Goal: Task Accomplishment & Management: Manage account settings

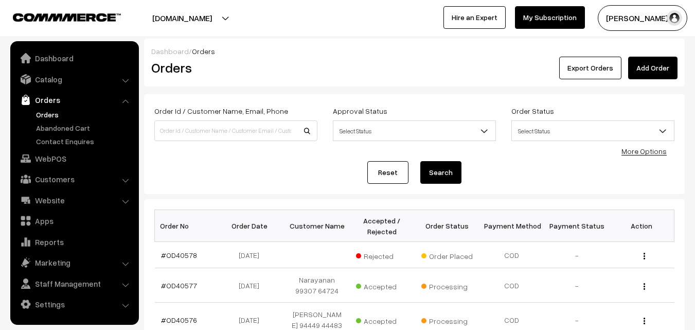
scroll to position [257, 0]
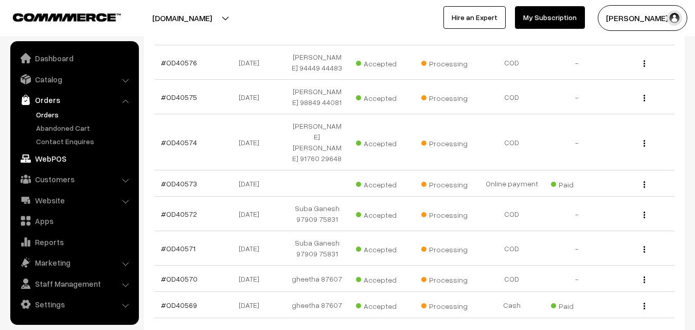
click at [74, 160] on link "WebPOS" at bounding box center [74, 158] width 122 height 19
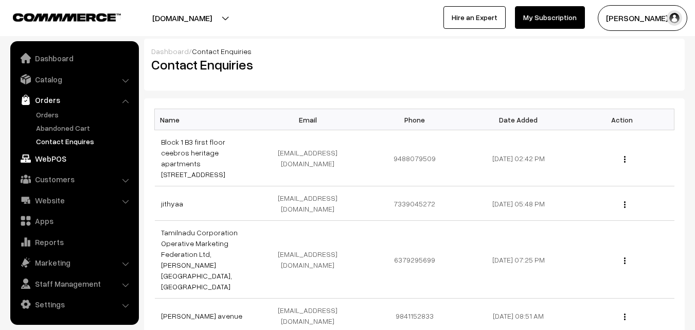
click at [61, 157] on link "WebPOS" at bounding box center [74, 158] width 122 height 19
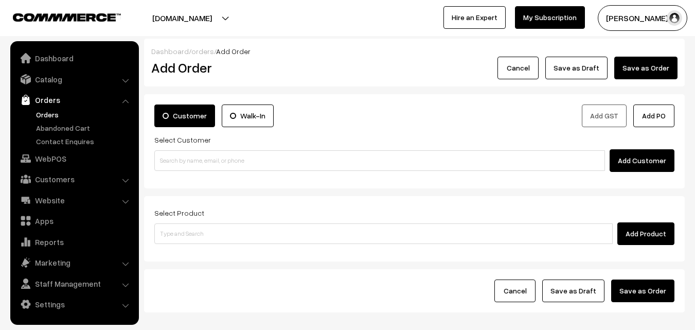
click at [203, 149] on div "Select Customer Add Customer" at bounding box center [414, 152] width 520 height 39
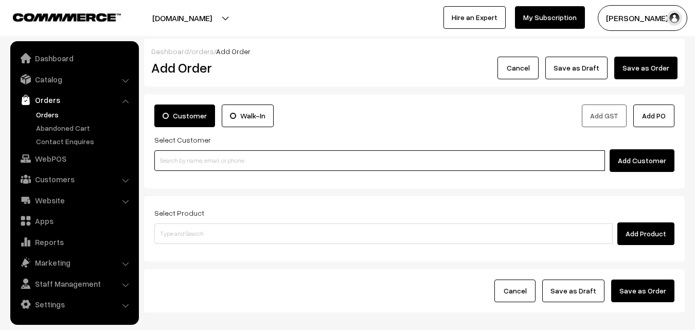
click at [200, 162] on input at bounding box center [379, 160] width 451 height 21
paste input "8108917000"
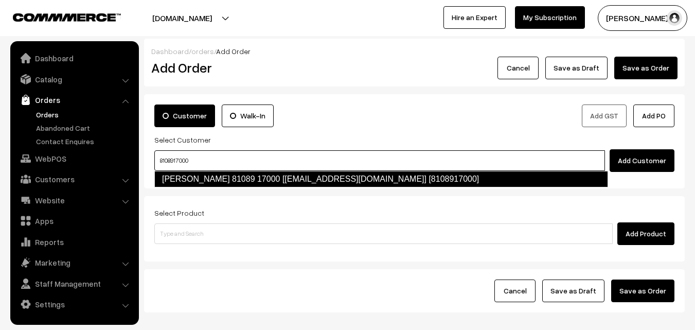
click at [191, 186] on link "Viswanath 81089 17000 [foods97@gmail.com] [8108917000]" at bounding box center [381, 179] width 454 height 16
type input "8108917000"
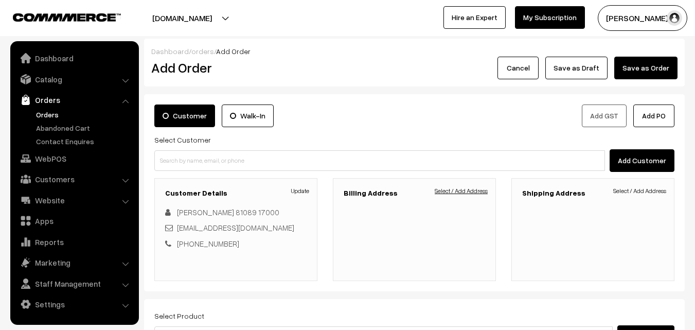
click at [470, 189] on link "Select / Add Address" at bounding box center [461, 190] width 53 height 9
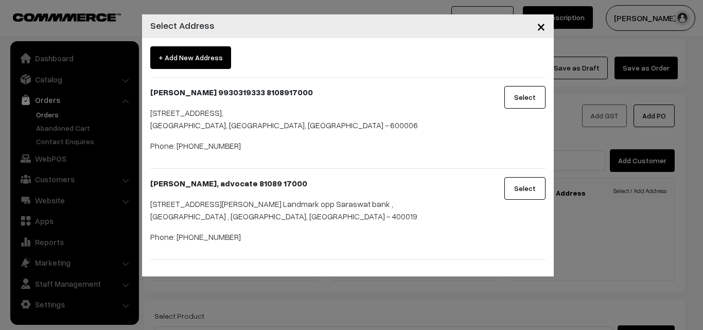
click at [339, 321] on div "× Select Address + Add New Address Vishwanath 9930319333 8108917000 Flat 2 floo…" at bounding box center [351, 165] width 703 height 330
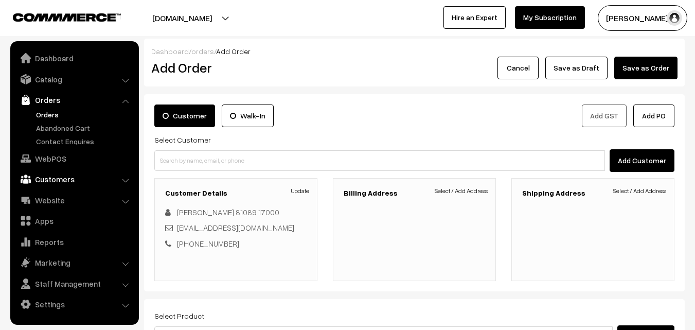
click at [64, 179] on link "Customers" at bounding box center [74, 179] width 122 height 19
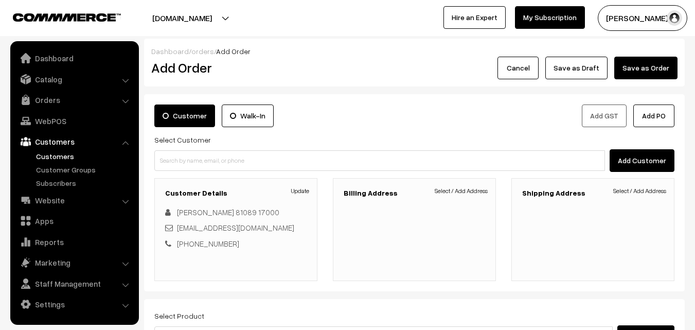
click at [65, 159] on link "Customers" at bounding box center [84, 156] width 102 height 11
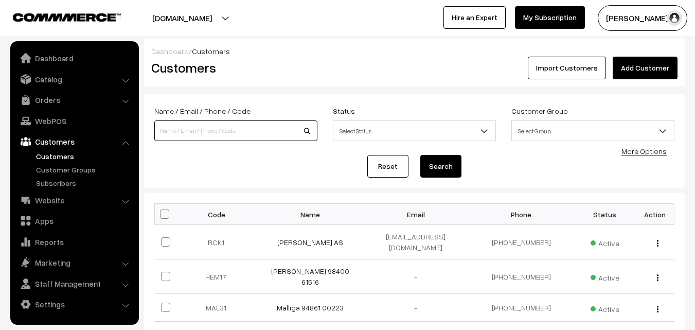
click at [195, 137] on input at bounding box center [235, 130] width 163 height 21
paste input "8108917000"
type input "8108917000"
click at [420, 155] on button "Search" at bounding box center [440, 166] width 41 height 23
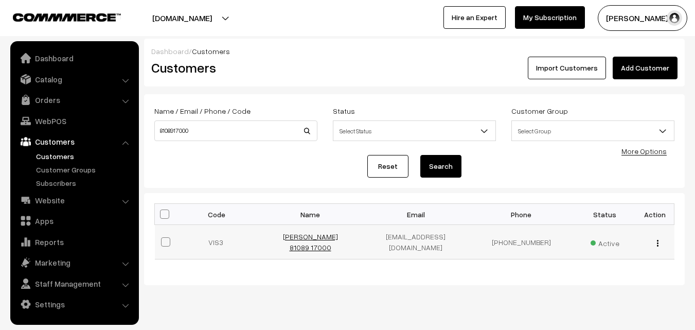
click at [331, 237] on link "[PERSON_NAME] 81089 17000" at bounding box center [310, 242] width 55 height 20
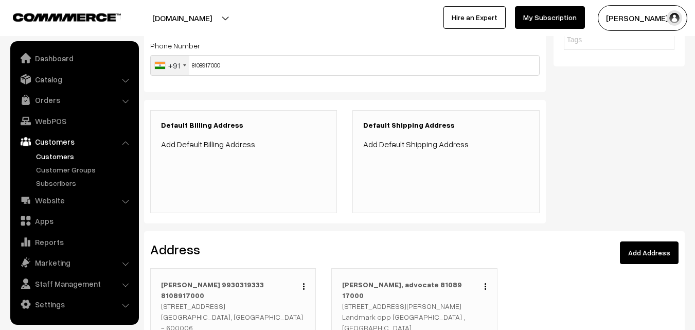
scroll to position [257, 0]
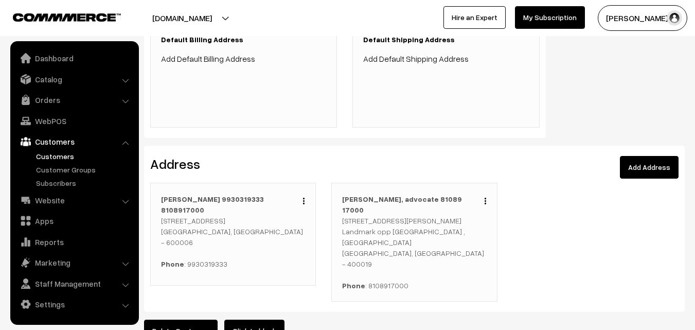
click at [302, 198] on button "button" at bounding box center [303, 200] width 3 height 8
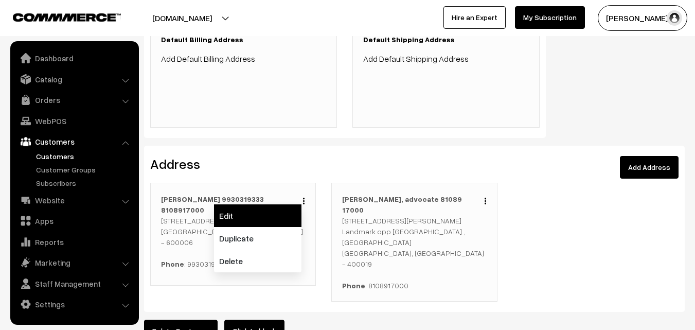
click at [268, 210] on link "Edit" at bounding box center [257, 215] width 87 height 23
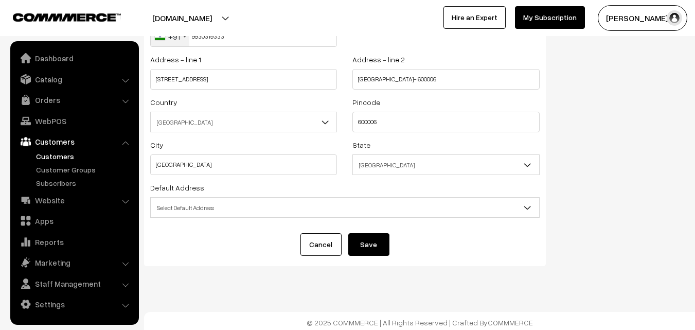
scroll to position [140, 0]
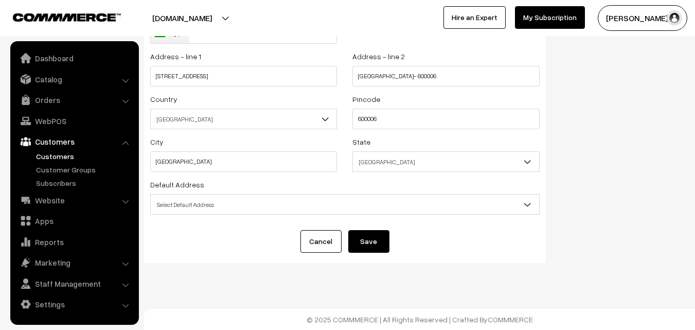
click at [213, 202] on span "Select Default Address" at bounding box center [345, 204] width 388 height 18
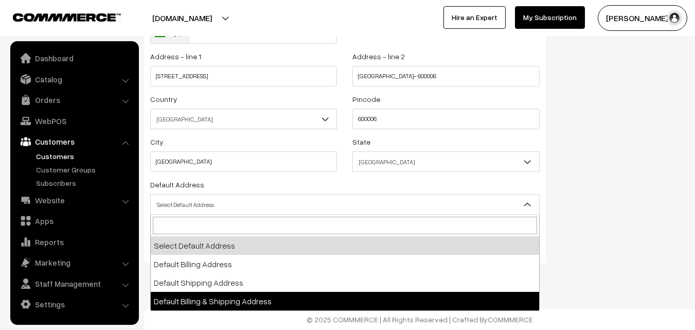
select select "3"
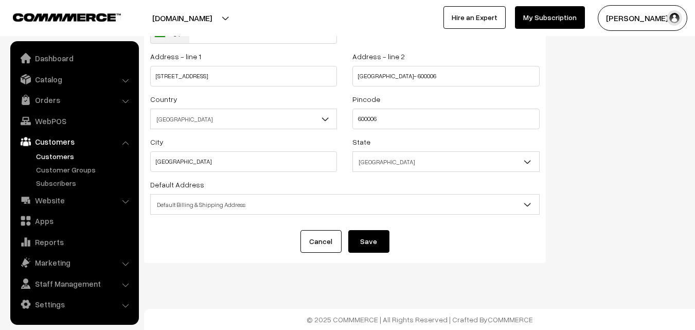
click at [370, 237] on button "Save" at bounding box center [368, 241] width 41 height 23
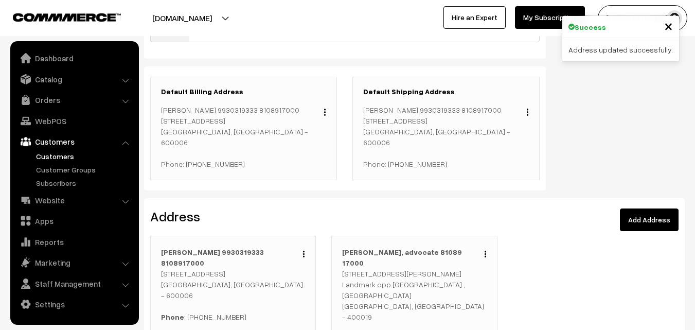
scroll to position [206, 0]
click at [302, 258] on div "Edit Duplicate Delete" at bounding box center [301, 252] width 8 height 12
click at [304, 257] on img "button" at bounding box center [304, 253] width 2 height 7
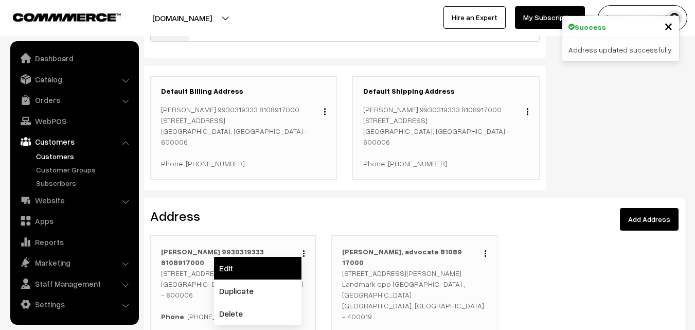
click at [252, 279] on link "Edit" at bounding box center [257, 268] width 87 height 23
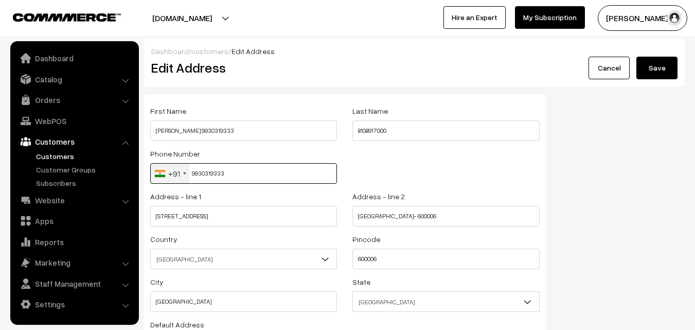
click at [208, 176] on input "9930319333" at bounding box center [243, 173] width 187 height 21
click at [207, 176] on input "9930319333" at bounding box center [243, 173] width 187 height 21
paste input "95943 354"
type input "95943 354"
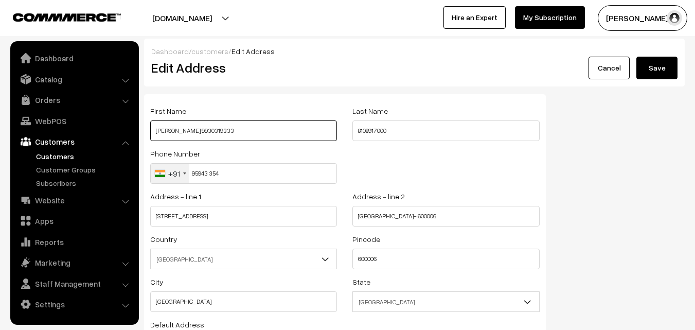
click at [205, 127] on input "[PERSON_NAME] 9930319333" at bounding box center [243, 130] width 187 height 21
paste input "95943 35465"
type input "Vishwanath 95943 35465"
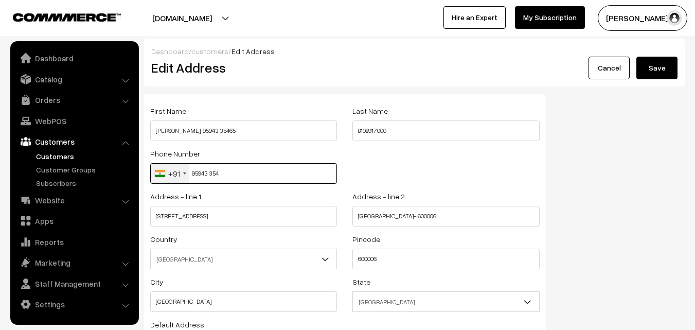
click at [214, 172] on input "95943 354" at bounding box center [243, 173] width 187 height 21
type input "9594335465"
click at [648, 78] on button "Save" at bounding box center [656, 68] width 41 height 23
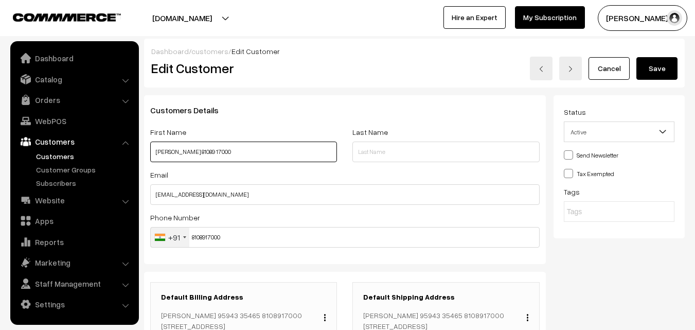
click at [276, 145] on input "Viswanath 81089 17000" at bounding box center [243, 151] width 187 height 21
paste input "95943 35465"
type input "Viswanath 95943 35465"
click at [659, 66] on button "Save" at bounding box center [656, 68] width 41 height 23
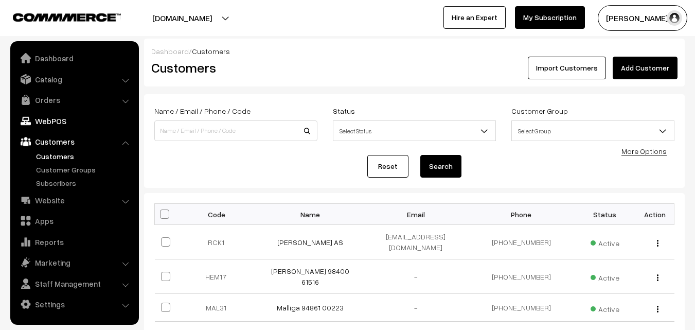
click at [51, 118] on link "WebPOS" at bounding box center [74, 121] width 122 height 19
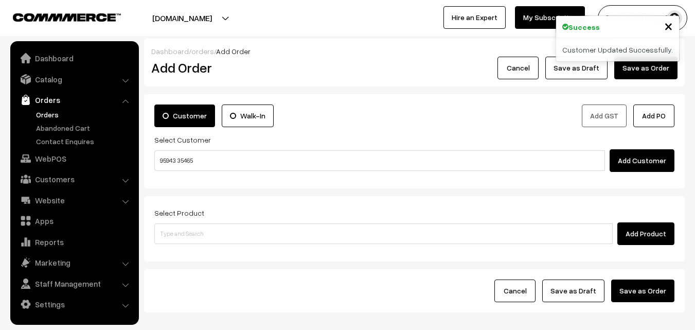
drag, startPoint x: 207, startPoint y: 158, endPoint x: 201, endPoint y: 155, distance: 6.7
click at [207, 157] on input "95943 35465" at bounding box center [379, 160] width 451 height 21
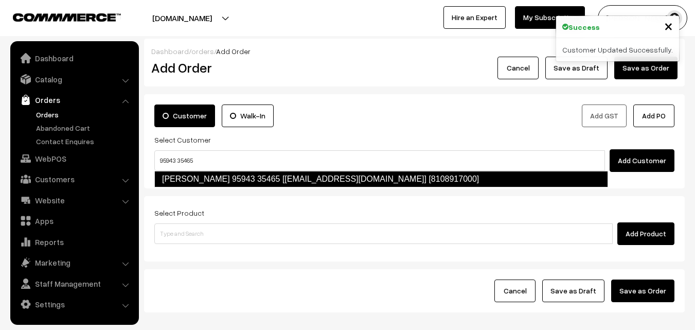
click at [199, 177] on link "[PERSON_NAME] 95943 35465 [[EMAIL_ADDRESS][DOMAIN_NAME]] [8108917000]" at bounding box center [381, 179] width 454 height 16
type input "95943 35465"
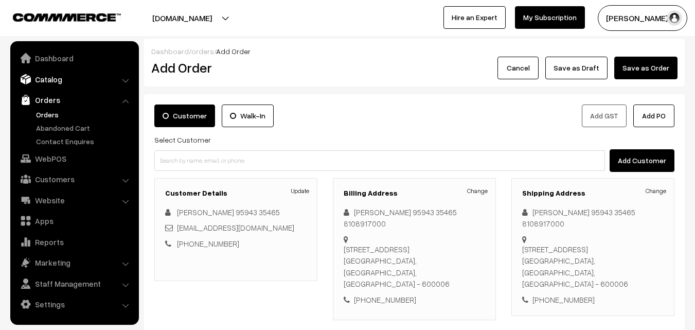
click at [61, 79] on link "Catalog" at bounding box center [74, 79] width 122 height 19
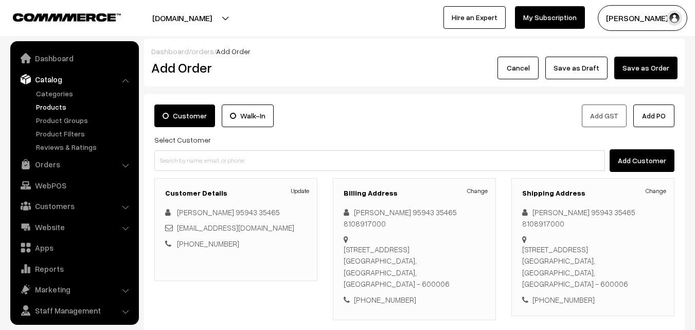
click at [57, 111] on link "Products" at bounding box center [84, 106] width 102 height 11
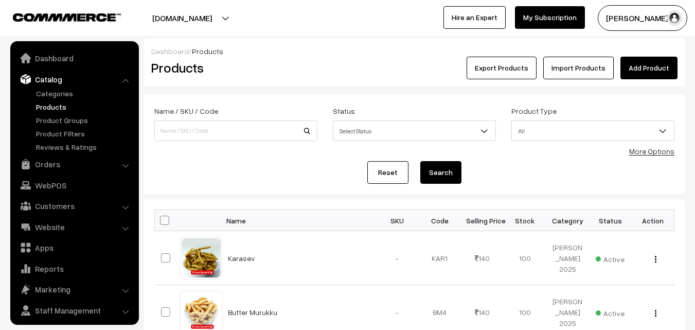
scroll to position [26, 0]
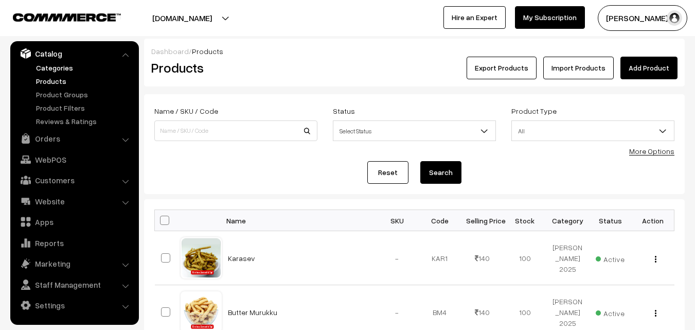
click at [63, 70] on link "Categories" at bounding box center [84, 67] width 102 height 11
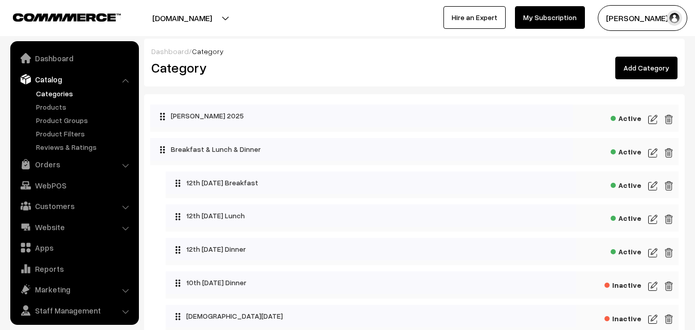
scroll to position [26, 0]
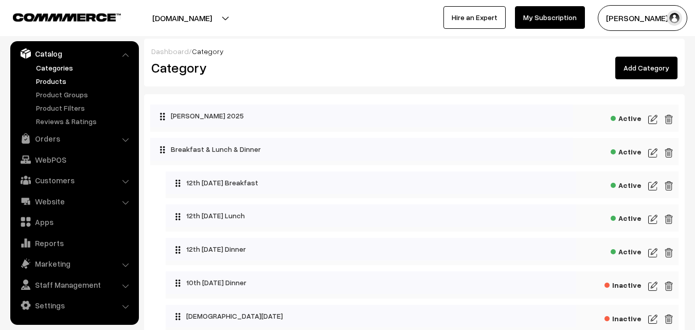
click at [55, 79] on link "Products" at bounding box center [84, 81] width 102 height 11
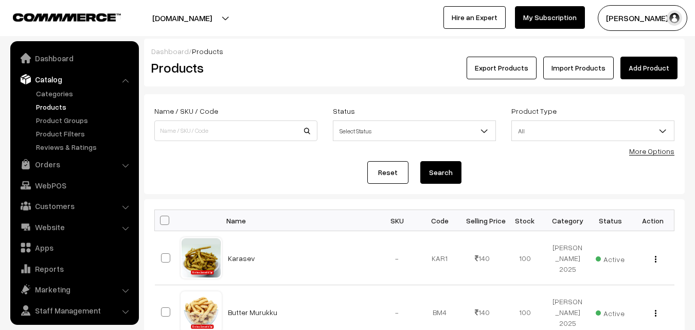
scroll to position [26, 0]
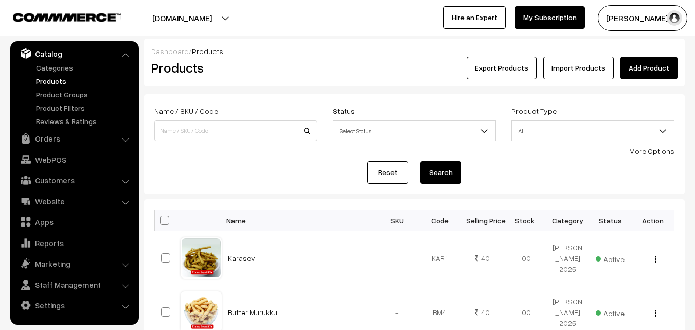
click at [651, 154] on link "More Options" at bounding box center [651, 151] width 45 height 9
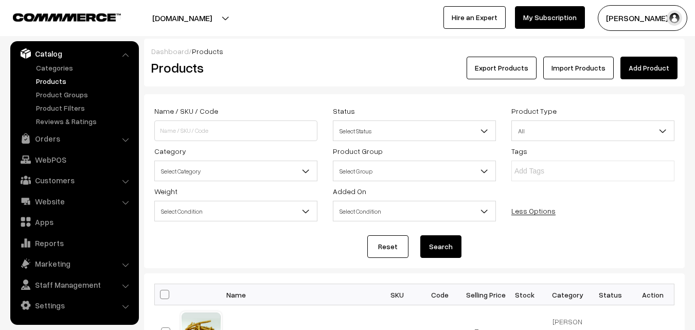
click at [225, 178] on span "Select Category" at bounding box center [236, 171] width 162 height 18
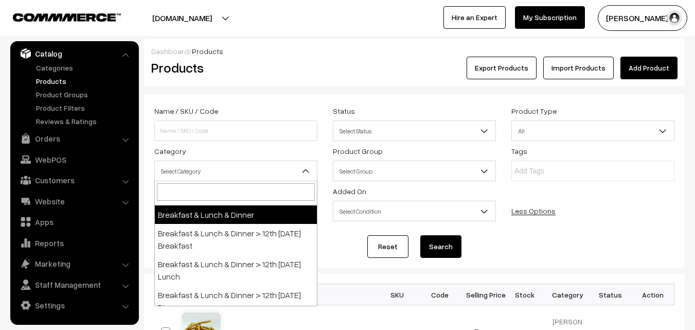
scroll to position [51, 0]
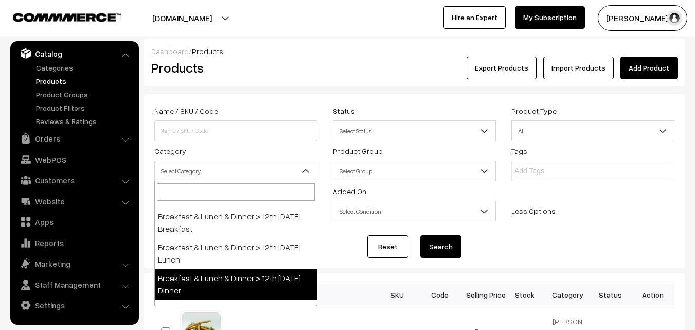
select select "96"
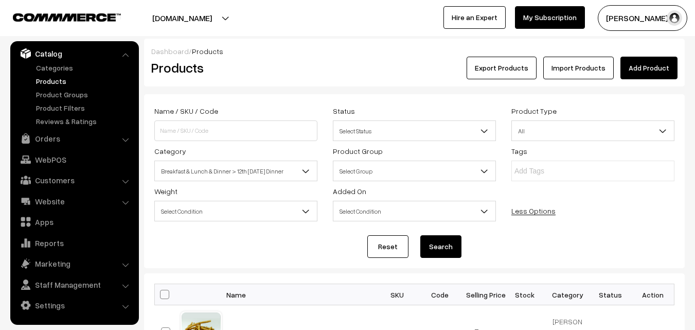
click at [412, 249] on div "Reset Search" at bounding box center [414, 246] width 520 height 23
click at [420, 243] on button "Search" at bounding box center [440, 246] width 41 height 23
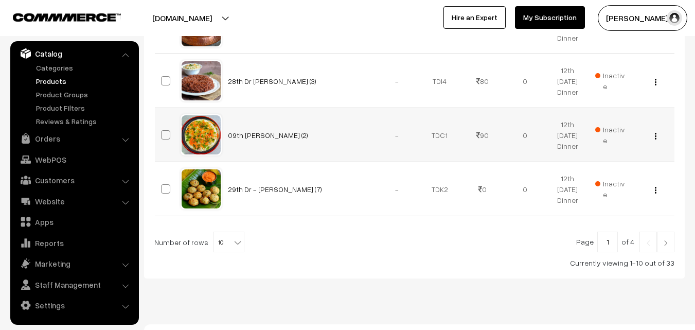
scroll to position [644, 0]
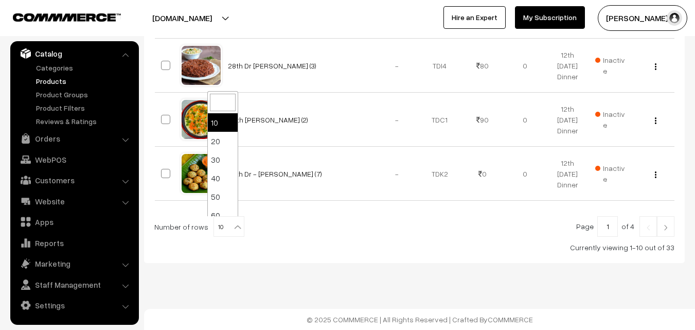
click at [224, 223] on span "10" at bounding box center [229, 227] width 30 height 21
select select "100"
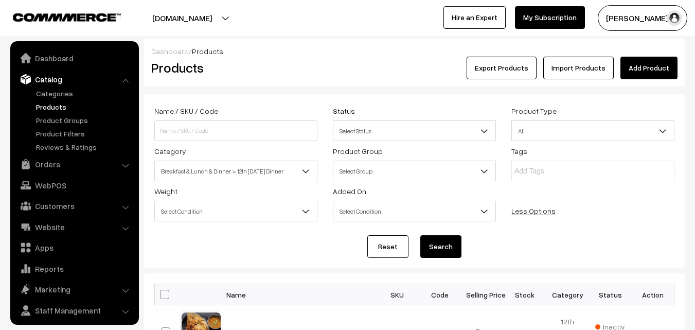
scroll to position [26, 0]
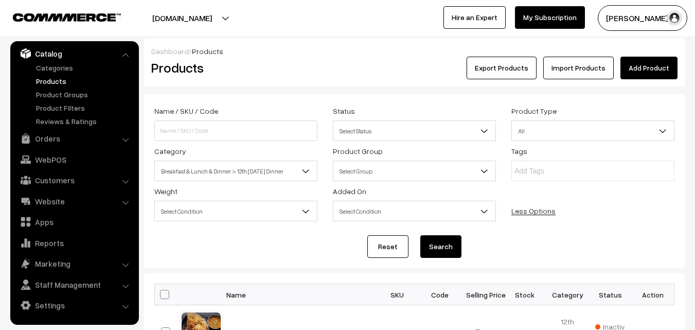
click at [164, 294] on span at bounding box center [164, 294] width 9 height 9
click at [162, 294] on input "checkbox" at bounding box center [158, 294] width 7 height 7
checkbox input "true"
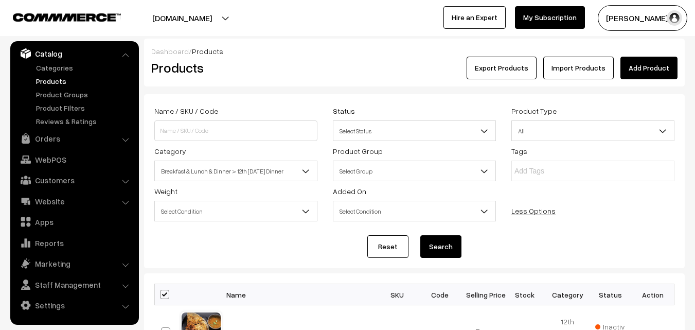
checkbox input "true"
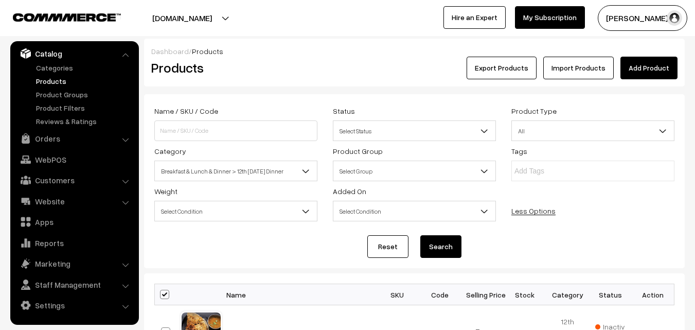
checkbox input "true"
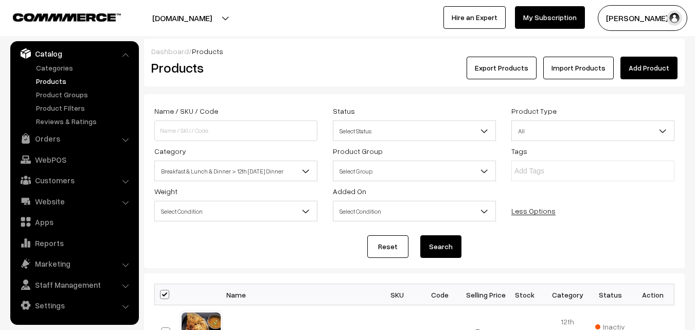
checkbox input "true"
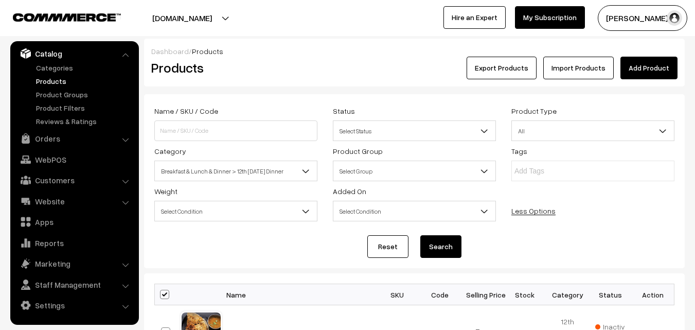
checkbox input "true"
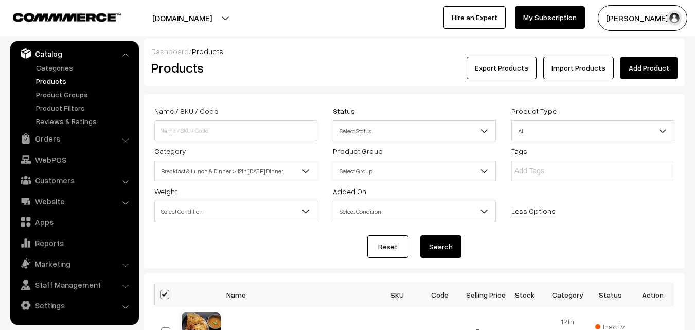
checkbox input "true"
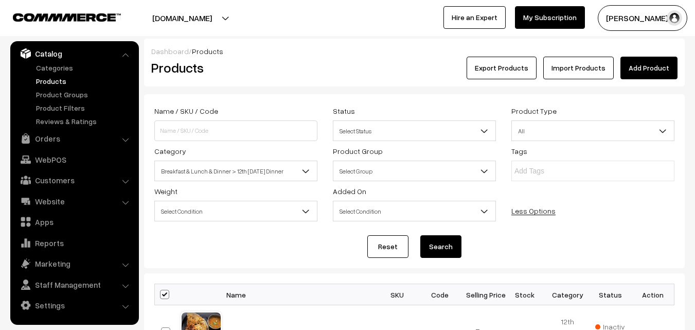
checkbox input "true"
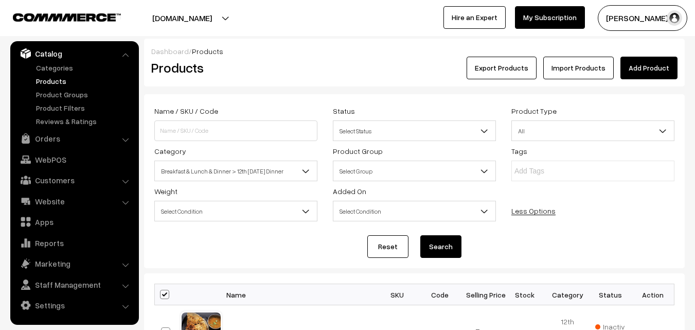
checkbox input "true"
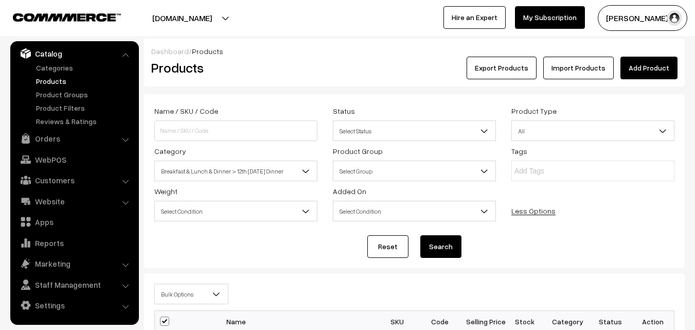
click at [181, 293] on span "Bulk Options" at bounding box center [191, 294] width 73 height 18
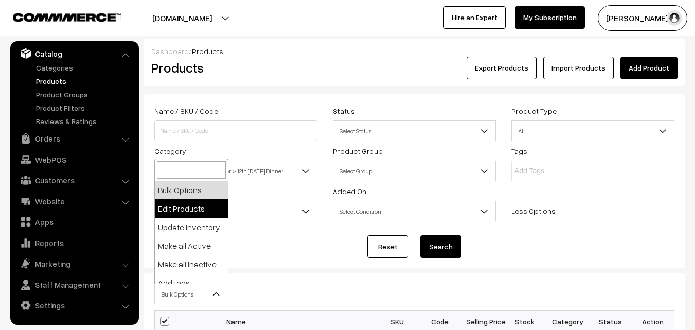
select select "editProduct"
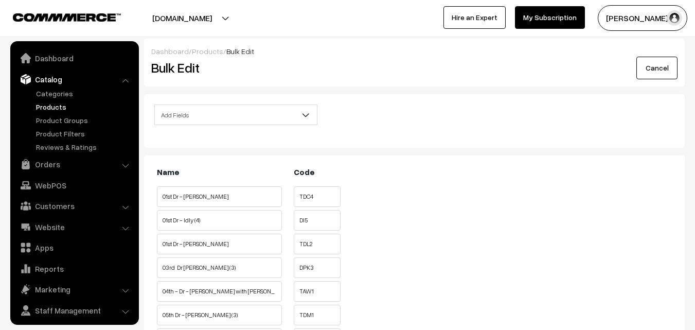
scroll to position [26, 0]
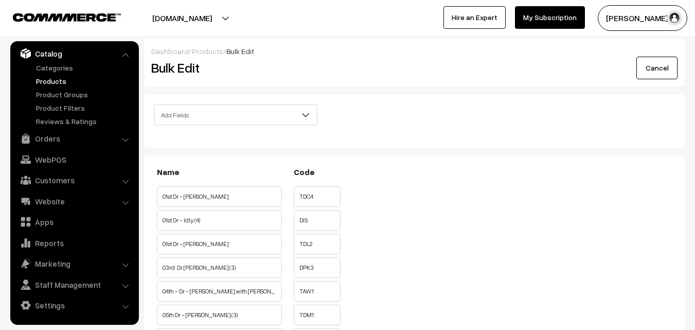
click at [207, 109] on span "Add Fields" at bounding box center [236, 115] width 162 height 18
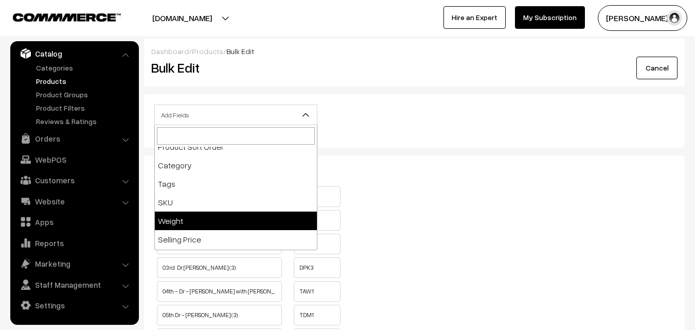
scroll to position [103, 0]
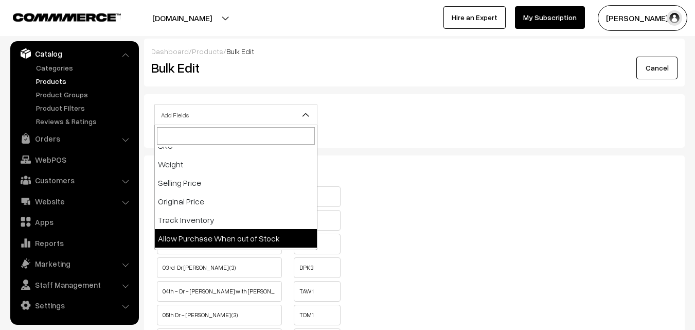
select select "allow-purchase"
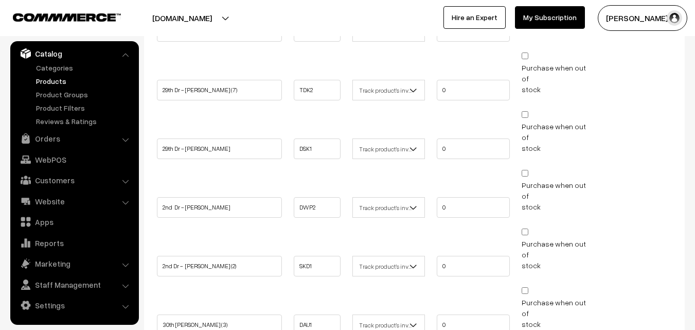
scroll to position [1569, 0]
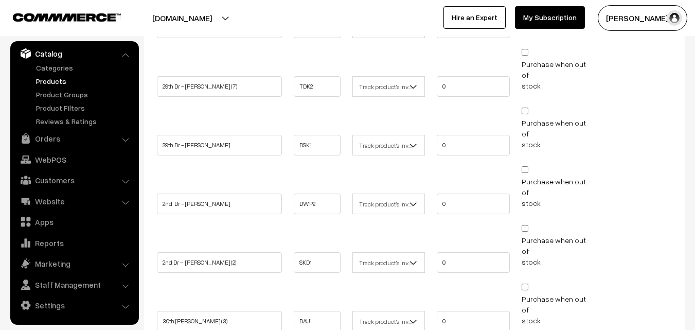
drag, startPoint x: 462, startPoint y: 149, endPoint x: 368, endPoint y: 163, distance: 95.1
type input "0"
drag, startPoint x: 475, startPoint y: 207, endPoint x: 330, endPoint y: 199, distance: 145.8
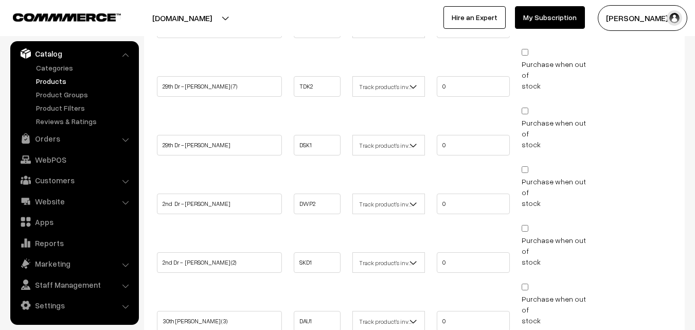
type input "0"
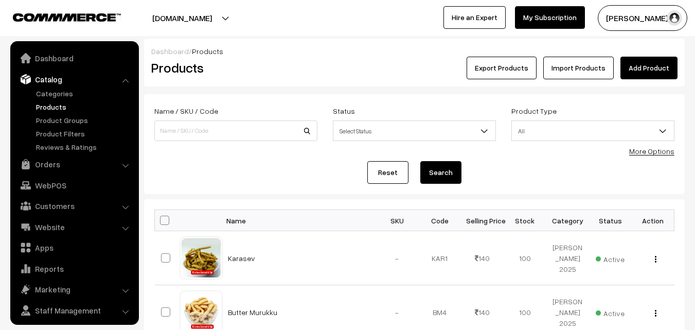
scroll to position [26, 0]
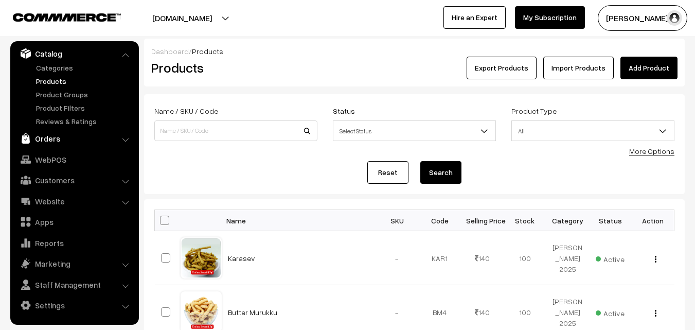
click at [52, 141] on link "Orders" at bounding box center [74, 138] width 122 height 19
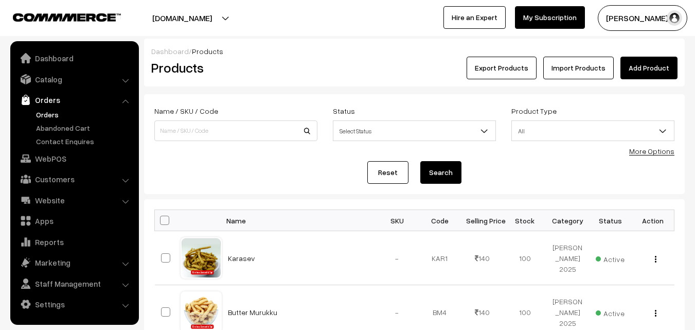
click at [61, 117] on link "Orders" at bounding box center [84, 114] width 102 height 11
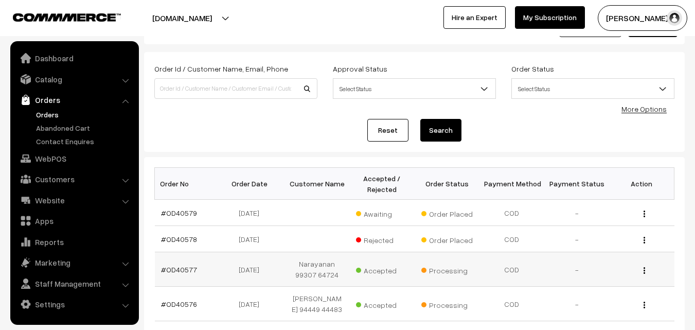
scroll to position [103, 0]
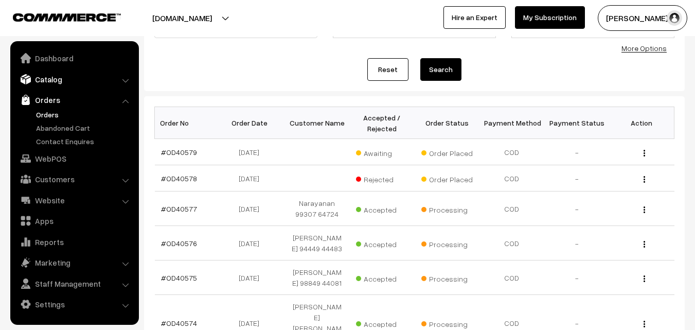
click at [70, 76] on link "Catalog" at bounding box center [74, 79] width 122 height 19
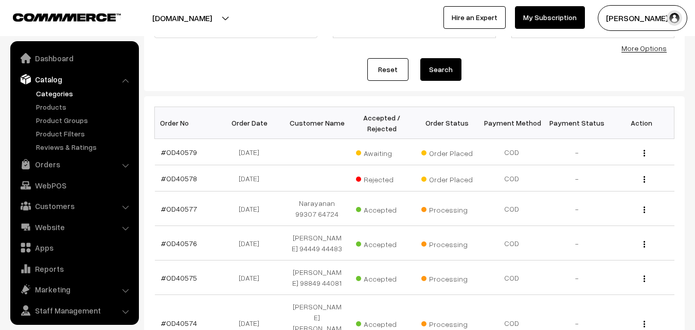
click at [76, 93] on link "Categories" at bounding box center [84, 93] width 102 height 11
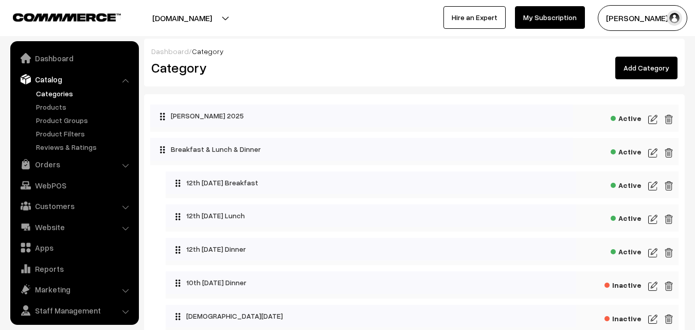
scroll to position [26, 0]
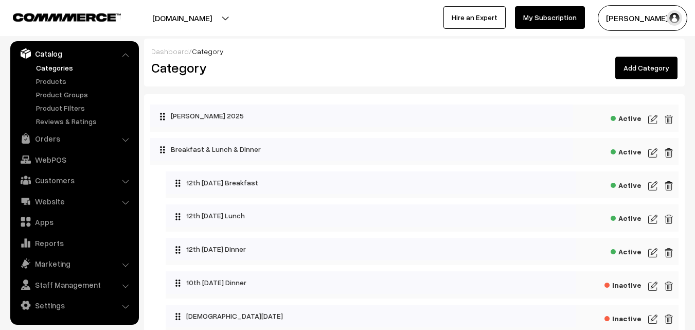
click at [651, 182] on img at bounding box center [652, 186] width 9 height 12
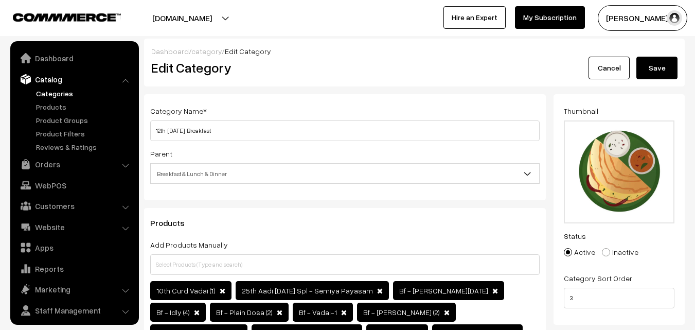
scroll to position [26, 0]
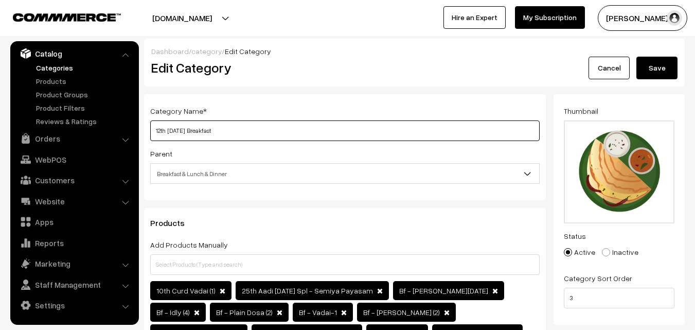
click at [159, 130] on input "12th Tuesday Breakfast" at bounding box center [344, 130] width 389 height 21
click at [179, 133] on input "13th Tuesday Breakfast" at bounding box center [344, 130] width 389 height 21
click at [170, 128] on input "13th Wednesday Breakfast" at bounding box center [344, 130] width 389 height 21
drag, startPoint x: 202, startPoint y: 132, endPoint x: 126, endPoint y: 123, distance: 76.6
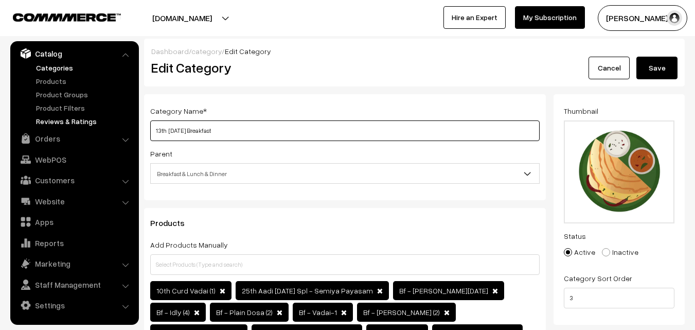
type input "13th Wednesday Breakfast"
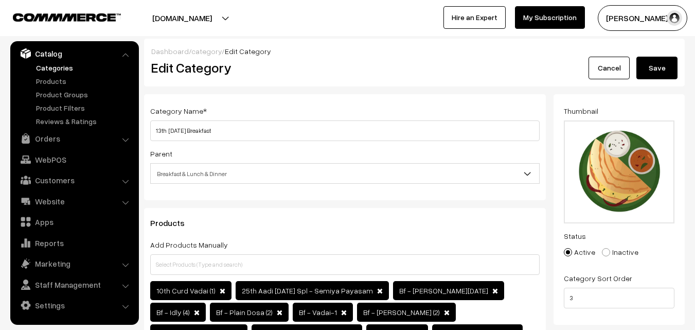
click at [657, 71] on button "Save" at bounding box center [656, 68] width 41 height 23
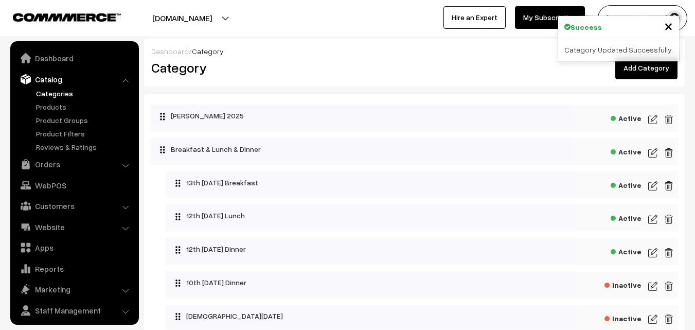
scroll to position [26, 0]
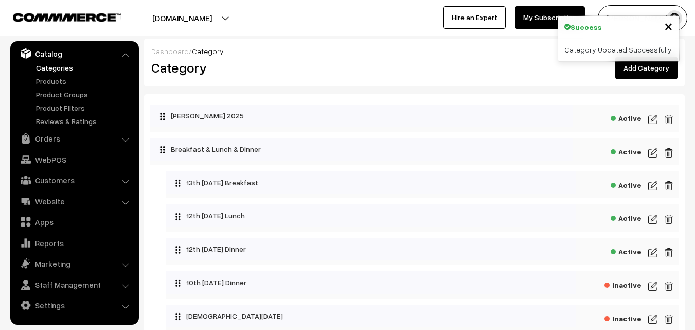
click at [652, 220] on img at bounding box center [652, 219] width 9 height 12
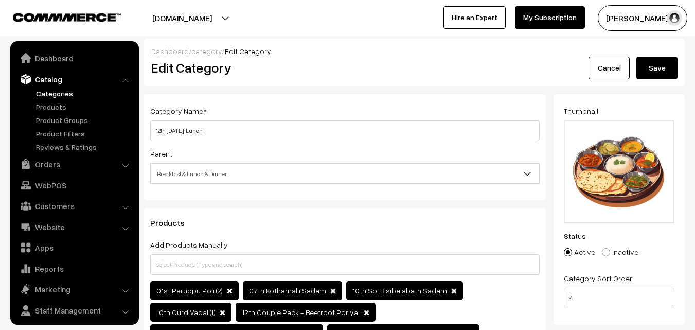
scroll to position [26, 0]
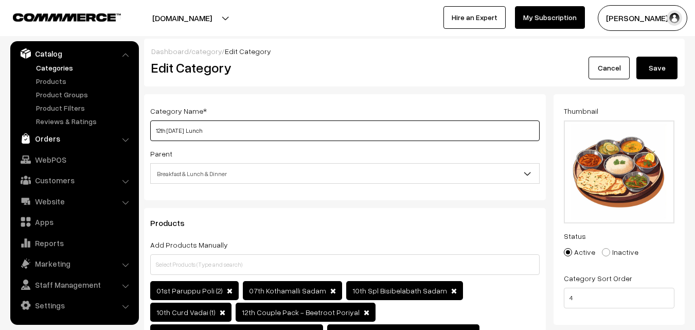
drag, startPoint x: 193, startPoint y: 135, endPoint x: 129, endPoint y: 135, distance: 63.8
paste input "3th [DATE]"
type input "13th [DATE] Lunch"
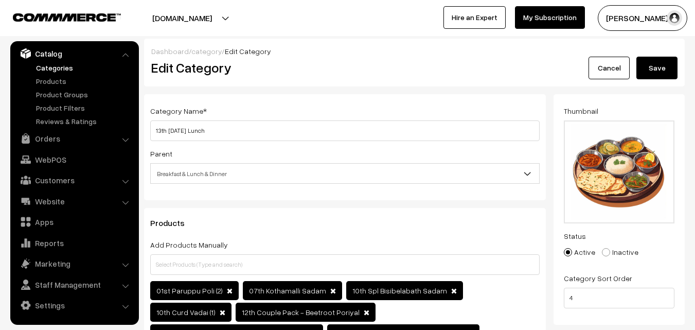
click at [664, 65] on button "Save" at bounding box center [656, 68] width 41 height 23
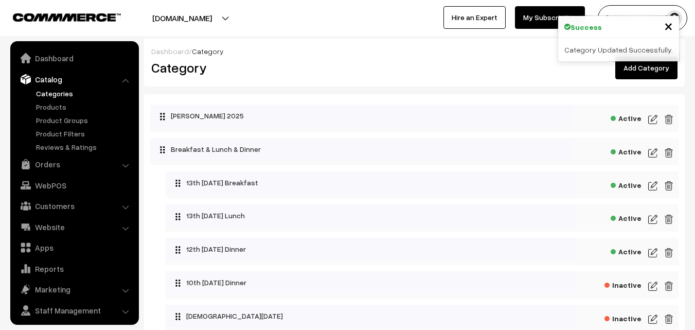
scroll to position [26, 0]
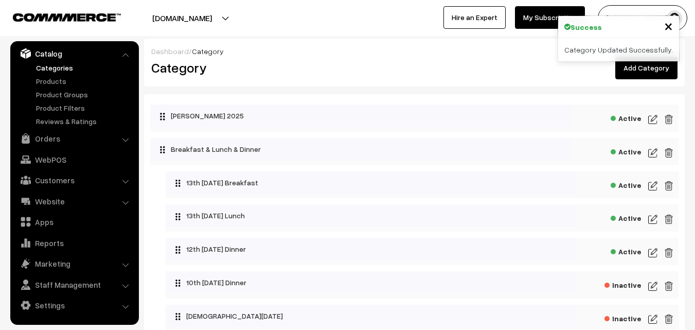
click at [652, 252] on img at bounding box center [652, 252] width 9 height 12
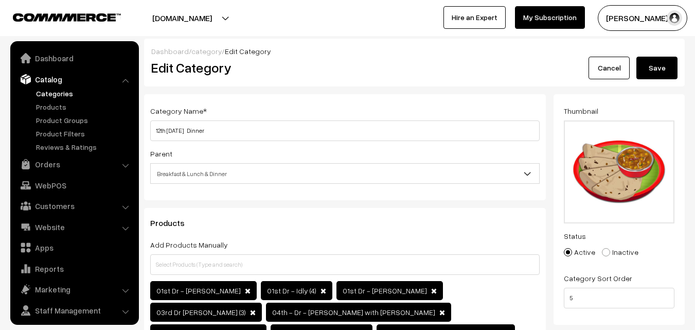
scroll to position [26, 0]
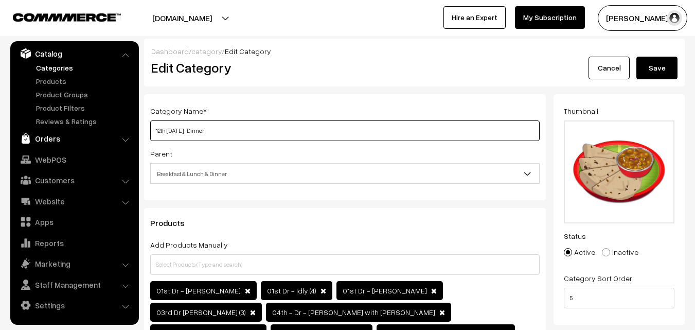
drag, startPoint x: 191, startPoint y: 131, endPoint x: 63, endPoint y: 131, distance: 127.6
paste input "3th Wedn"
type input "13th Wednesday Dinner"
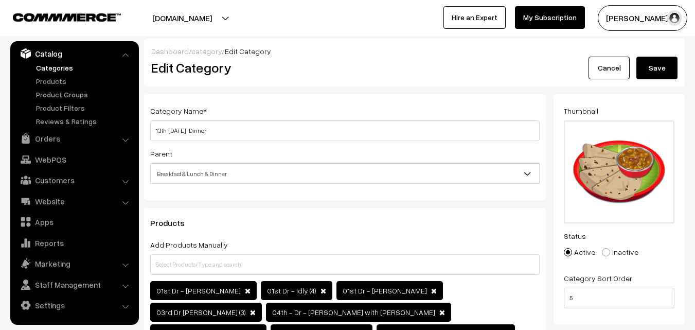
click at [655, 73] on button "Save" at bounding box center [656, 68] width 41 height 23
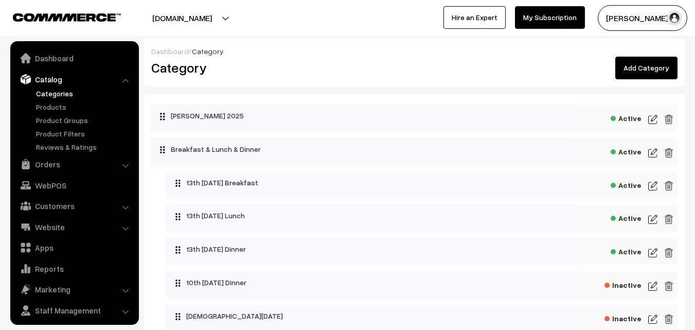
scroll to position [26, 0]
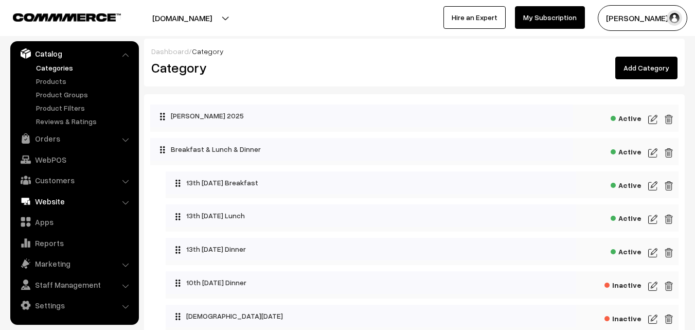
click at [57, 205] on link "Website" at bounding box center [74, 201] width 122 height 19
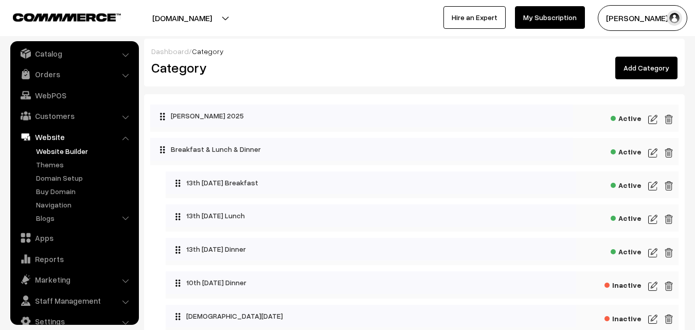
click at [53, 148] on link "Website Builder" at bounding box center [84, 151] width 102 height 11
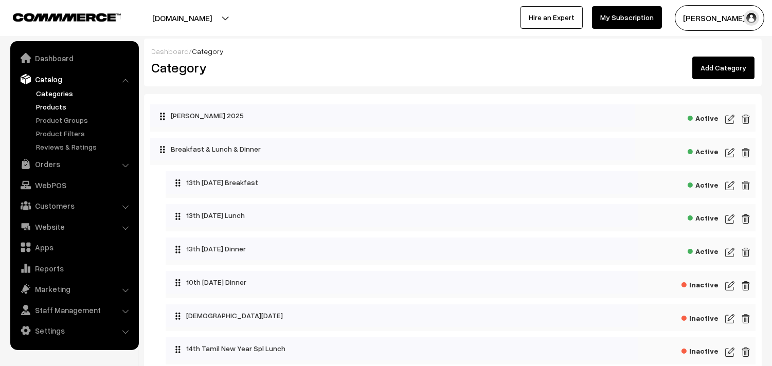
click at [57, 102] on link "Products" at bounding box center [84, 106] width 102 height 11
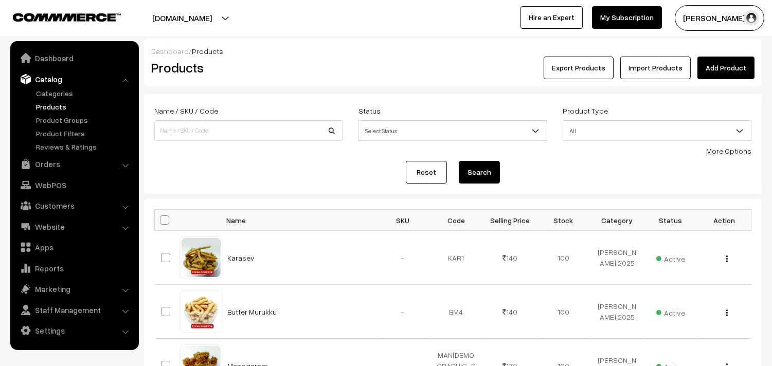
click at [726, 147] on link "More Options" at bounding box center [728, 151] width 45 height 9
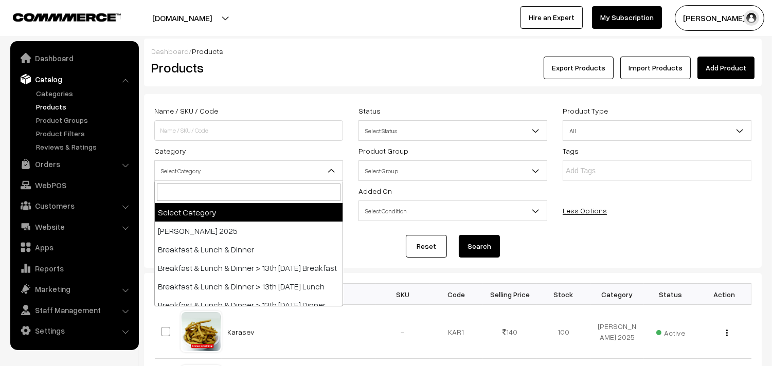
click at [187, 175] on span "Select Category" at bounding box center [249, 171] width 188 height 18
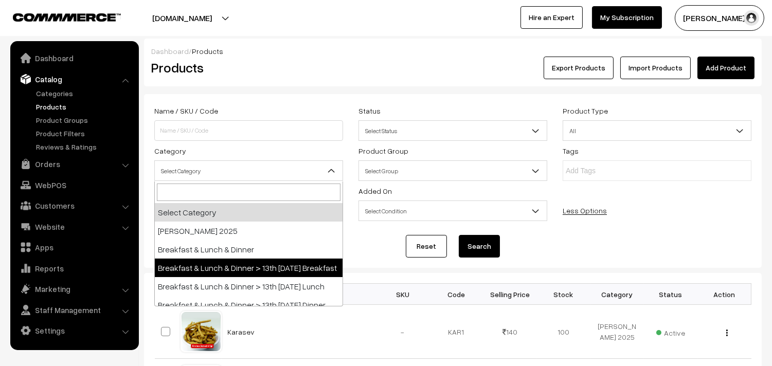
select select "91"
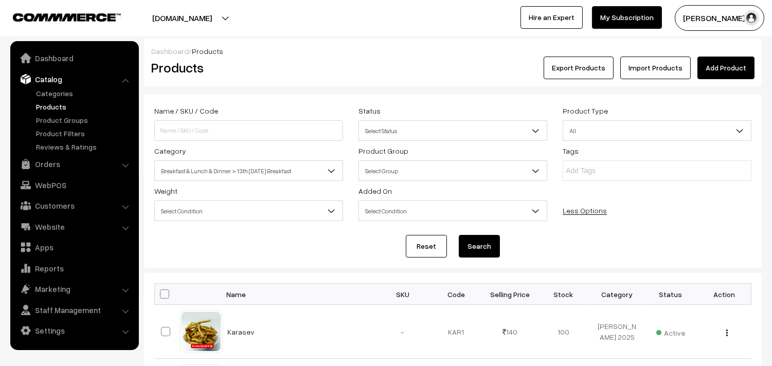
click at [470, 243] on button "Search" at bounding box center [479, 246] width 41 height 23
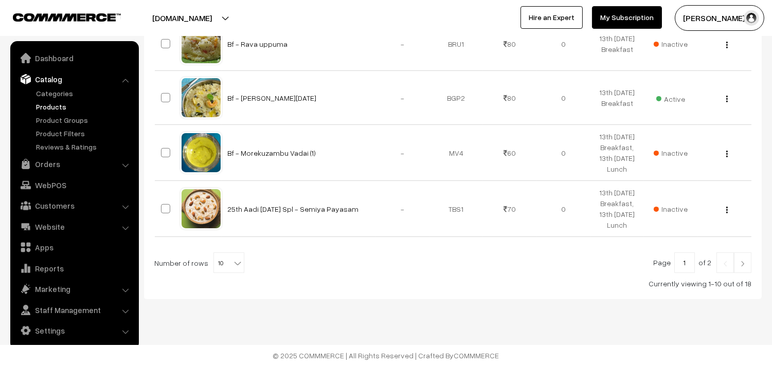
scroll to position [680, 0]
click at [223, 259] on span "10" at bounding box center [229, 263] width 30 height 21
select select "100"
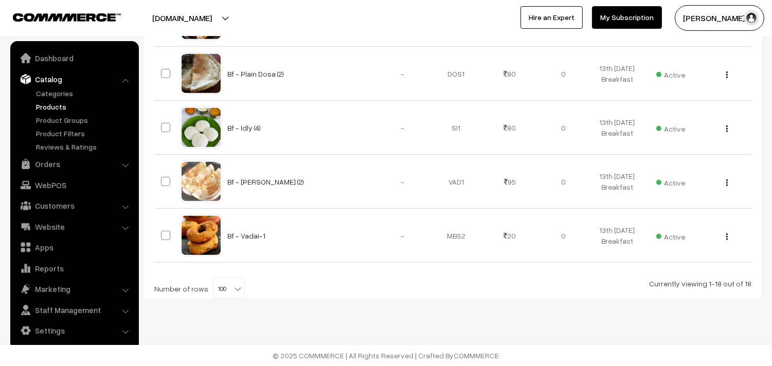
scroll to position [1158, 0]
click at [232, 286] on b at bounding box center [237, 289] width 10 height 10
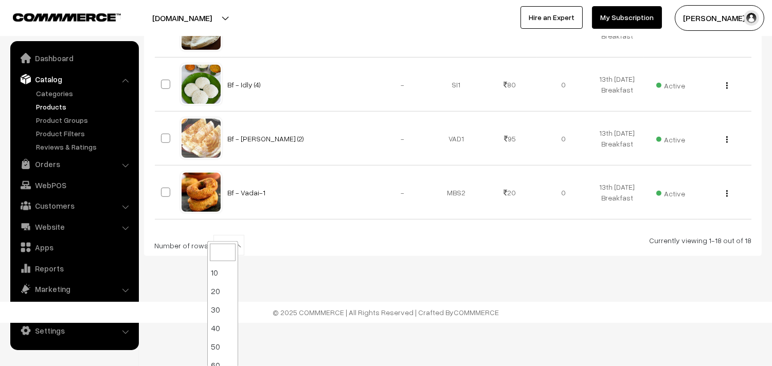
scroll to position [82, 0]
drag, startPoint x: 382, startPoint y: 324, endPoint x: 377, endPoint y: 321, distance: 6.0
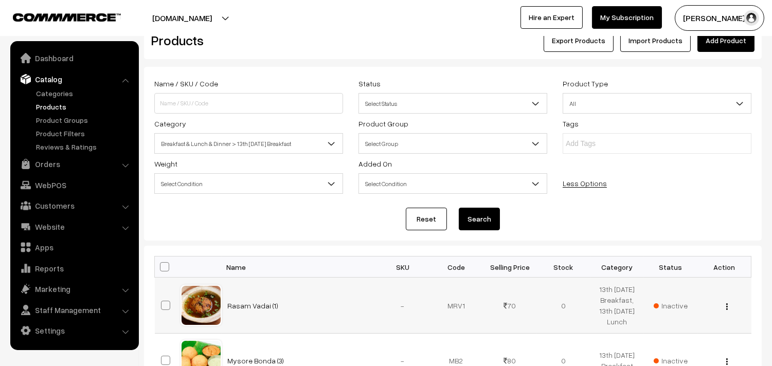
scroll to position [14, 0]
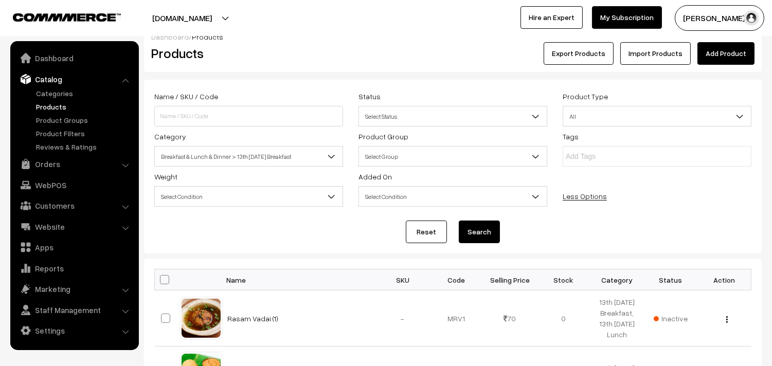
click at [167, 275] on span at bounding box center [164, 279] width 9 height 9
click at [162, 276] on input "checkbox" at bounding box center [158, 279] width 7 height 7
checkbox input "true"
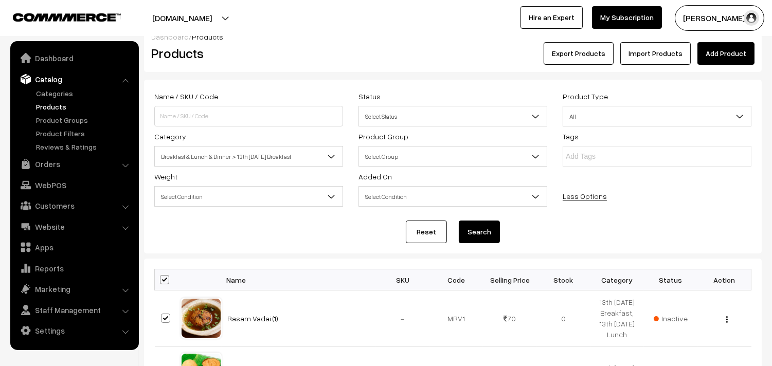
checkbox input "true"
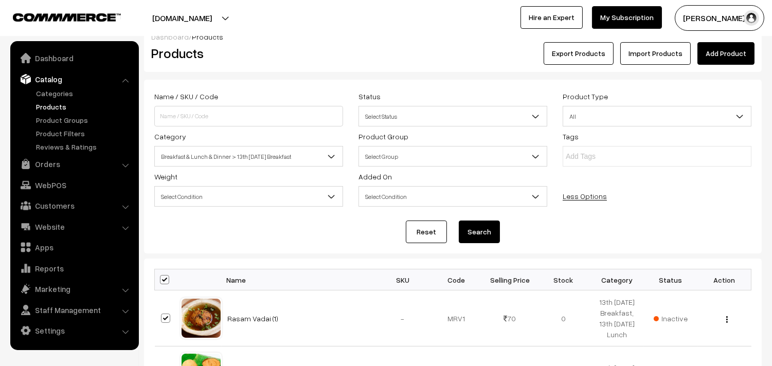
checkbox input "true"
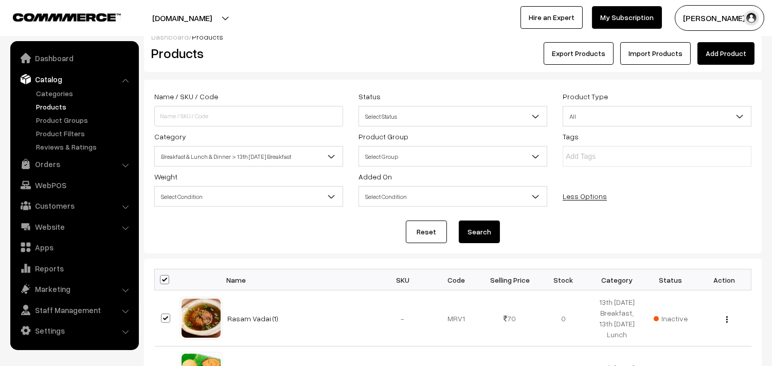
checkbox input "true"
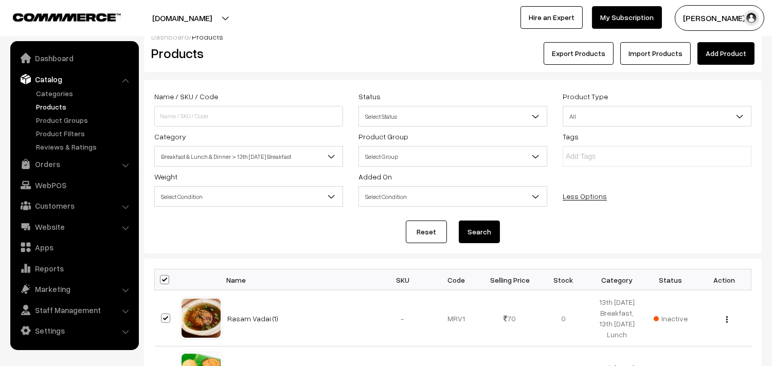
checkbox input "true"
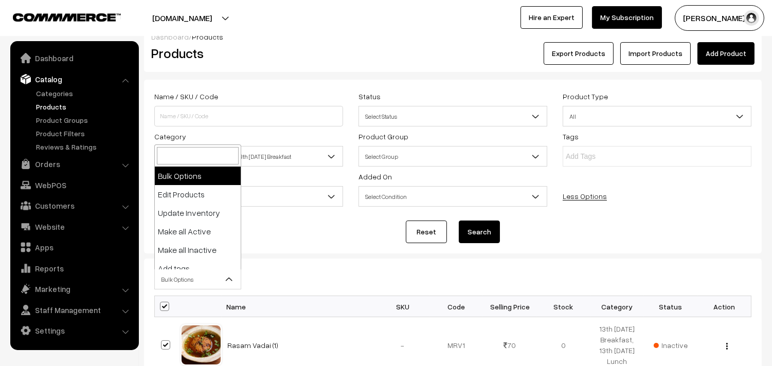
click at [175, 277] on span "Bulk Options" at bounding box center [198, 280] width 86 height 18
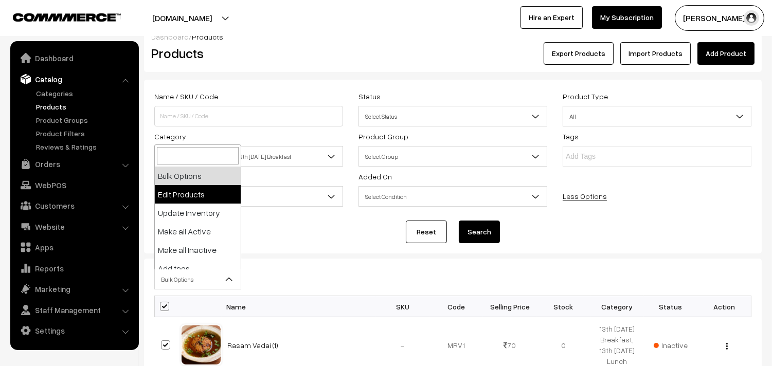
select select "editProduct"
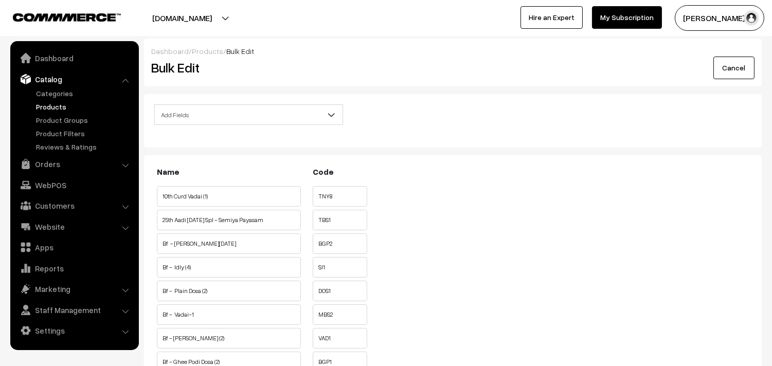
click at [255, 113] on span "Add Fields" at bounding box center [249, 115] width 188 height 18
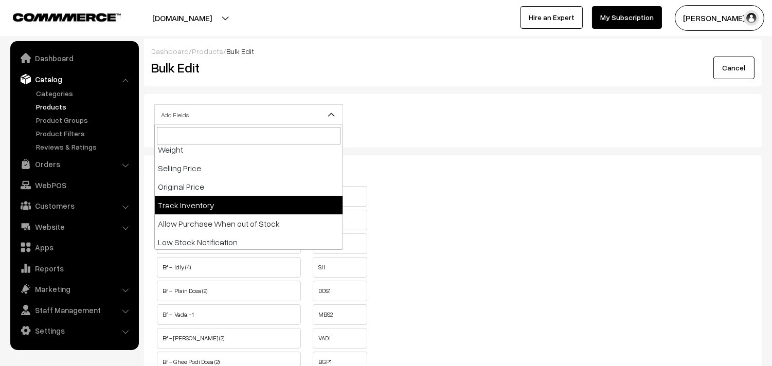
scroll to position [114, 0]
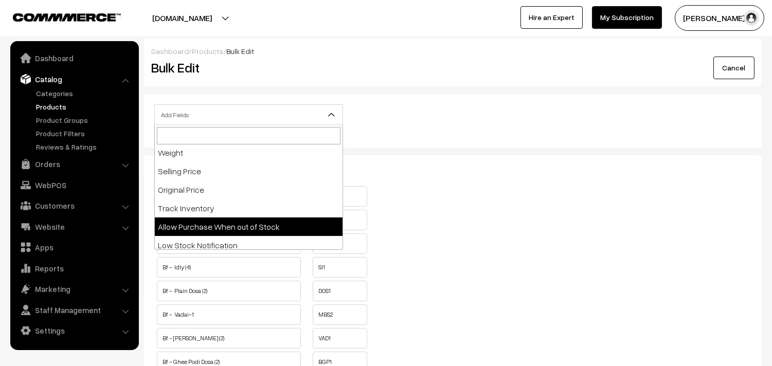
select select "allow-purchase"
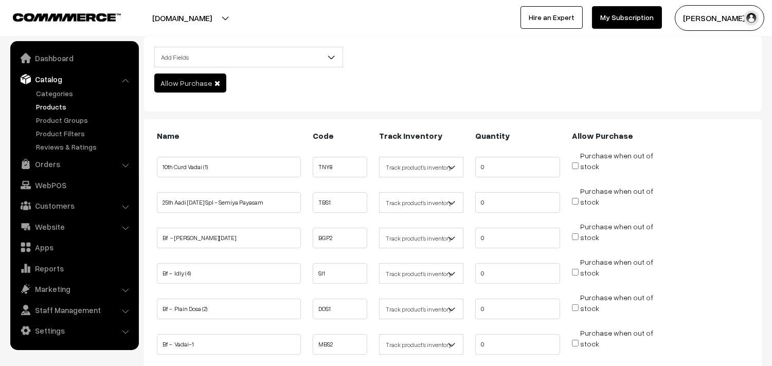
scroll to position [57, 0]
click at [575, 238] on input "Purchase when out of stock" at bounding box center [575, 237] width 7 height 7
checkbox input "true"
click at [578, 272] on input "Purchase when out of stock" at bounding box center [575, 273] width 7 height 7
checkbox input "true"
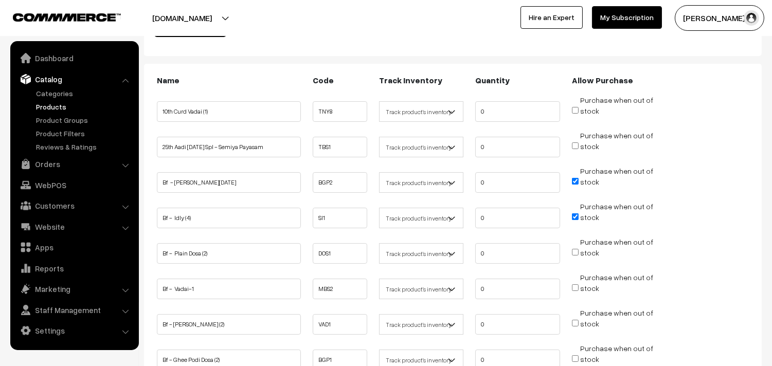
scroll to position [114, 0]
click at [575, 250] on input "Purchase when out of stock" at bounding box center [575, 251] width 7 height 7
checkbox input "true"
click at [575, 283] on input "Purchase when out of stock" at bounding box center [575, 286] width 7 height 7
checkbox input "true"
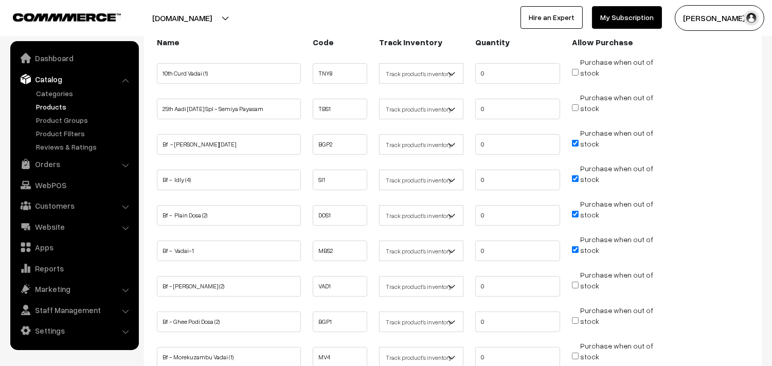
scroll to position [171, 0]
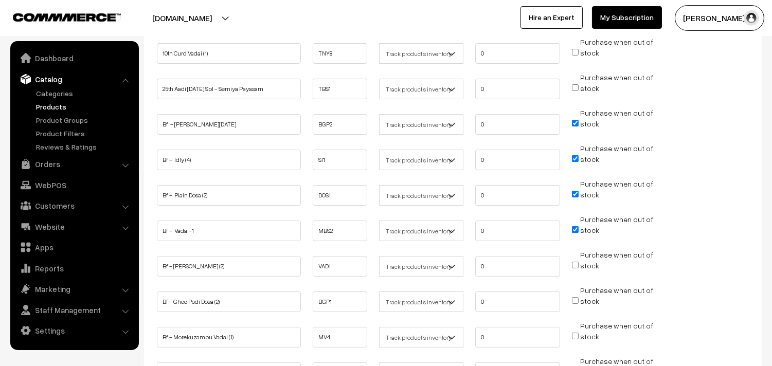
click at [575, 266] on input "Purchase when out of stock" at bounding box center [575, 265] width 7 height 7
checkbox input "true"
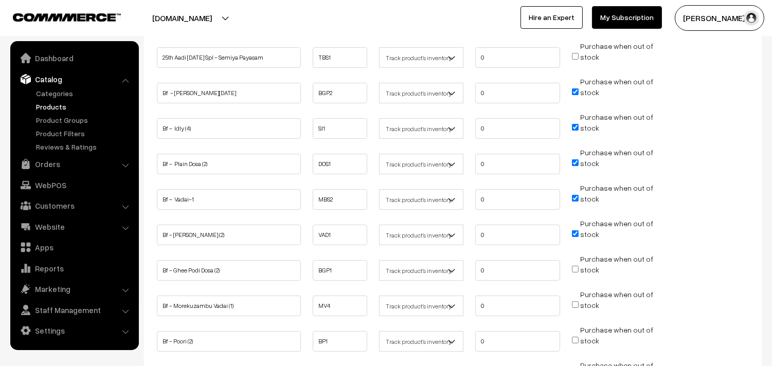
scroll to position [228, 0]
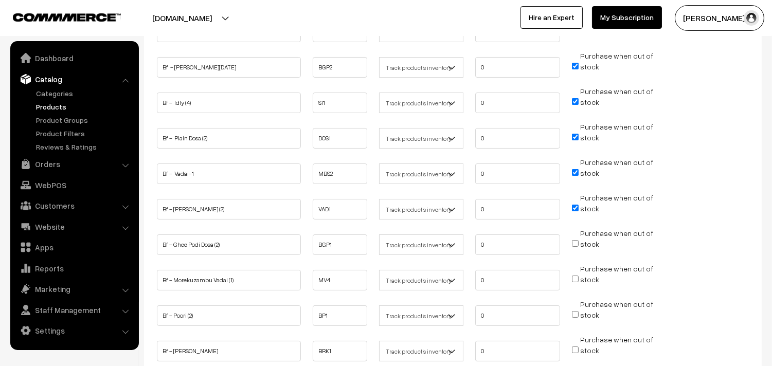
click at [577, 240] on input "Purchase when out of stock" at bounding box center [575, 243] width 7 height 7
checkbox input "true"
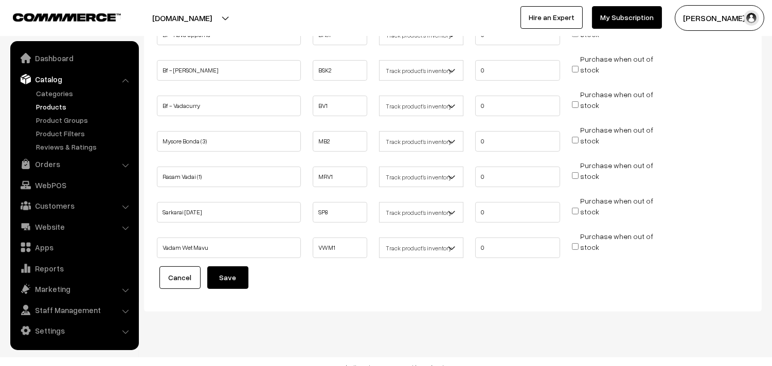
scroll to position [588, 0]
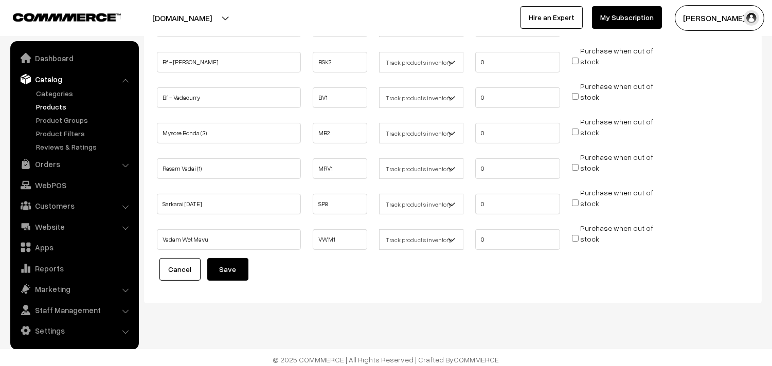
click at [236, 269] on button "Save" at bounding box center [227, 269] width 41 height 23
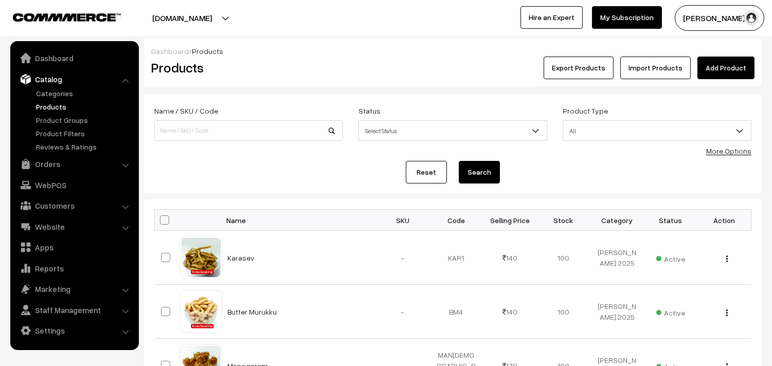
click at [739, 153] on link "More Options" at bounding box center [728, 151] width 45 height 9
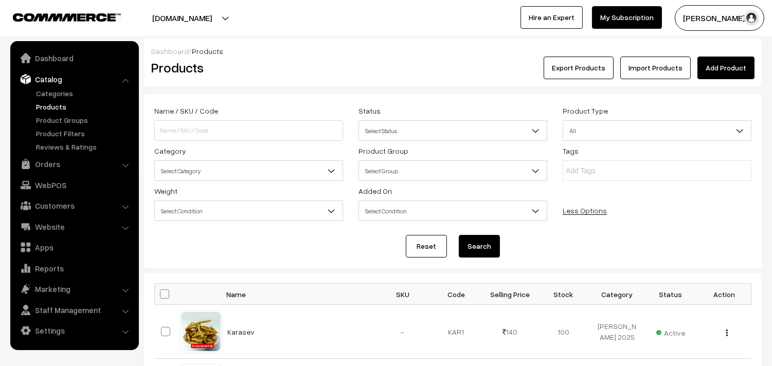
click at [183, 173] on span "Select Category" at bounding box center [249, 171] width 188 height 18
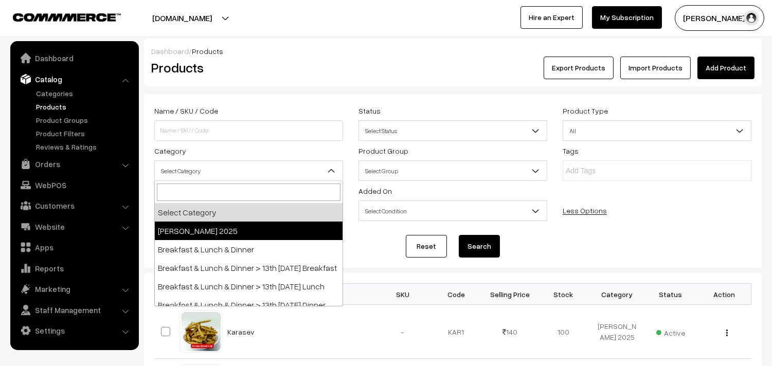
scroll to position [57, 0]
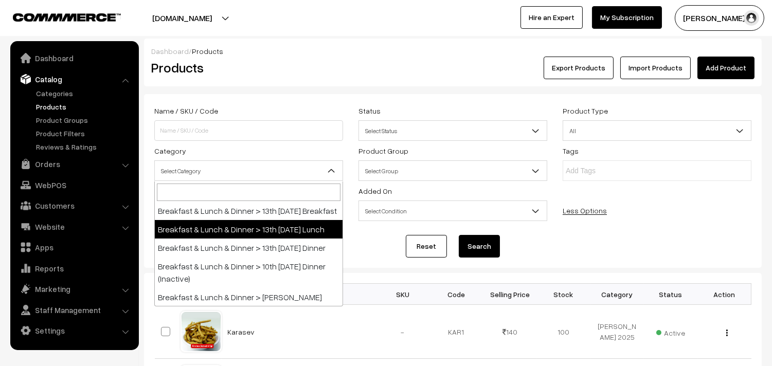
select select "95"
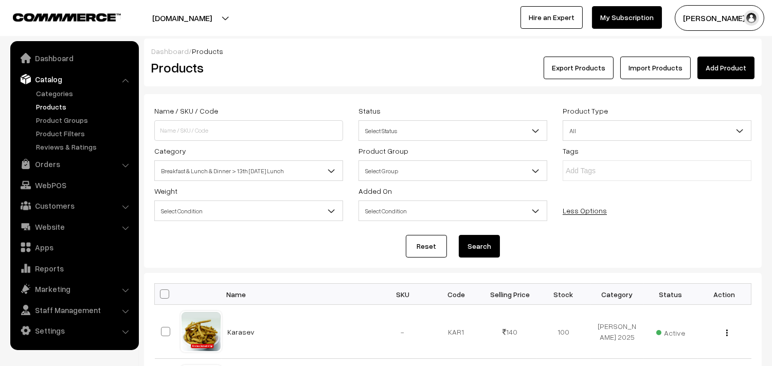
click at [491, 241] on button "Search" at bounding box center [479, 246] width 41 height 23
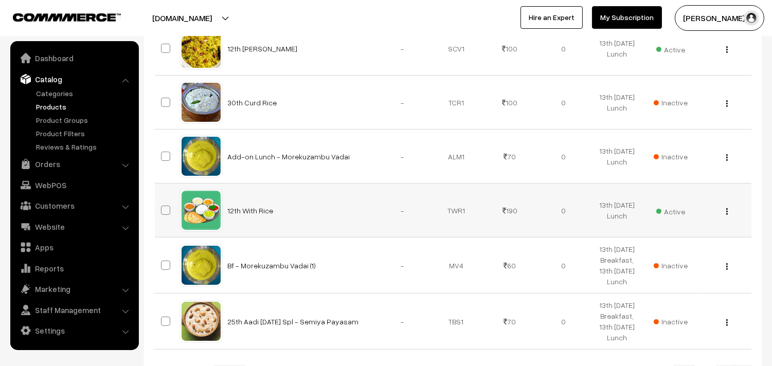
scroll to position [571, 0]
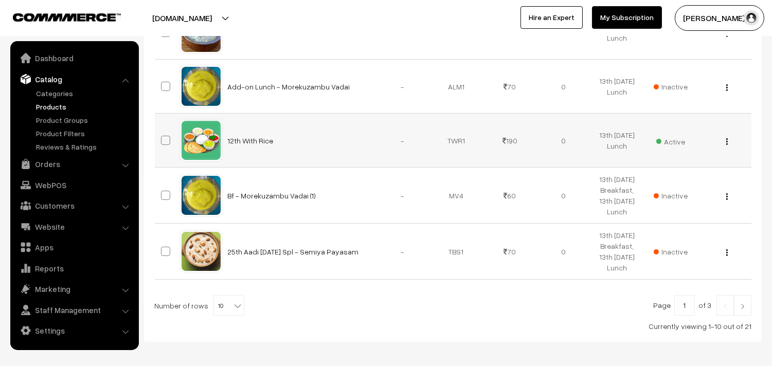
click at [727, 145] on img "button" at bounding box center [727, 141] width 2 height 7
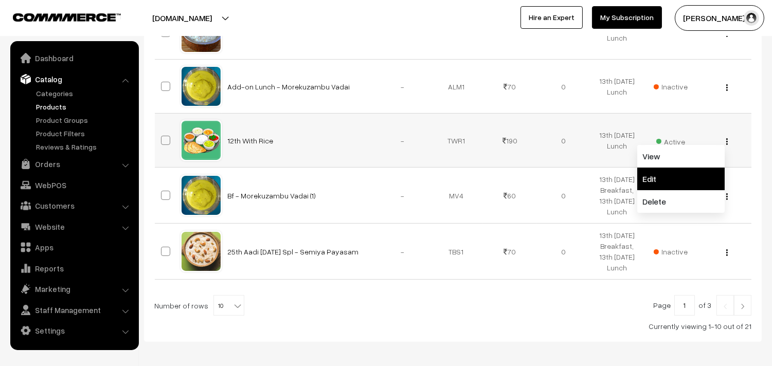
click at [675, 190] on link "Edit" at bounding box center [680, 179] width 87 height 23
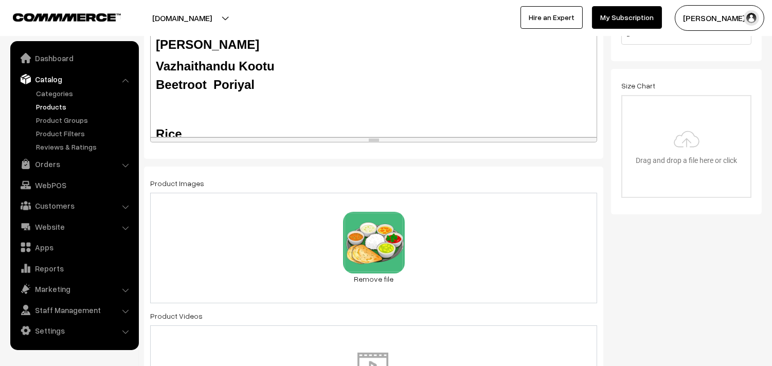
scroll to position [114, 0]
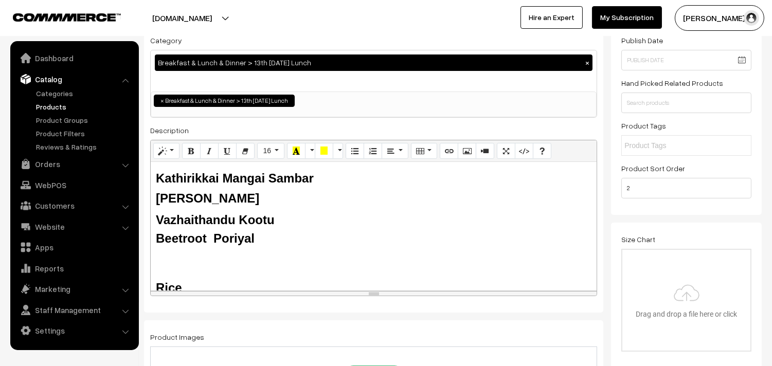
click at [183, 175] on b "Kathirikkai Mangai Sambar" at bounding box center [235, 178] width 158 height 14
drag, startPoint x: 265, startPoint y: 177, endPoint x: 132, endPoint y: 182, distance: 133.8
click at [189, 225] on b "Vazhaithandu Kootu" at bounding box center [215, 220] width 119 height 14
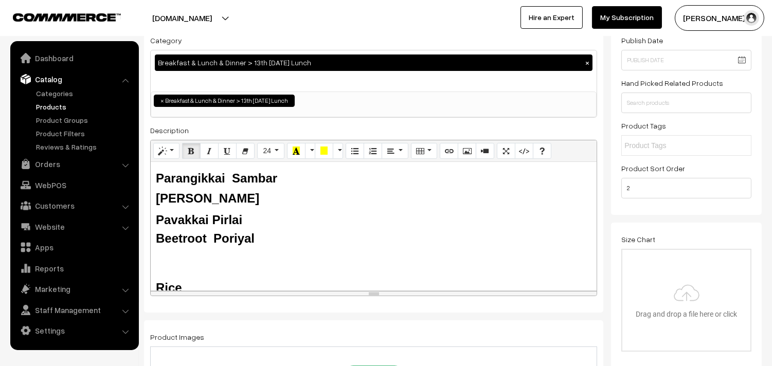
click at [225, 217] on b "Pavakkai Pirlai" at bounding box center [199, 220] width 86 height 14
click at [182, 233] on b "Beetroot Poriyal" at bounding box center [205, 238] width 99 height 14
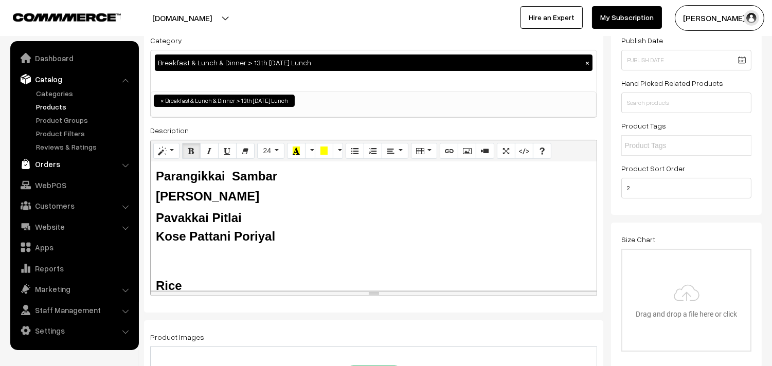
scroll to position [0, 0]
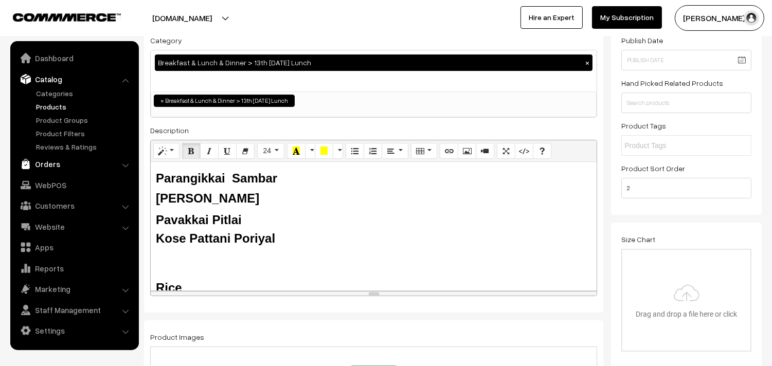
drag, startPoint x: 294, startPoint y: 212, endPoint x: 102, endPoint y: 167, distance: 197.6
copy div "Parangikkai Sambar Tomato Rasam Pavakkai Pitlai Kose Pattani Poriyal"
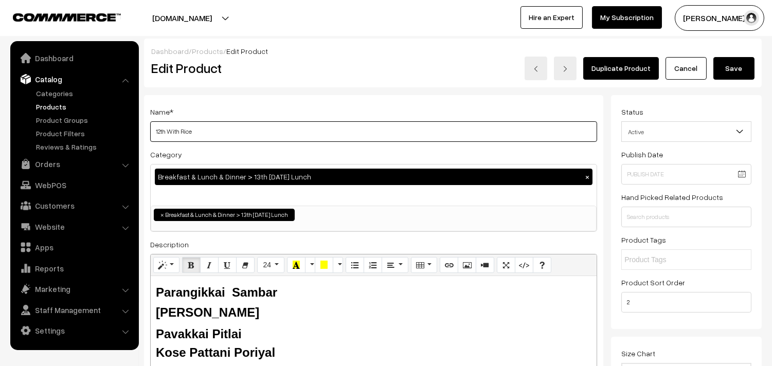
click at [164, 131] on input "12th With Rice" at bounding box center [373, 131] width 447 height 21
click at [158, 131] on input "12th With Rice" at bounding box center [373, 131] width 447 height 21
type input "13th With Rice"
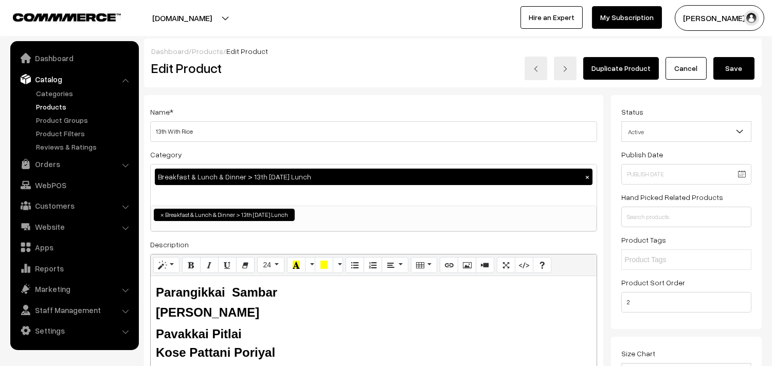
click at [747, 59] on button "Save" at bounding box center [733, 68] width 41 height 23
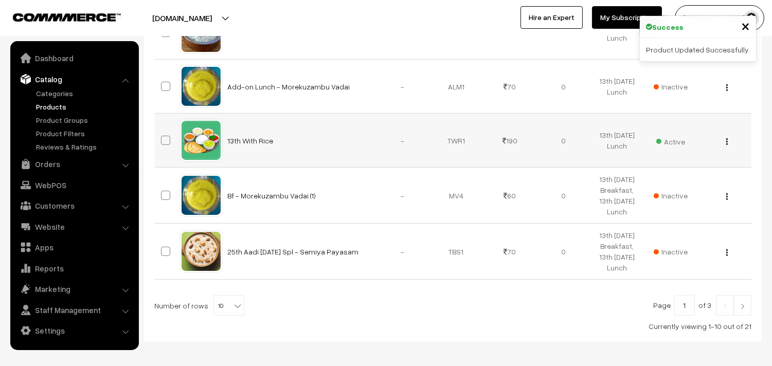
scroll to position [680, 0]
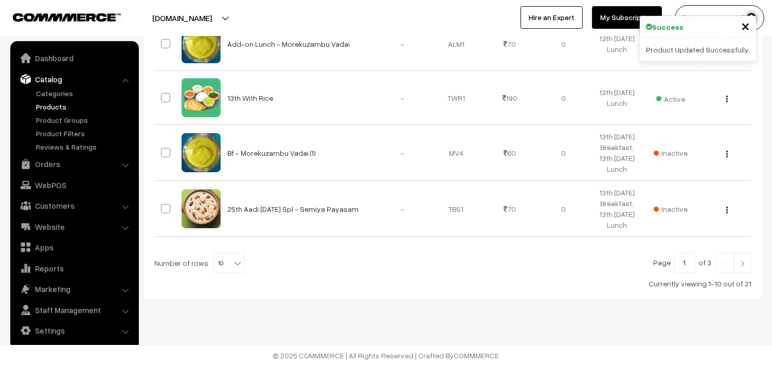
click at [220, 260] on span "10" at bounding box center [229, 263] width 30 height 21
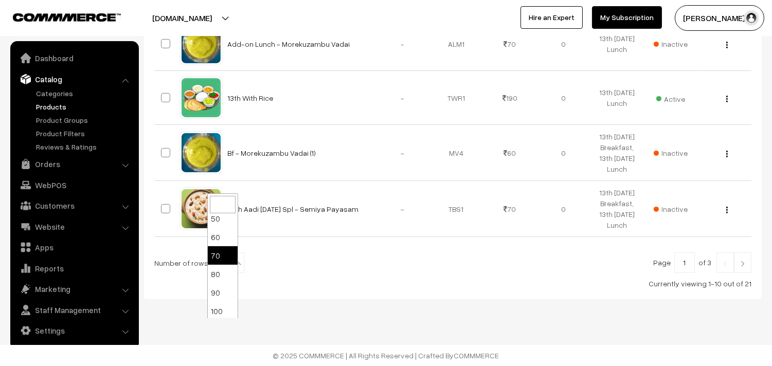
scroll to position [82, 0]
select select "100"
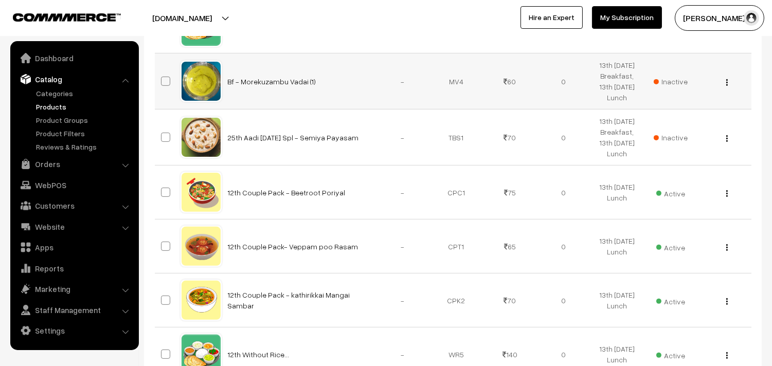
scroll to position [743, 0]
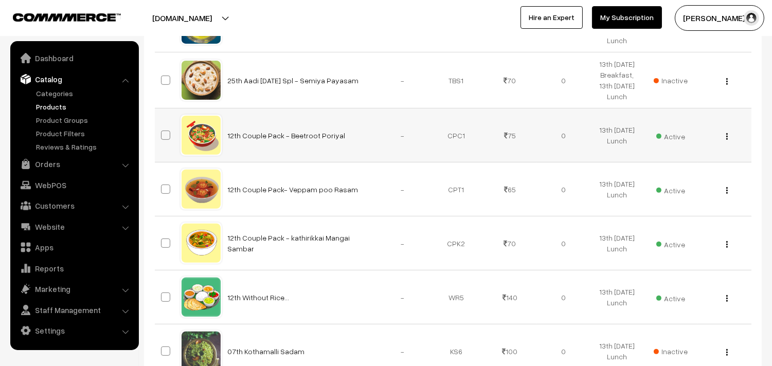
click at [728, 140] on button "button" at bounding box center [727, 136] width 3 height 8
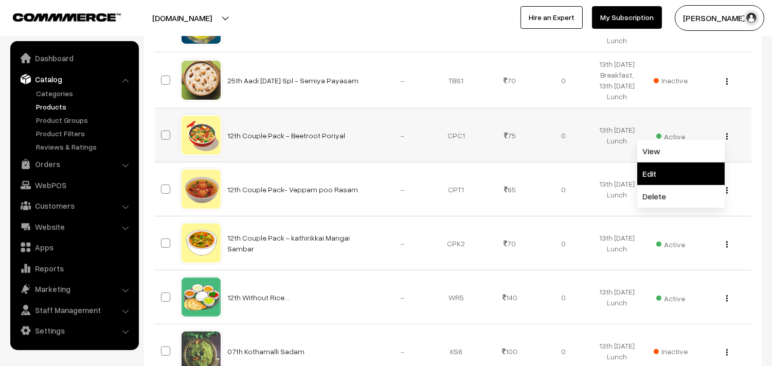
click at [686, 185] on link "Edit" at bounding box center [680, 174] width 87 height 23
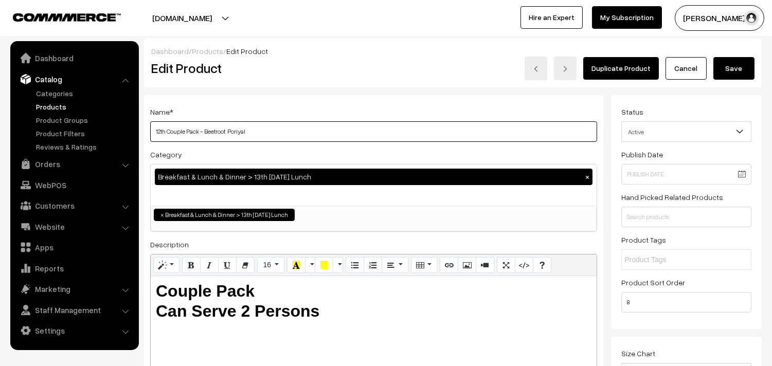
click at [282, 126] on input "12th Couple Pack - Beetroot Poriyal" at bounding box center [373, 131] width 447 height 21
click at [160, 133] on input "12th Couple Pack - Beetroot Poriyal" at bounding box center [373, 131] width 447 height 21
click at [208, 131] on input "13th Couple Pack - Beetroot Poriyal" at bounding box center [373, 131] width 447 height 21
type input "13th Couple Pack - kose Pattani Poriyal"
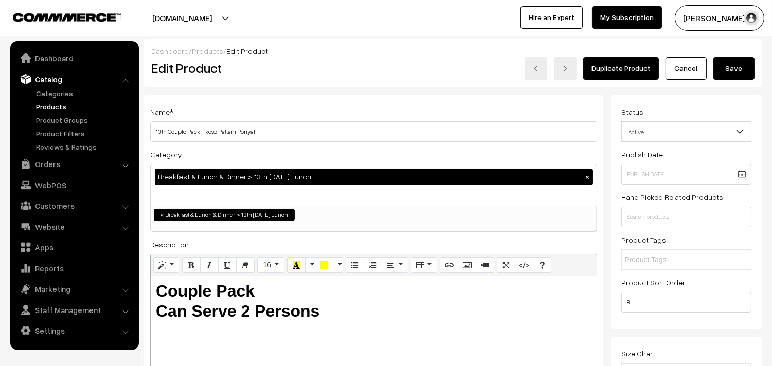
click at [742, 63] on button "Save" at bounding box center [733, 68] width 41 height 23
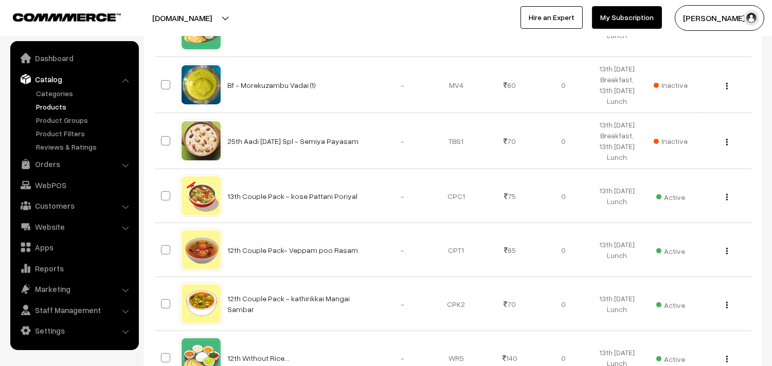
scroll to position [800, 0]
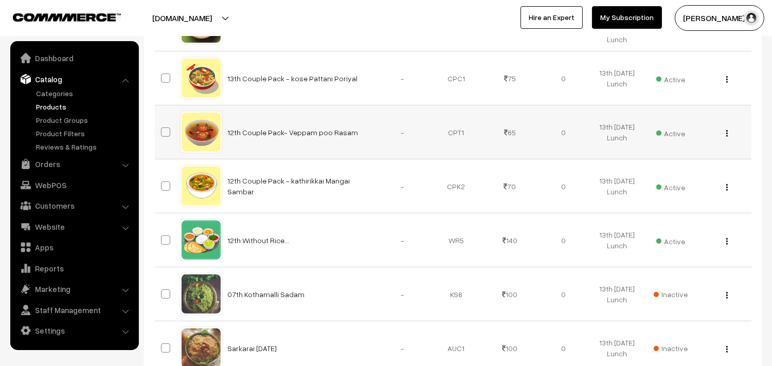
click at [726, 137] on button "button" at bounding box center [727, 133] width 3 height 8
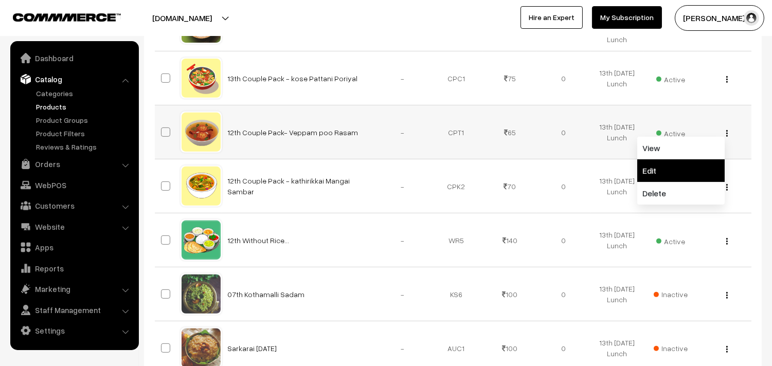
click at [672, 182] on link "Edit" at bounding box center [680, 170] width 87 height 23
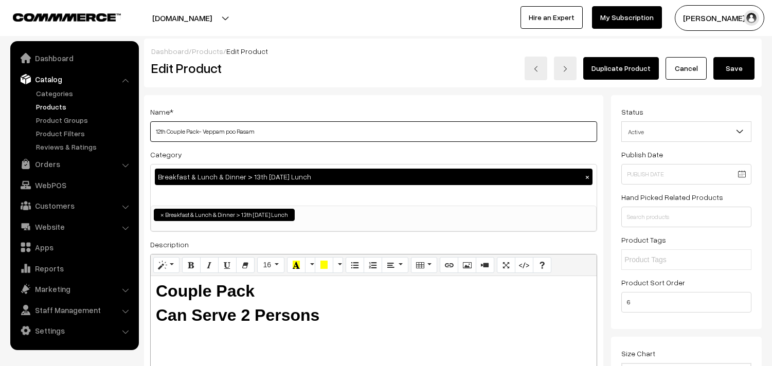
click at [271, 123] on input "12th Couple Pack- Veppam poo Rasam" at bounding box center [373, 131] width 447 height 21
click at [161, 131] on input "12th Couple Pack- Veppam poo Rasam" at bounding box center [373, 131] width 447 height 21
click at [230, 132] on input "13th Couple Pack- Veppam poo Rasam" at bounding box center [373, 131] width 447 height 21
type input "13th Couple Pack- Tomato Rasam"
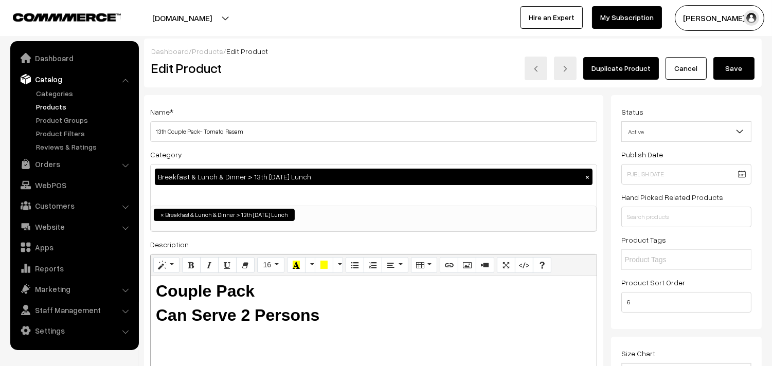
click at [736, 68] on button "Save" at bounding box center [733, 68] width 41 height 23
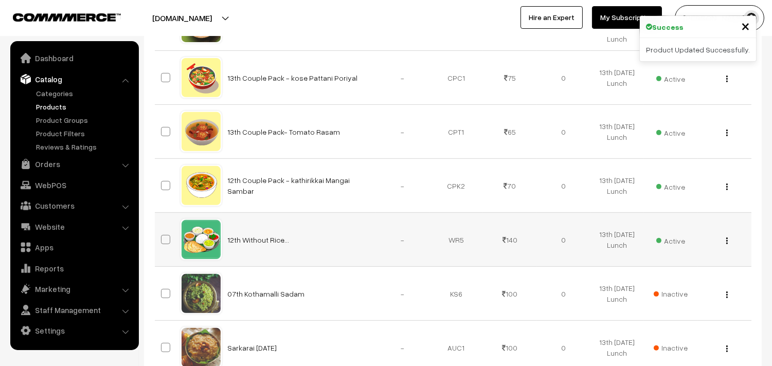
scroll to position [914, 0]
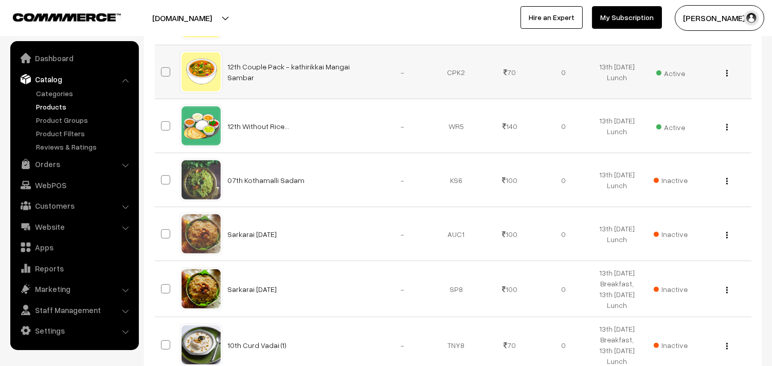
click at [728, 78] on div "View Edit Delete" at bounding box center [724, 72] width 41 height 11
click at [726, 77] on button "button" at bounding box center [727, 73] width 3 height 8
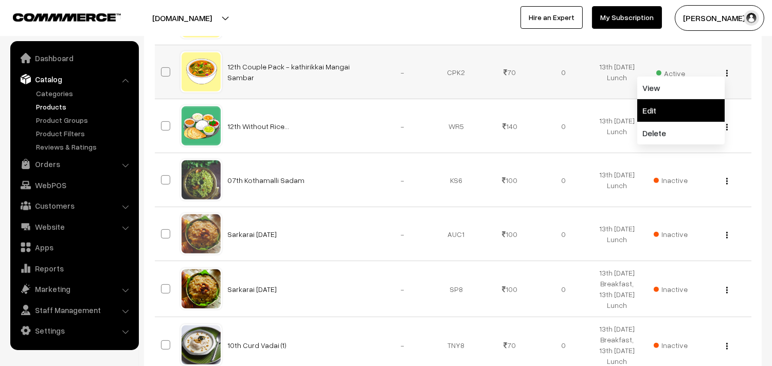
click at [685, 122] on link "Edit" at bounding box center [680, 110] width 87 height 23
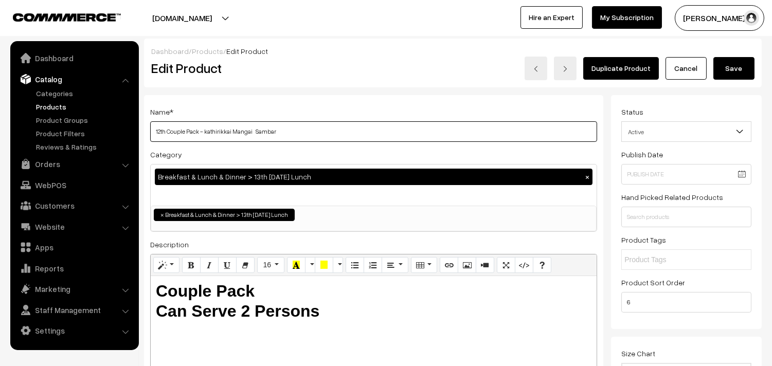
click at [284, 130] on input "12th Couple Pack - kathirikkai Mangai Sambar" at bounding box center [373, 131] width 447 height 21
click at [298, 125] on input "12th Couple Pack - kathirikkai Mangai Sambar" at bounding box center [373, 131] width 447 height 21
click at [253, 127] on input "12th Couple Pack - kathirikkai Mangai Sambar" at bounding box center [373, 131] width 447 height 21
click at [157, 132] on input "12th Couple Pack - Parangikkai Sambar" at bounding box center [373, 131] width 447 height 21
click at [238, 132] on input "13th Couple Pack - Parangikkai Sambar" at bounding box center [373, 131] width 447 height 21
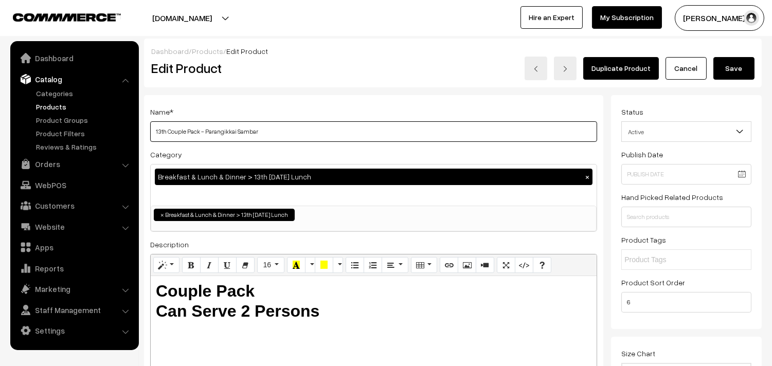
type input "13th Couple Pack - Parangikkai Sambar"
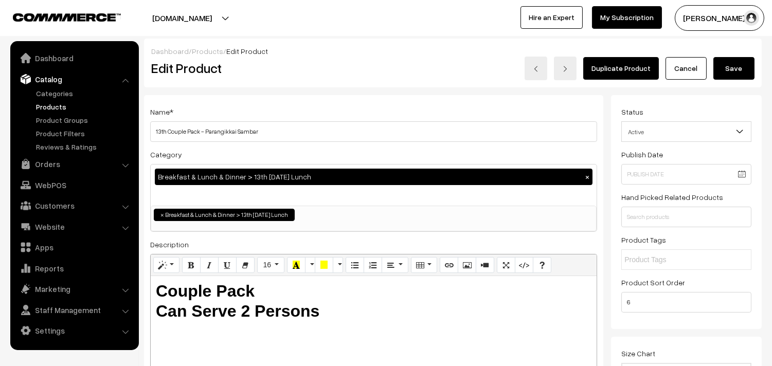
click at [737, 72] on button "Save" at bounding box center [733, 68] width 41 height 23
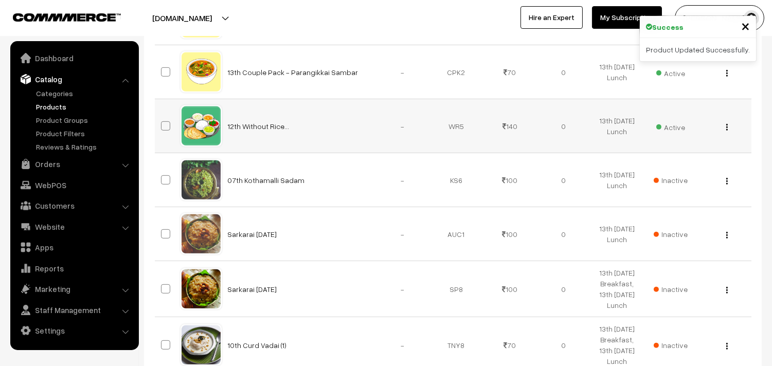
scroll to position [971, 0]
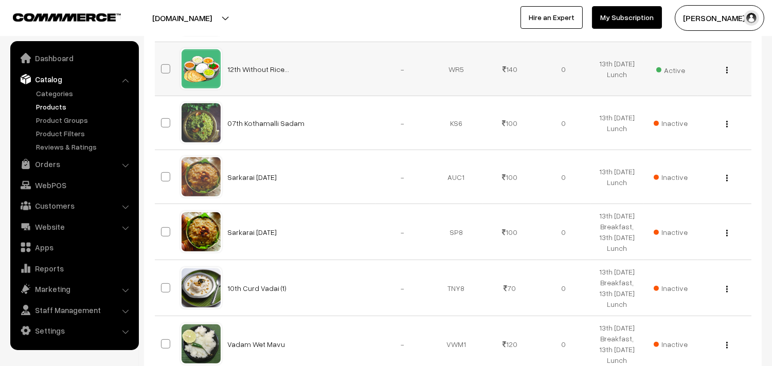
click at [726, 74] on img "button" at bounding box center [727, 70] width 2 height 7
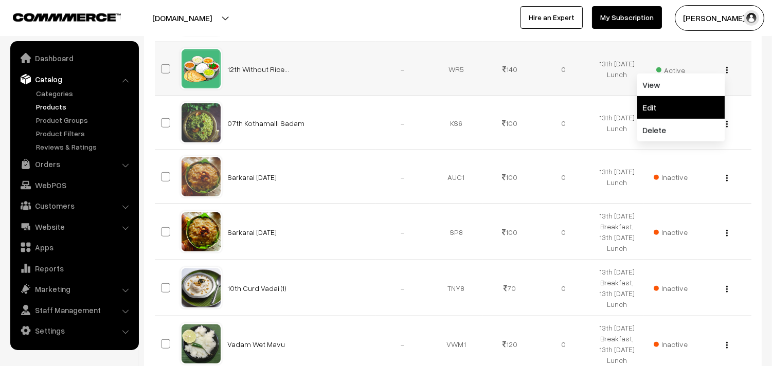
click at [697, 119] on link "Edit" at bounding box center [680, 107] width 87 height 23
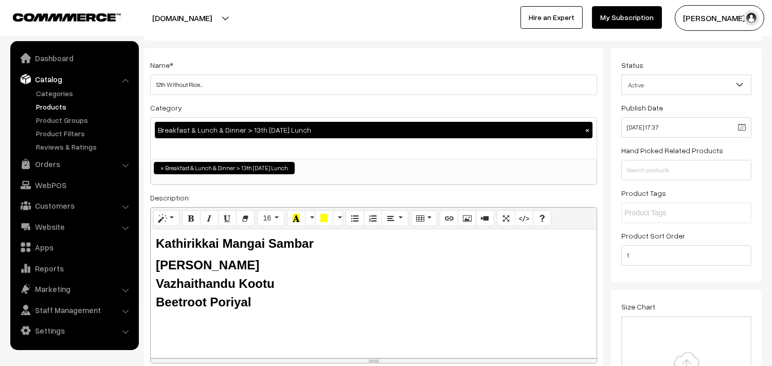
scroll to position [114, 0]
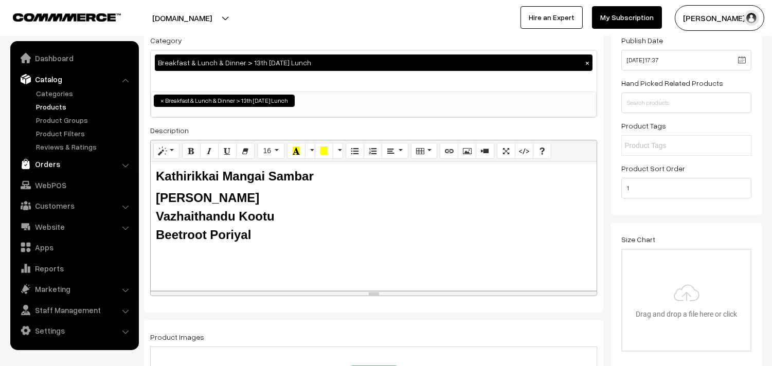
drag, startPoint x: 263, startPoint y: 238, endPoint x: 128, endPoint y: 170, distance: 151.4
paste div
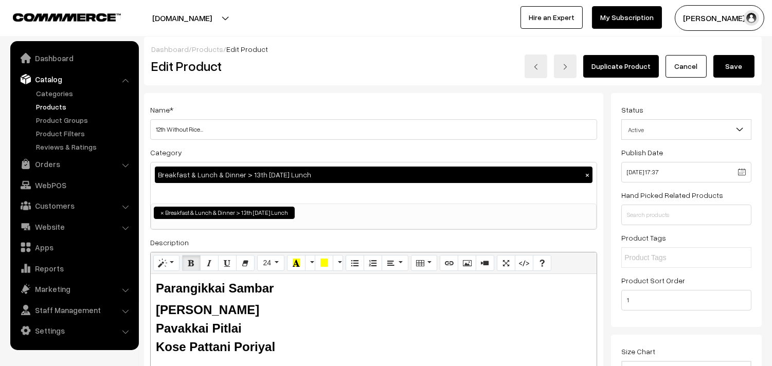
scroll to position [0, 0]
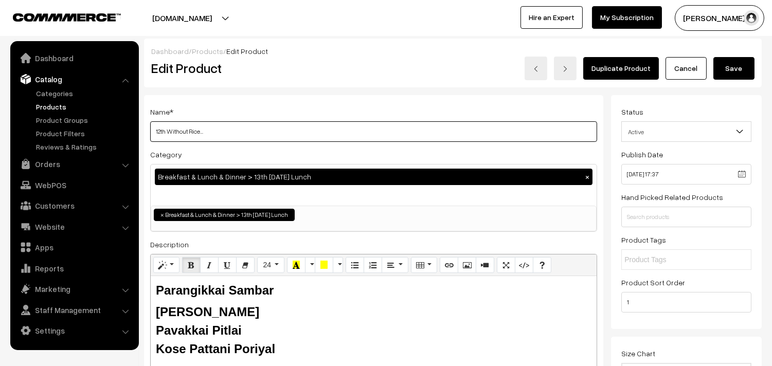
click at [162, 127] on input "12th Without Rice..." at bounding box center [373, 131] width 447 height 21
type input "13th Without Rice..."
click at [727, 74] on button "Save" at bounding box center [733, 68] width 41 height 23
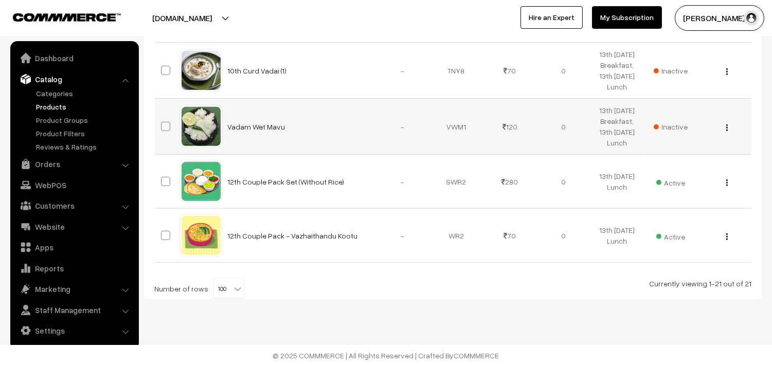
scroll to position [1320, 0]
click at [726, 181] on button "button" at bounding box center [727, 182] width 3 height 8
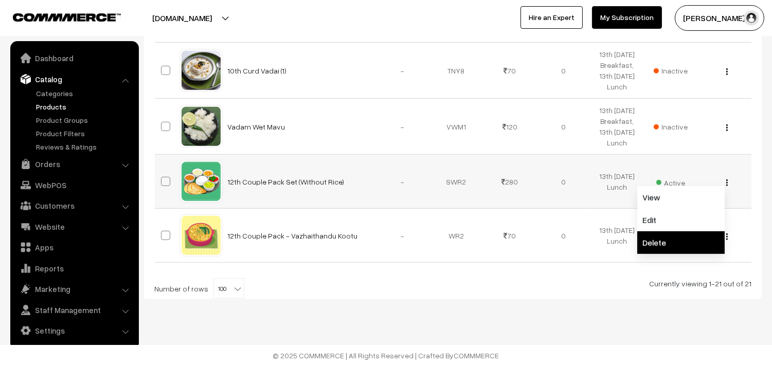
click at [700, 231] on link "Delete" at bounding box center [680, 242] width 87 height 23
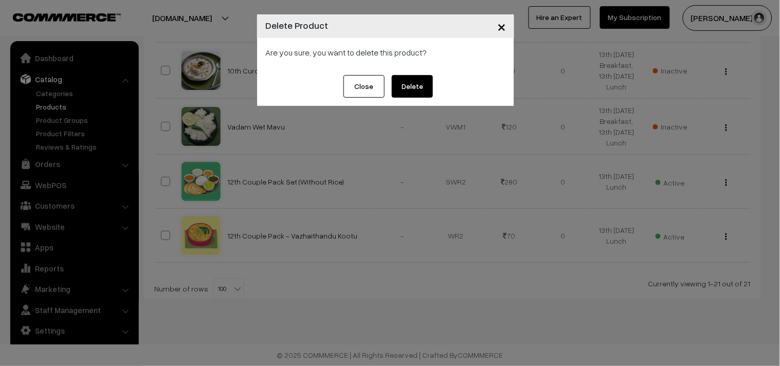
click at [669, 196] on div "× Delete Product Are you sure, you want to delete this product? Close Delete" at bounding box center [390, 183] width 780 height 366
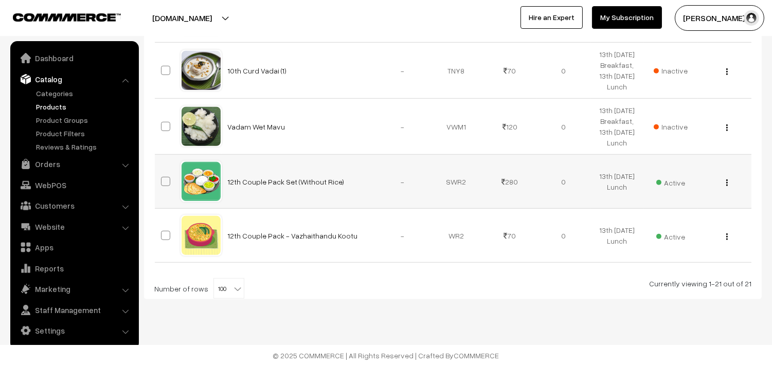
click at [722, 183] on div "View Edit Delete" at bounding box center [724, 181] width 41 height 11
click at [724, 182] on div "View Edit Delete" at bounding box center [724, 181] width 41 height 11
click at [726, 181] on img "button" at bounding box center [727, 183] width 2 height 7
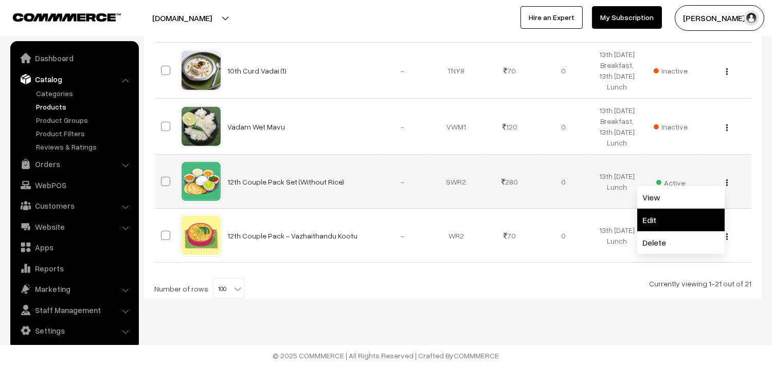
click at [695, 212] on link "Edit" at bounding box center [680, 220] width 87 height 23
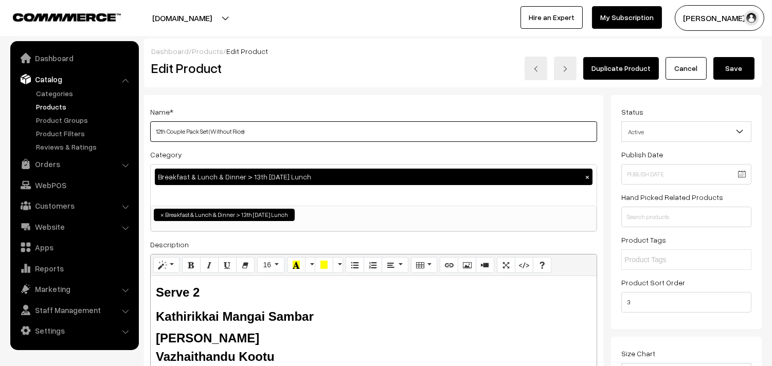
click at [311, 122] on input "12th Couple Pack Set (Without Rice)" at bounding box center [373, 131] width 447 height 21
click at [161, 127] on input "12th Couple Pack Set (Without Rice)" at bounding box center [373, 131] width 447 height 21
type input "13th Couple Pack Set (Without Rice)"
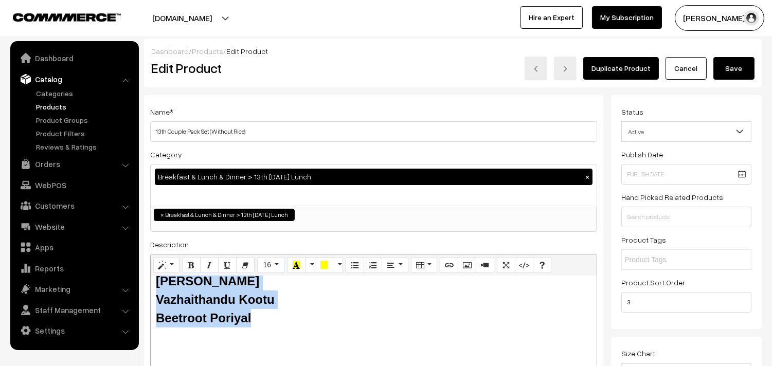
drag, startPoint x: 157, startPoint y: 316, endPoint x: 237, endPoint y: 337, distance: 82.6
click at [237, 337] on div "Serve 2 Kathirikkai Mangai Sambar Tomato Rasam Vazhaithandu Kootu Beetroot Pori…" at bounding box center [374, 340] width 446 height 129
paste div
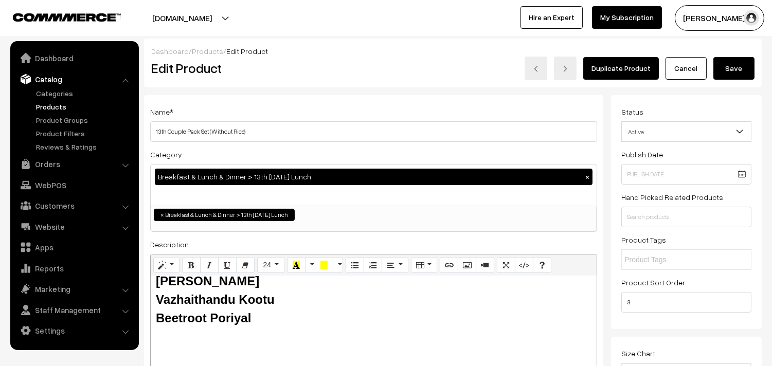
scroll to position [15, 0]
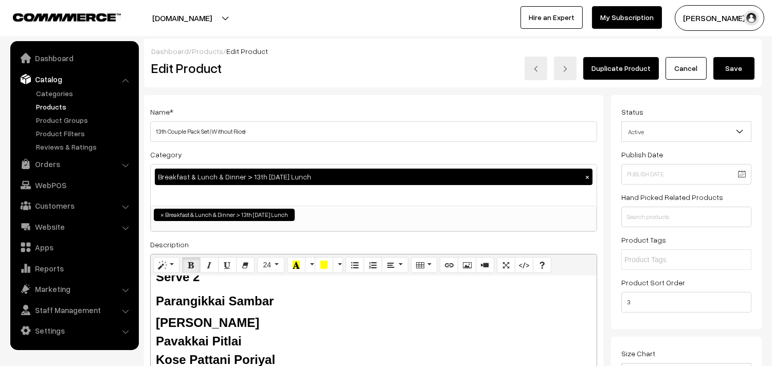
click at [743, 64] on button "Save" at bounding box center [733, 68] width 41 height 23
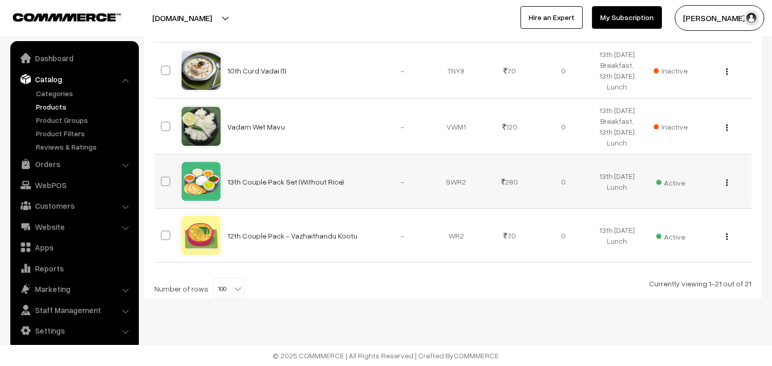
scroll to position [1320, 0]
click at [724, 234] on div "View Edit Delete" at bounding box center [724, 235] width 41 height 11
click at [727, 234] on img "button" at bounding box center [727, 237] width 2 height 7
click at [688, 273] on link "Edit" at bounding box center [680, 274] width 87 height 23
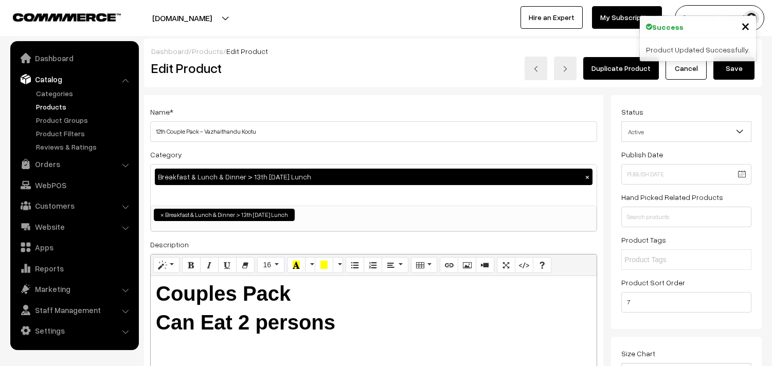
click at [288, 122] on input "12th Couple Pack - Vazhaithandu Kootu" at bounding box center [373, 131] width 447 height 21
click at [159, 130] on input "12th Couple Pack - Vazhaithandu Kootu" at bounding box center [373, 131] width 447 height 21
type input "13th Couple Pack - Pavakkai Pitlai"
click at [736, 74] on button "Save" at bounding box center [733, 68] width 41 height 23
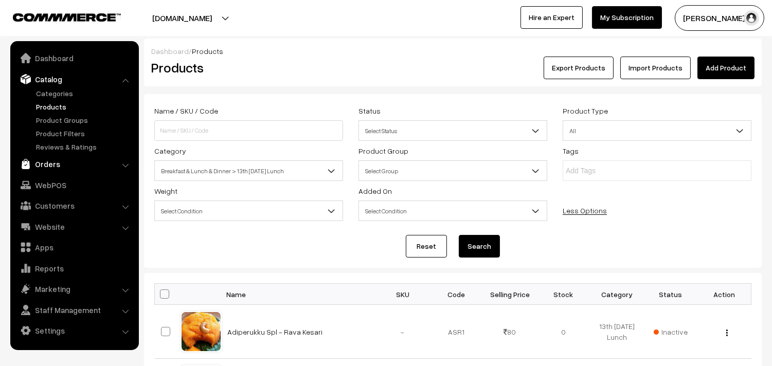
click at [58, 167] on link "Orders" at bounding box center [74, 164] width 122 height 19
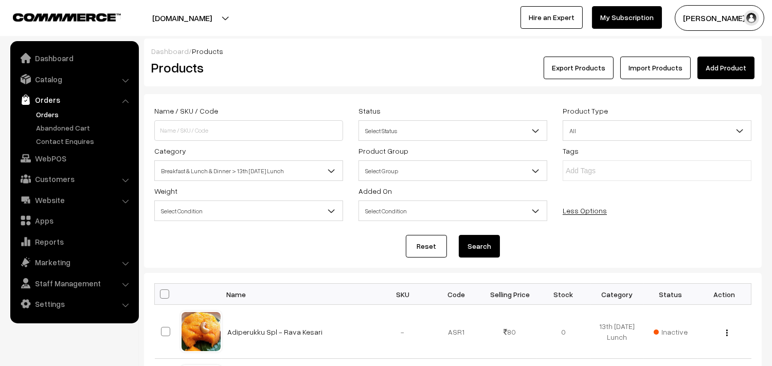
click at [63, 115] on link "Orders" at bounding box center [84, 114] width 102 height 11
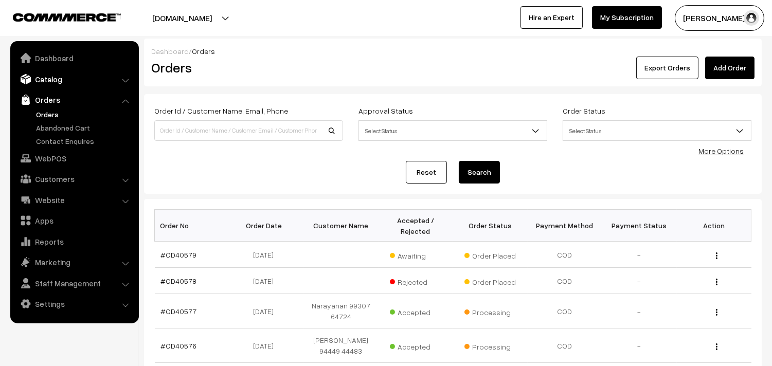
click at [58, 78] on link "Catalog" at bounding box center [74, 79] width 122 height 19
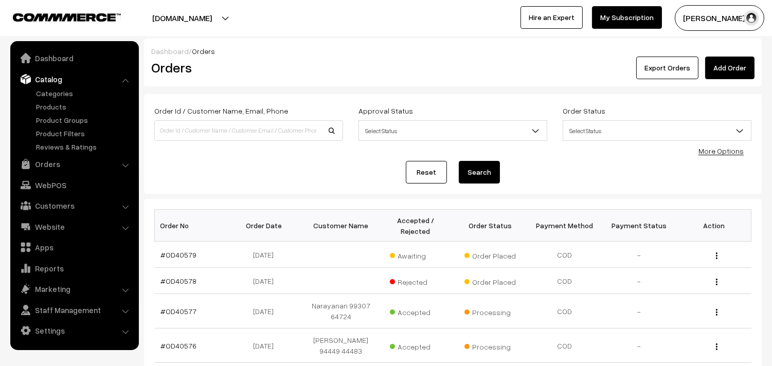
click at [51, 100] on ul "Categories" at bounding box center [74, 120] width 123 height 64
click at [51, 106] on link "Products" at bounding box center [84, 106] width 102 height 11
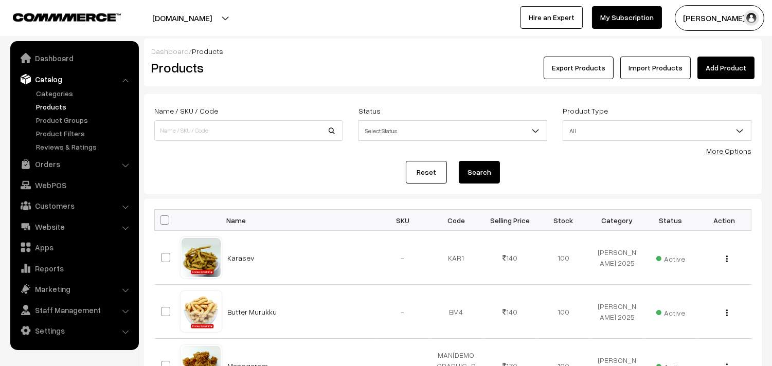
drag, startPoint x: 0, startPoint y: 0, endPoint x: 721, endPoint y: 153, distance: 737.1
click at [731, 154] on link "More Options" at bounding box center [728, 151] width 45 height 9
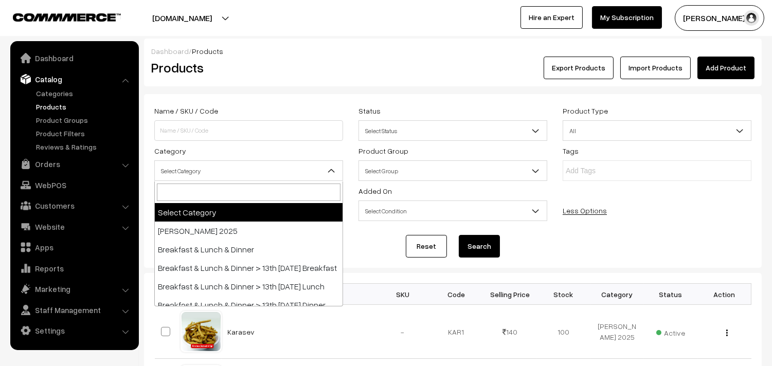
click at [192, 172] on span "Select Category" at bounding box center [249, 171] width 188 height 18
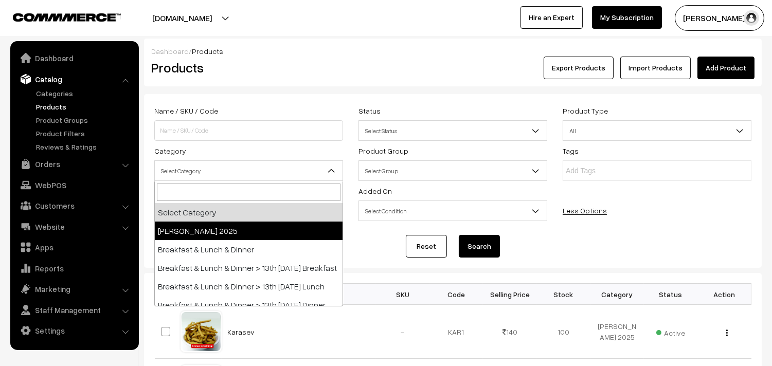
scroll to position [57, 0]
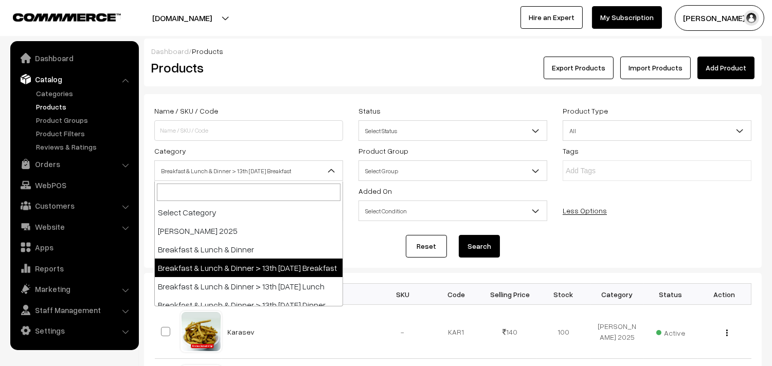
click at [231, 176] on span "Breakfast & Lunch & Dinner > 13th [DATE] Breakfast" at bounding box center [249, 171] width 188 height 18
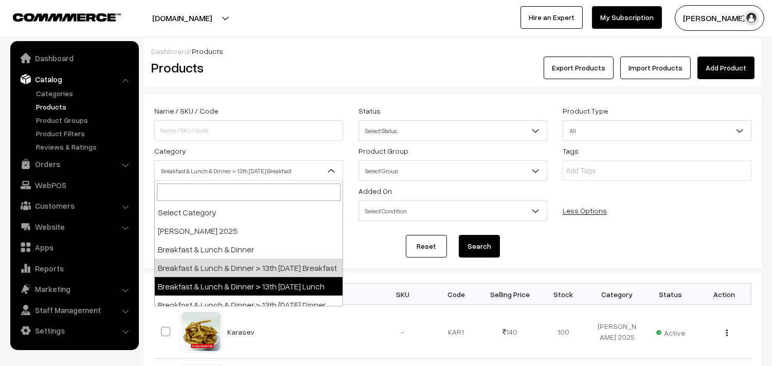
select select "95"
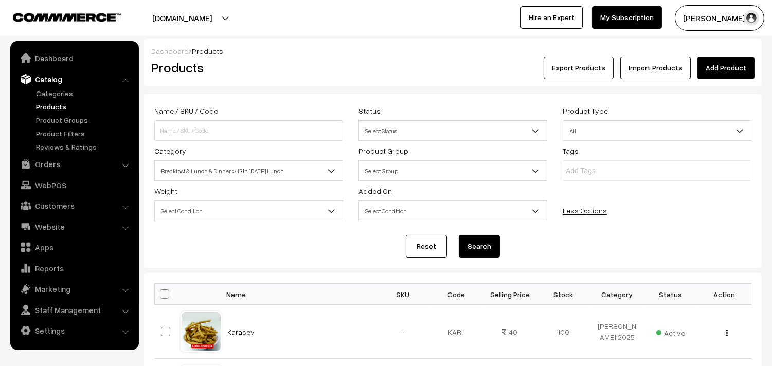
drag, startPoint x: 480, startPoint y: 254, endPoint x: 480, endPoint y: 247, distance: 6.7
click at [480, 253] on button "Search" at bounding box center [479, 246] width 41 height 23
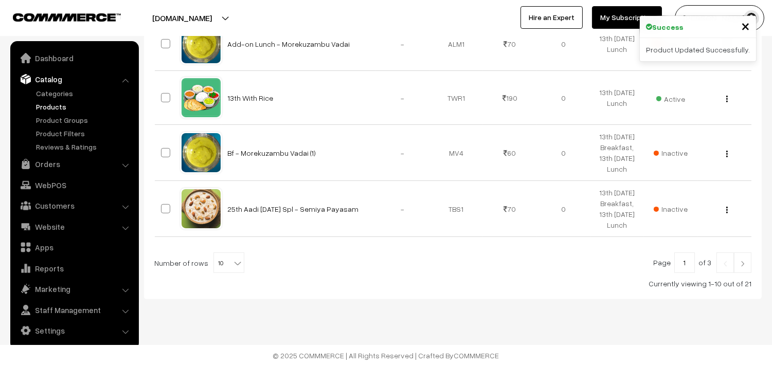
scroll to position [680, 0]
drag, startPoint x: 226, startPoint y: 272, endPoint x: 227, endPoint y: 259, distance: 12.4
click at [226, 271] on span "10" at bounding box center [229, 263] width 30 height 21
select select "100"
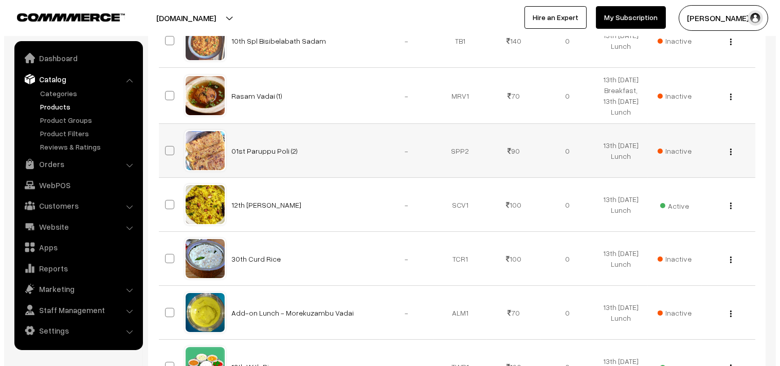
scroll to position [400, 0]
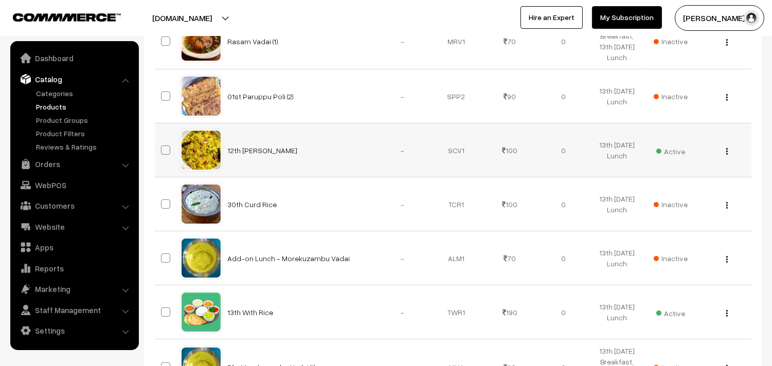
click at [684, 157] on span "Active" at bounding box center [670, 150] width 29 height 13
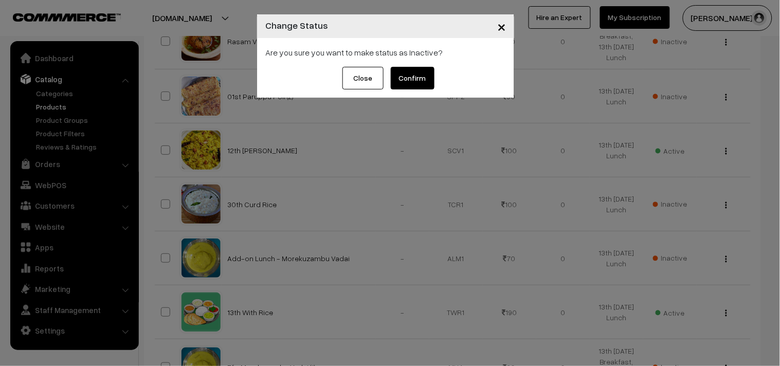
click at [410, 85] on button "Confirm" at bounding box center [413, 78] width 44 height 23
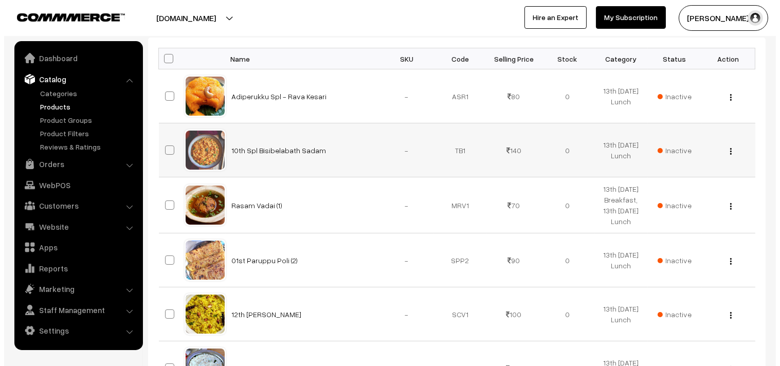
scroll to position [234, 0]
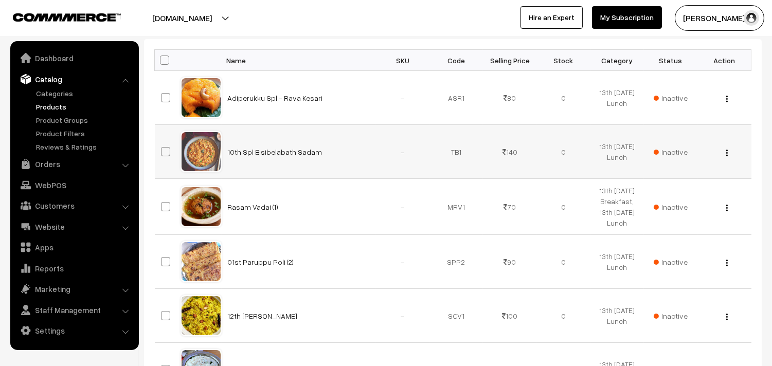
click at [672, 151] on span "Inactive" at bounding box center [671, 152] width 34 height 11
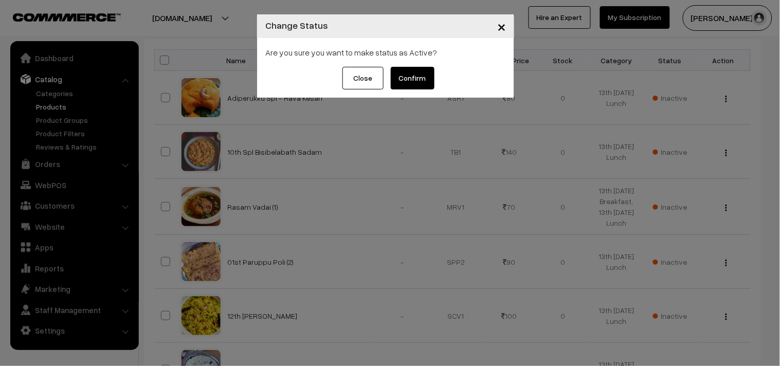
click at [412, 81] on button "Confirm" at bounding box center [413, 78] width 44 height 23
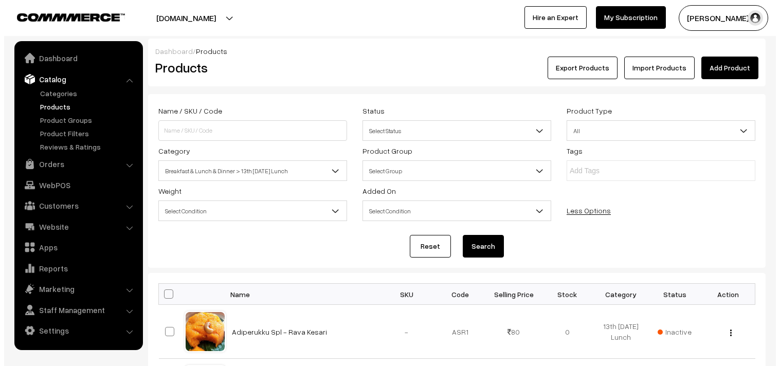
scroll to position [234, 0]
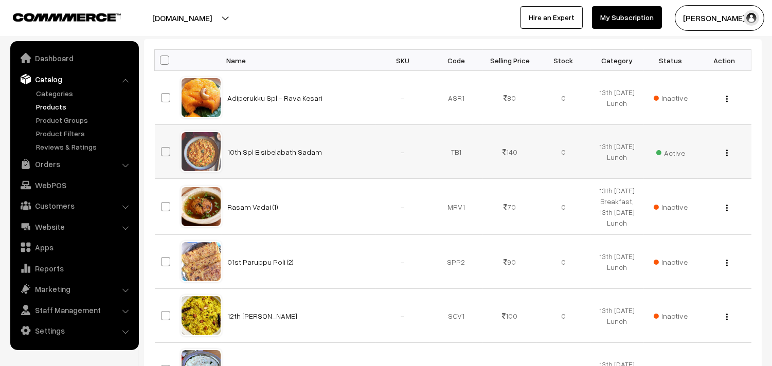
click at [674, 157] on span "Active" at bounding box center [670, 151] width 29 height 13
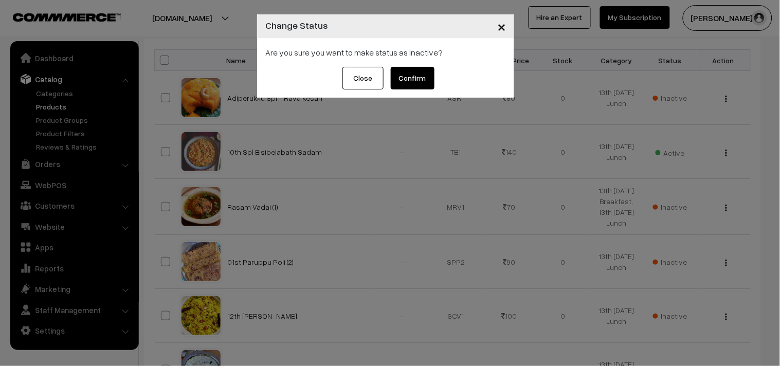
click at [419, 82] on button "Confirm" at bounding box center [413, 78] width 44 height 23
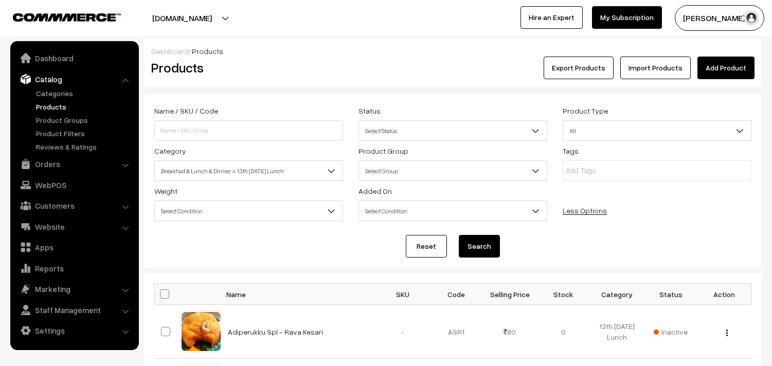
scroll to position [234, 0]
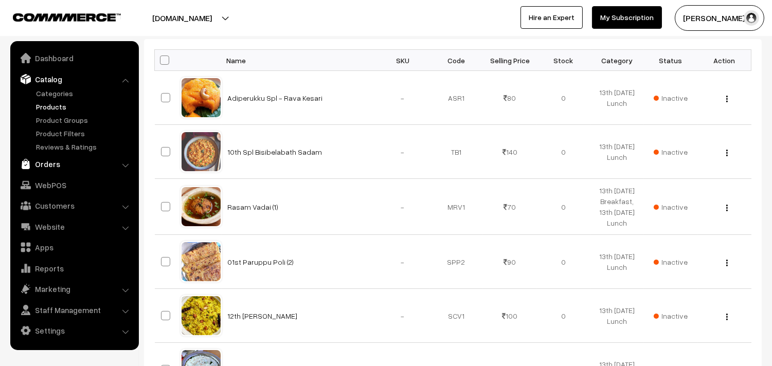
click at [46, 167] on link "Orders" at bounding box center [74, 164] width 122 height 19
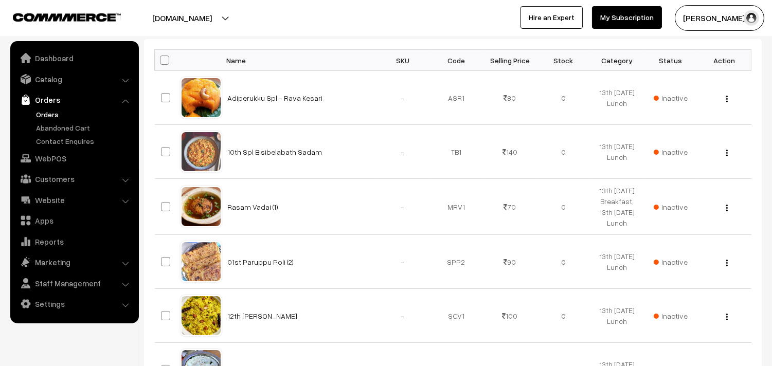
click at [50, 115] on link "Orders" at bounding box center [84, 114] width 102 height 11
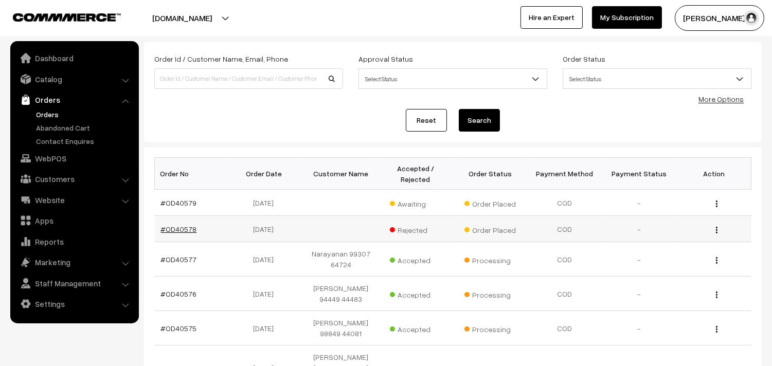
scroll to position [114, 0]
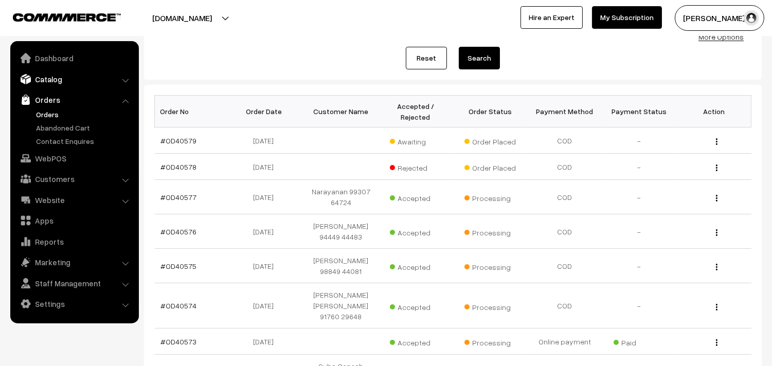
click at [43, 81] on link "Catalog" at bounding box center [74, 79] width 122 height 19
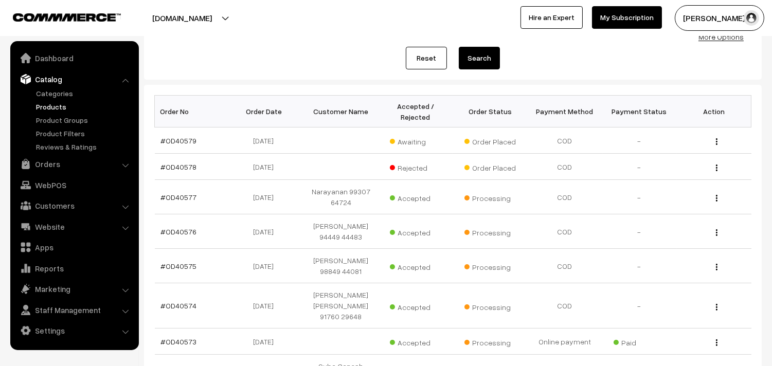
click at [57, 103] on link "Products" at bounding box center [84, 106] width 102 height 11
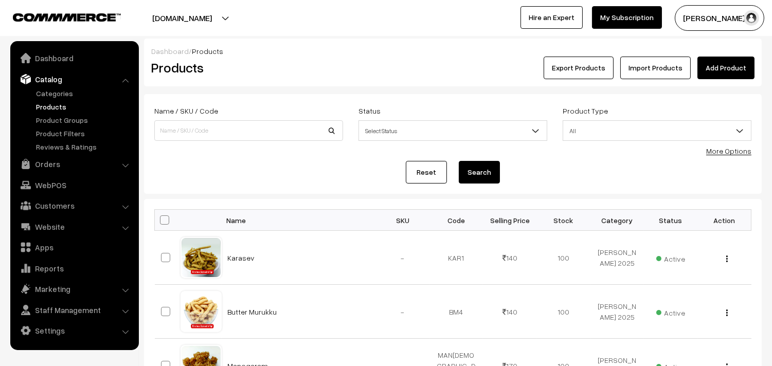
click at [733, 152] on link "More Options" at bounding box center [728, 151] width 45 height 9
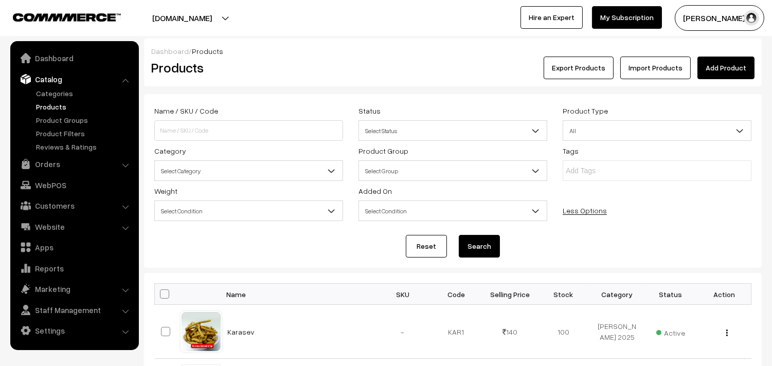
click at [224, 175] on span "Select Category" at bounding box center [249, 171] width 188 height 18
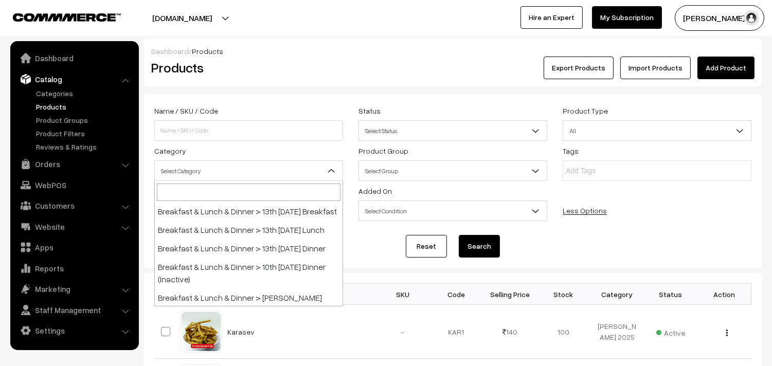
scroll to position [57, 0]
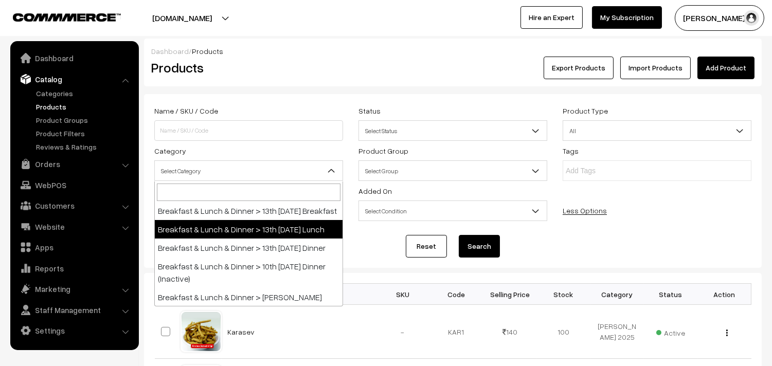
select select "95"
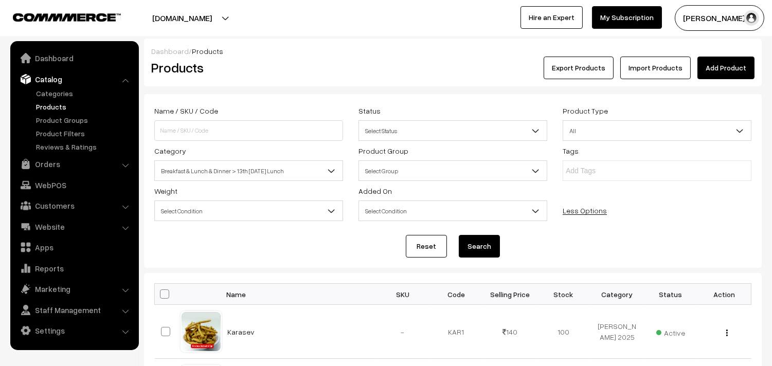
click at [479, 243] on button "Search" at bounding box center [479, 246] width 41 height 23
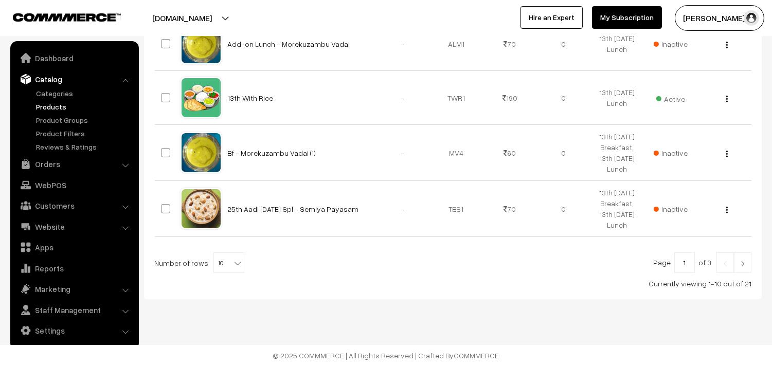
scroll to position [680, 0]
click at [218, 264] on span "10" at bounding box center [229, 263] width 30 height 21
select select "100"
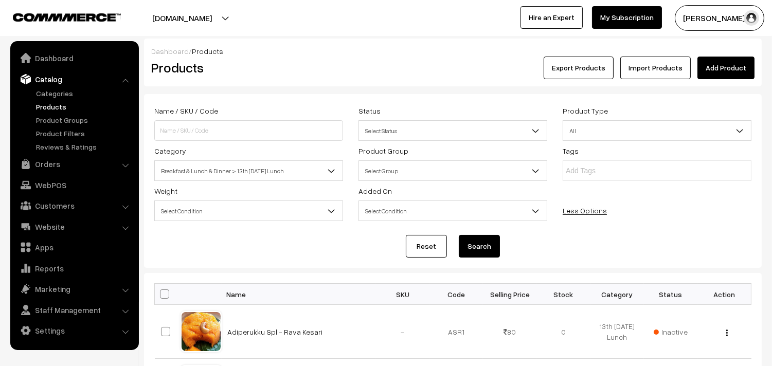
click at [162, 297] on span at bounding box center [164, 294] width 9 height 9
click at [162, 297] on input "checkbox" at bounding box center [158, 294] width 7 height 7
checkbox input "true"
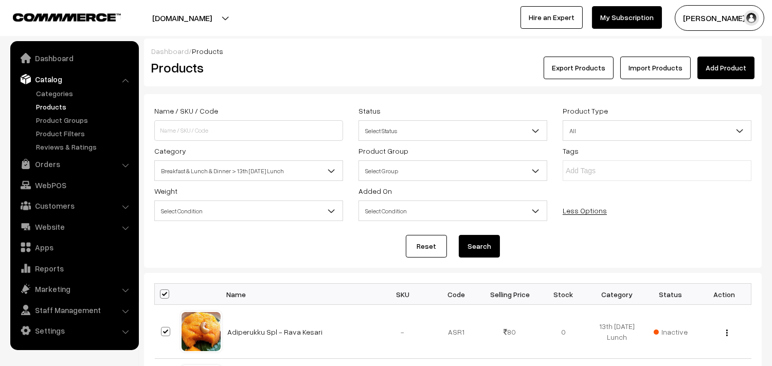
checkbox input "true"
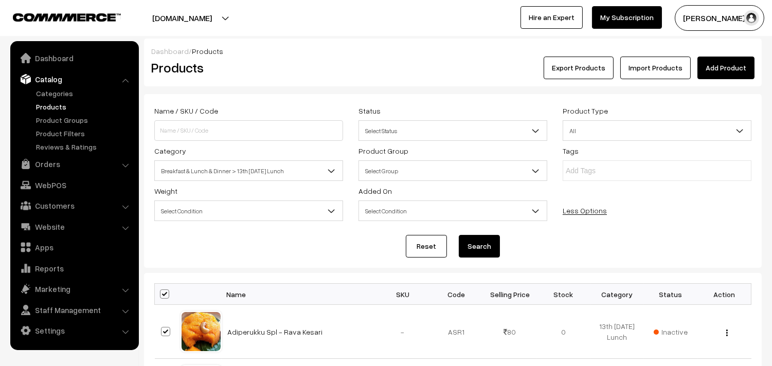
checkbox input "true"
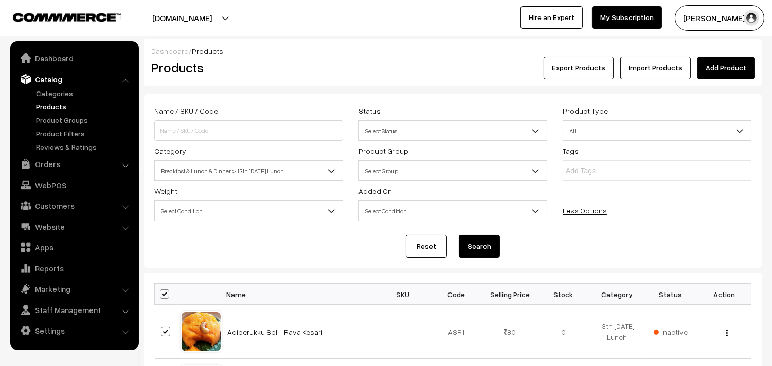
checkbox input "true"
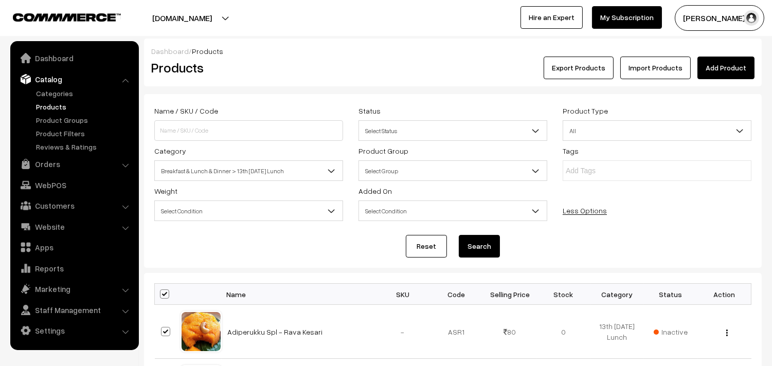
checkbox input "true"
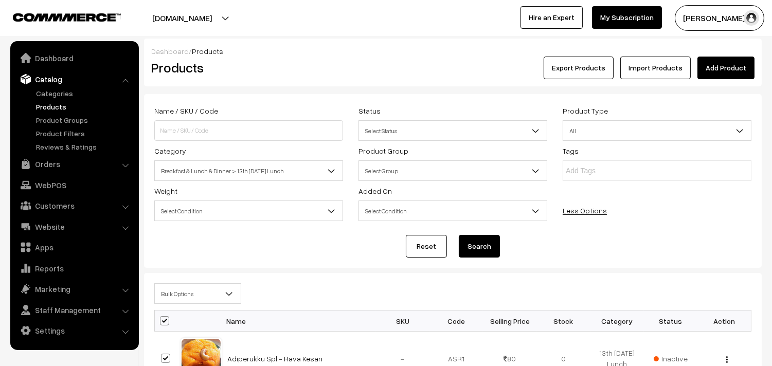
click at [178, 289] on span "Bulk Options" at bounding box center [198, 294] width 86 height 18
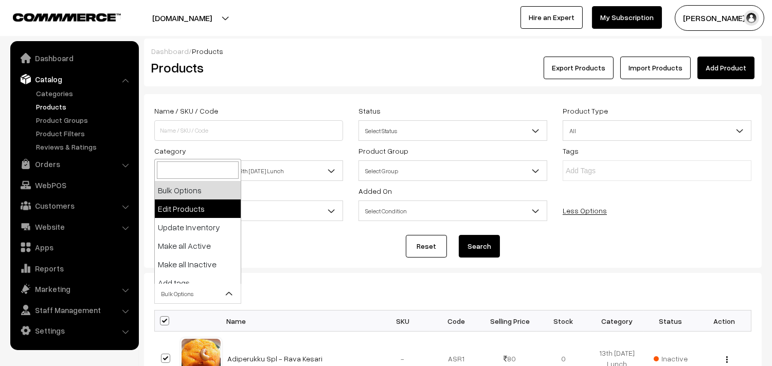
select select "editProduct"
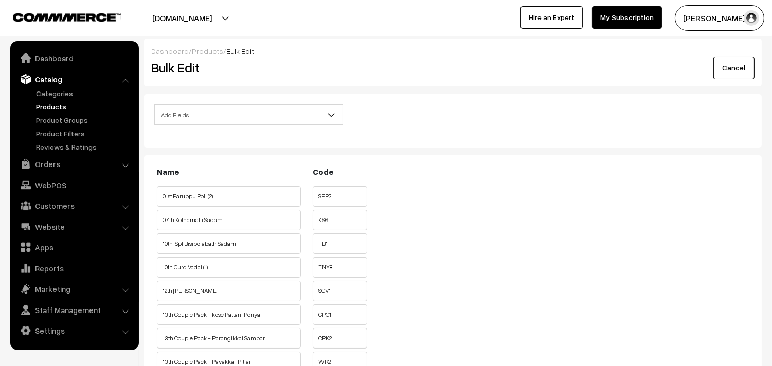
click at [213, 111] on span "Add Fields" at bounding box center [249, 115] width 188 height 18
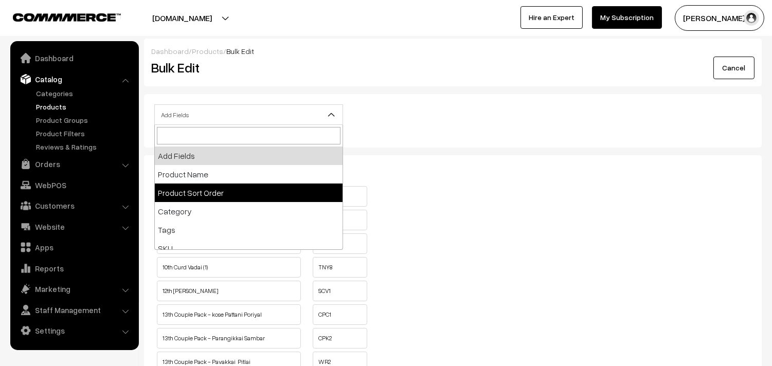
scroll to position [114, 0]
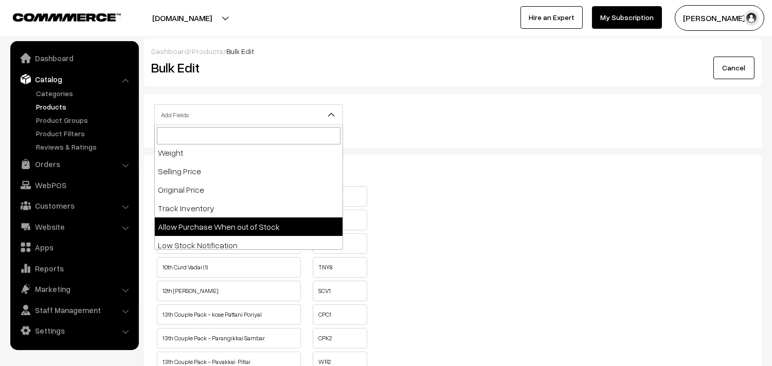
select select "allow-purchase"
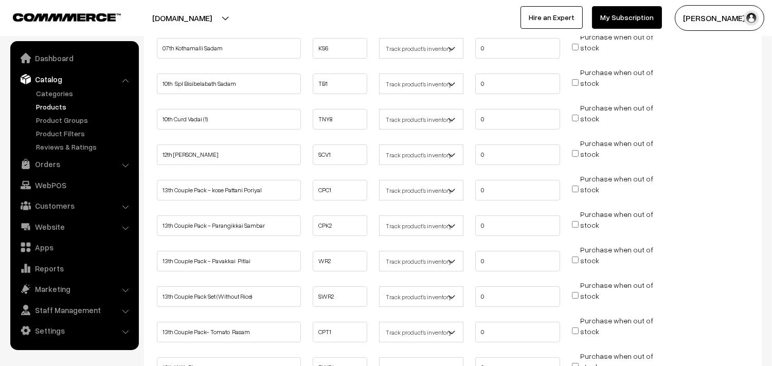
scroll to position [228, 0]
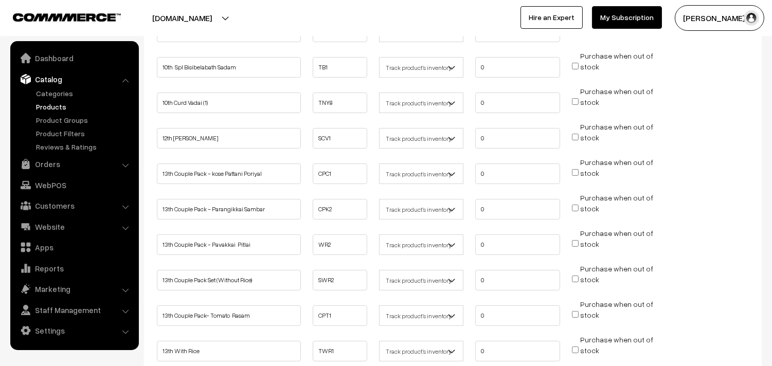
click at [574, 169] on input "Purchase when out of stock" at bounding box center [575, 172] width 7 height 7
checkbox input "true"
click at [577, 205] on input "Purchase when out of stock" at bounding box center [575, 208] width 7 height 7
checkbox input "true"
click at [574, 242] on input "Purchase when out of stock" at bounding box center [575, 243] width 7 height 7
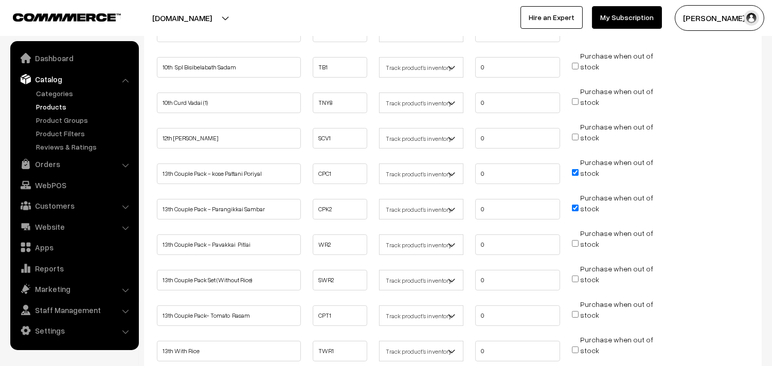
checkbox input "true"
click at [577, 276] on input "Purchase when out of stock" at bounding box center [575, 279] width 7 height 7
checkbox input "true"
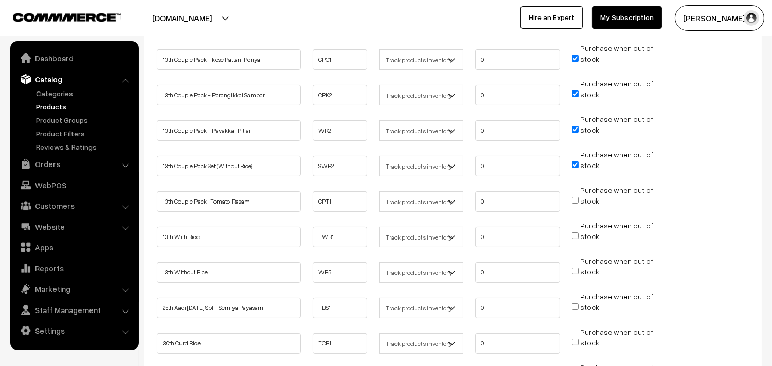
click at [575, 198] on input "Purchase when out of stock" at bounding box center [575, 200] width 7 height 7
checkbox input "true"
click at [574, 235] on input "Purchase when out of stock" at bounding box center [575, 235] width 7 height 7
checkbox input "true"
click at [577, 268] on input "Purchase when out of stock" at bounding box center [575, 271] width 7 height 7
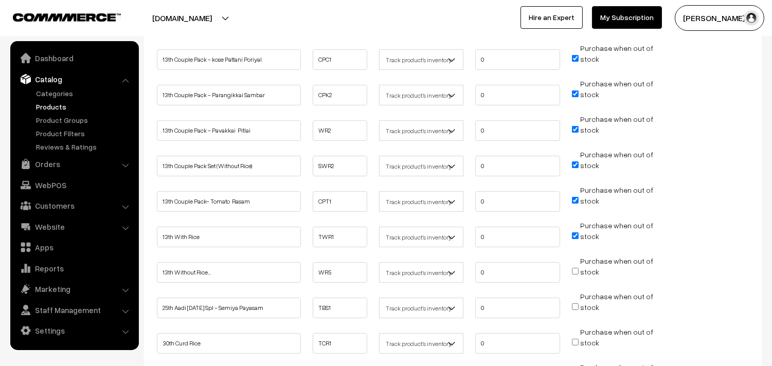
checkbox input "true"
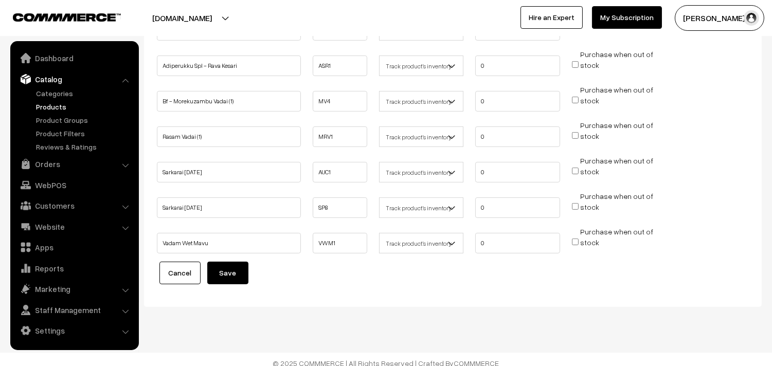
scroll to position [694, 0]
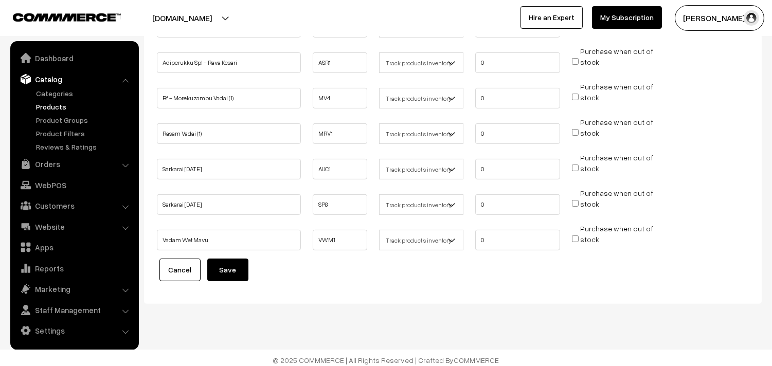
drag, startPoint x: 234, startPoint y: 266, endPoint x: 228, endPoint y: 266, distance: 5.7
click at [233, 266] on button "Save" at bounding box center [227, 270] width 41 height 23
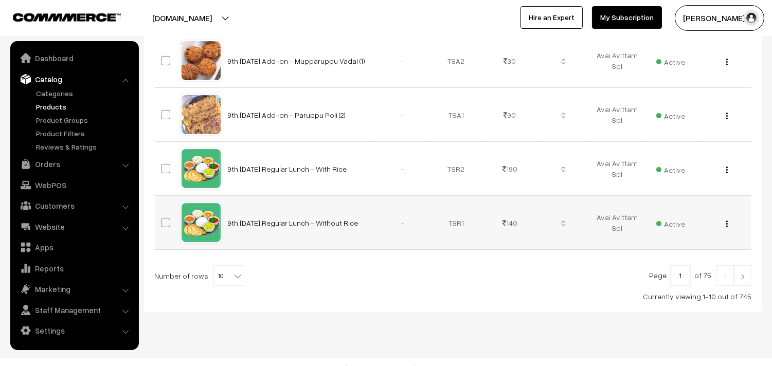
scroll to position [535, 0]
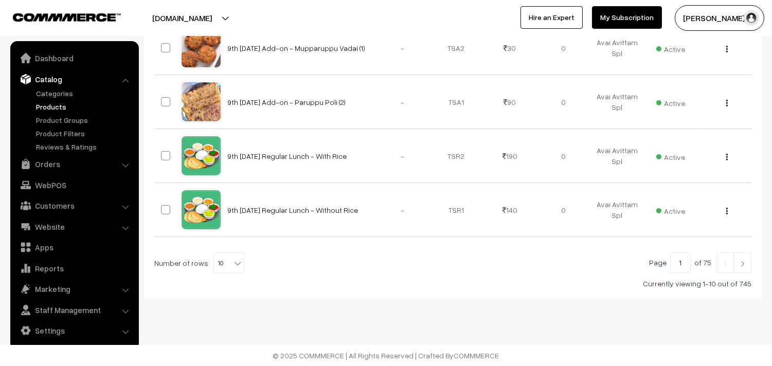
click at [221, 273] on span "10" at bounding box center [229, 263] width 30 height 21
select select "100"
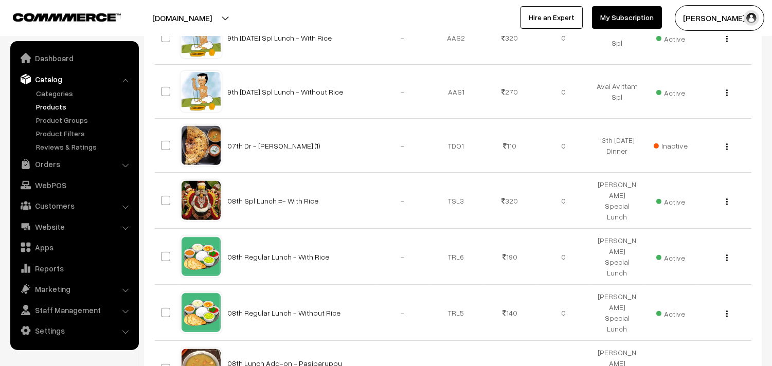
scroll to position [743, 0]
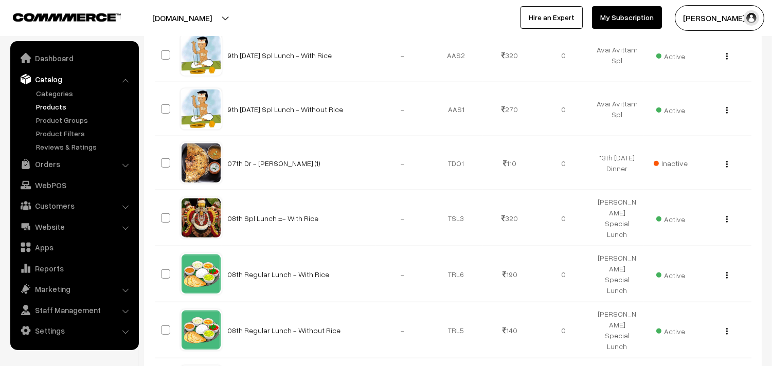
click at [64, 109] on link "Products" at bounding box center [84, 106] width 102 height 11
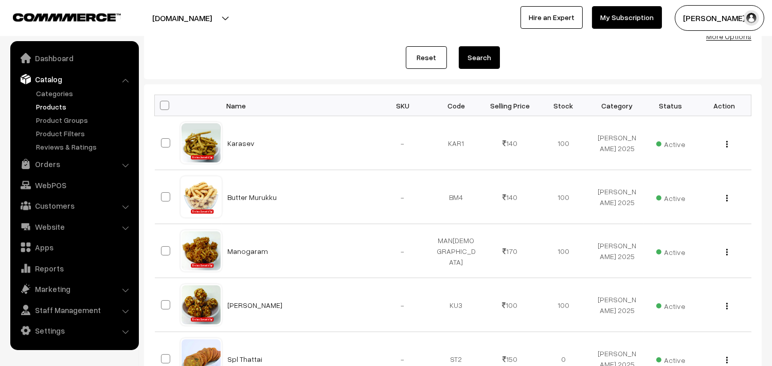
scroll to position [114, 0]
click at [733, 41] on div "More Options" at bounding box center [728, 36] width 45 height 11
click at [728, 41] on div "More Options" at bounding box center [728, 36] width 45 height 11
click at [733, 34] on div "[DOMAIN_NAME] Go to Website Switch Store Create New Store [PERSON_NAME] s… My P…" at bounding box center [386, 18] width 772 height 36
click at [745, 37] on link "More Options" at bounding box center [728, 36] width 45 height 9
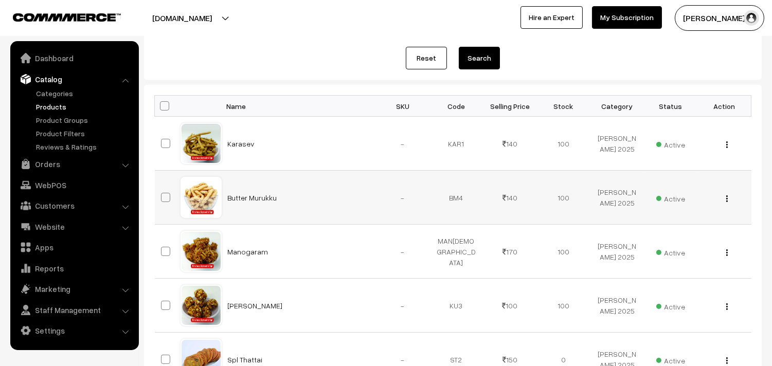
scroll to position [74, 0]
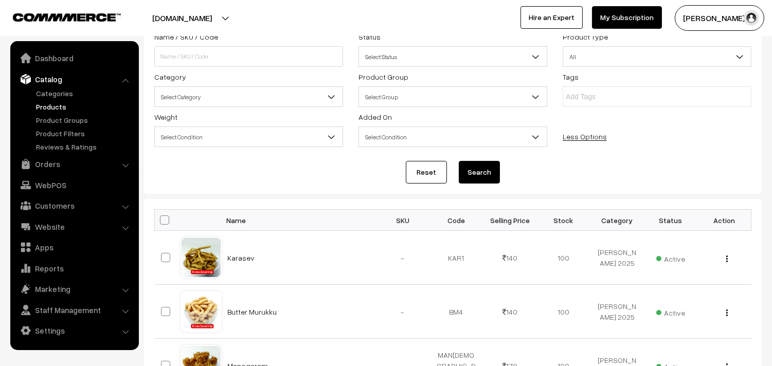
click at [217, 93] on span "Select Category" at bounding box center [249, 97] width 188 height 18
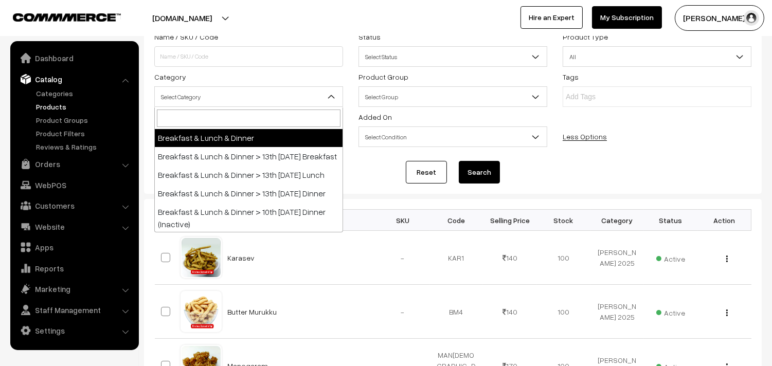
scroll to position [57, 0]
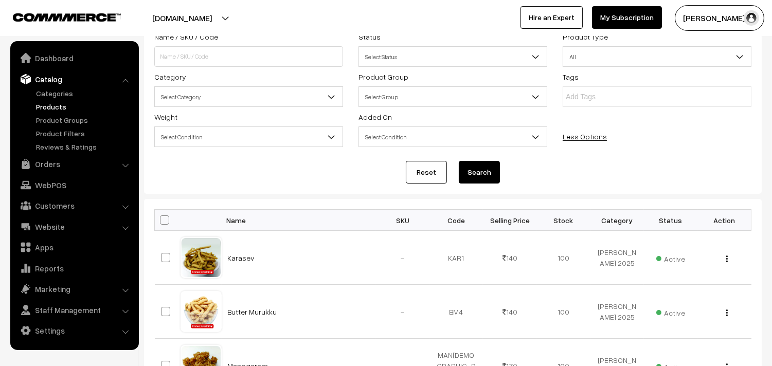
click at [520, 169] on div "Reset Search" at bounding box center [452, 172] width 597 height 23
click at [73, 201] on link "Customers" at bounding box center [74, 205] width 122 height 19
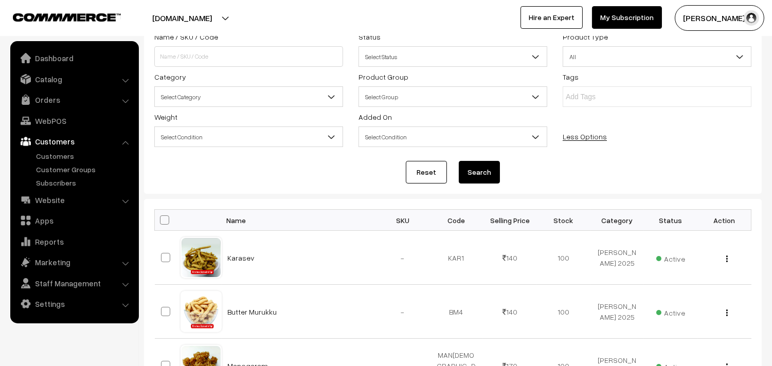
click at [71, 150] on link "Customers" at bounding box center [74, 141] width 122 height 19
click at [70, 153] on link "Customers" at bounding box center [84, 156] width 102 height 11
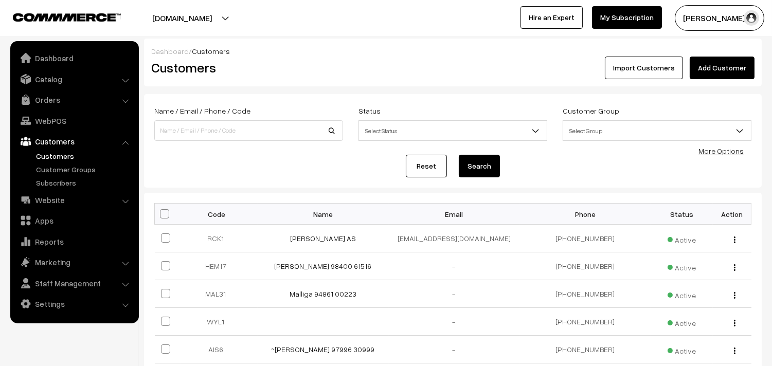
click at [715, 71] on link "Add Customer" at bounding box center [722, 68] width 65 height 23
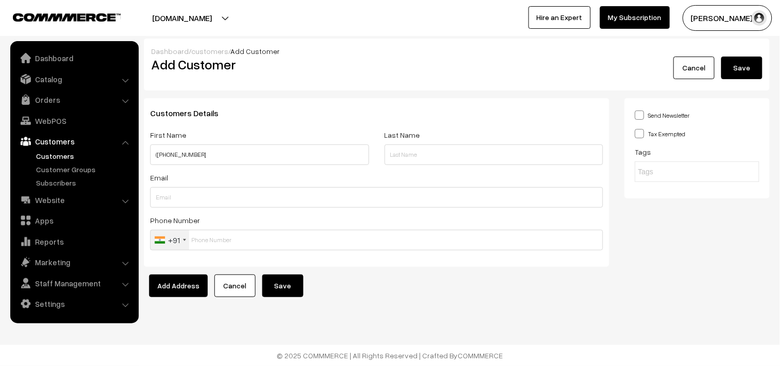
click at [162, 148] on input "(+919362601544" at bounding box center [259, 155] width 219 height 21
type input "9362601544"
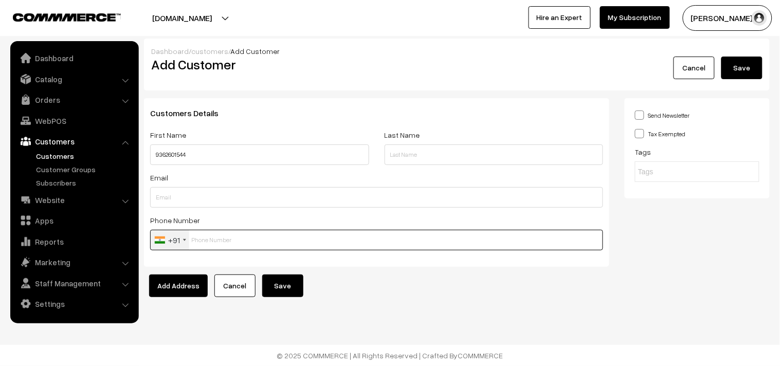
paste input "9362601544"
type input "9362601544"
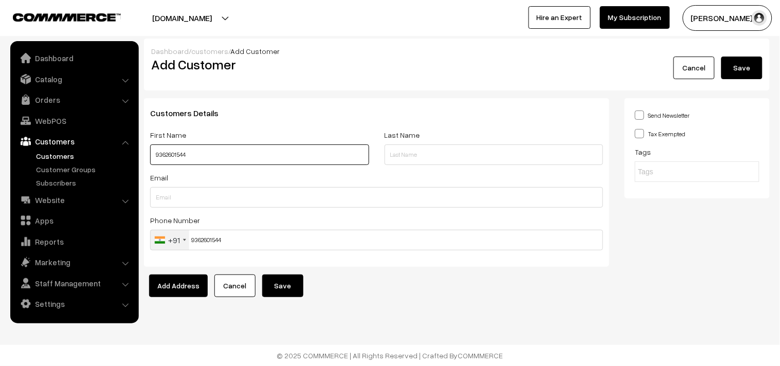
click at [168, 153] on input "9362601544" at bounding box center [259, 155] width 219 height 21
paste input "9362601544"
type input "[PERSON_NAME] -9362601544"
click at [286, 276] on button "Save" at bounding box center [282, 286] width 41 height 23
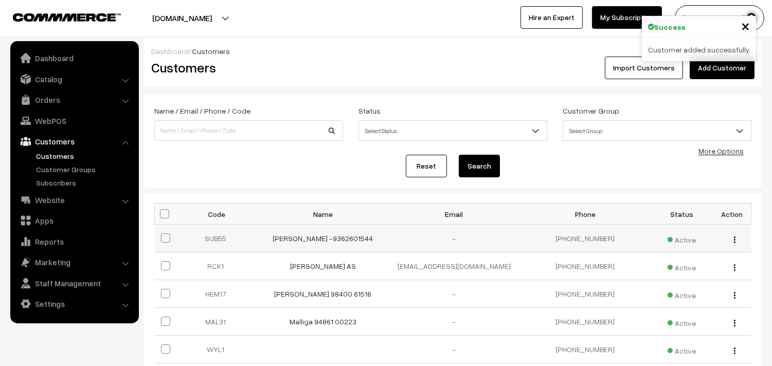
drag, startPoint x: 275, startPoint y: 241, endPoint x: 379, endPoint y: 248, distance: 104.1
click at [379, 248] on td "[PERSON_NAME] -9362601544" at bounding box center [323, 239] width 131 height 28
copy link "[PERSON_NAME] -9362601544"
click at [326, 240] on link "[PERSON_NAME] -9362601544" at bounding box center [323, 238] width 100 height 9
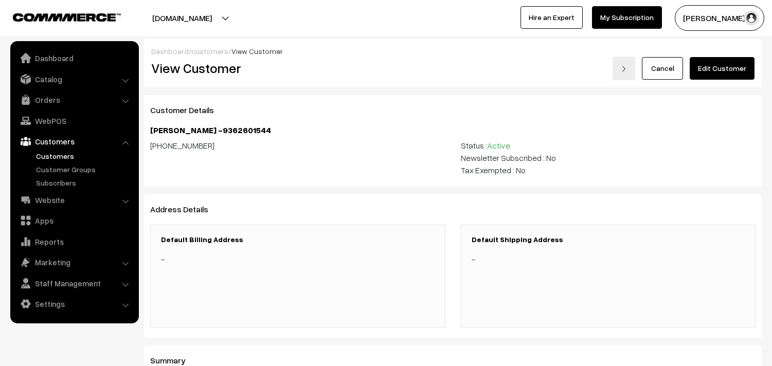
click at [721, 70] on link "Edit Customer" at bounding box center [722, 68] width 65 height 23
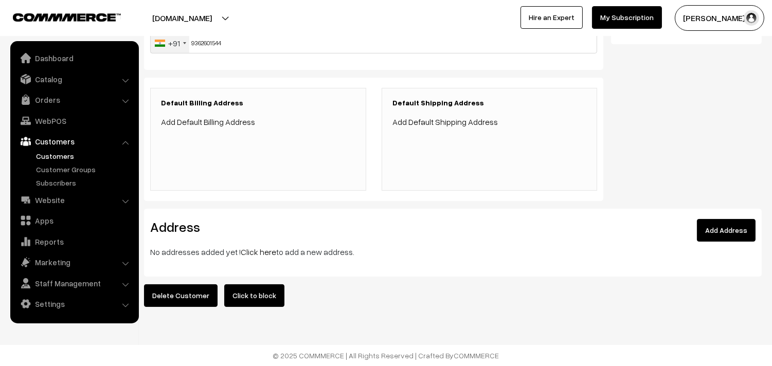
scroll to position [203, 0]
click at [250, 247] on link "Click here" at bounding box center [258, 252] width 35 height 10
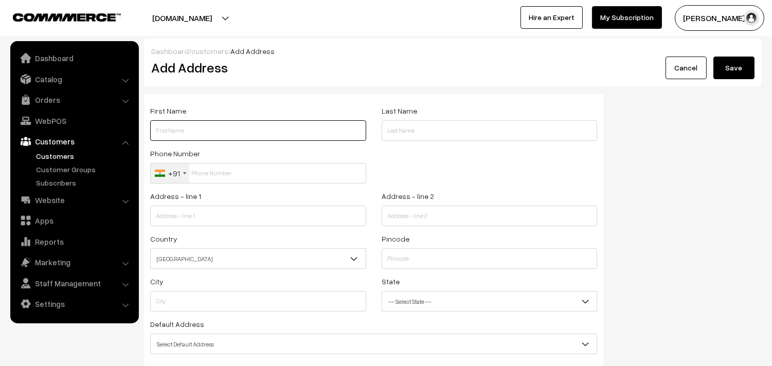
drag, startPoint x: 0, startPoint y: 0, endPoint x: 222, endPoint y: 138, distance: 261.0
click at [222, 138] on input "text" at bounding box center [258, 130] width 216 height 21
paste input "Subramaniyan -9362601544"
click at [215, 132] on input "Subramaniyan -9362601544" at bounding box center [258, 130] width 216 height 21
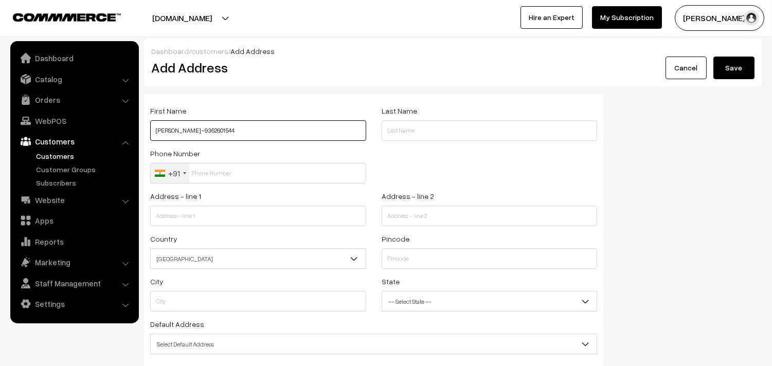
type input "Subramaniyan -9362601544"
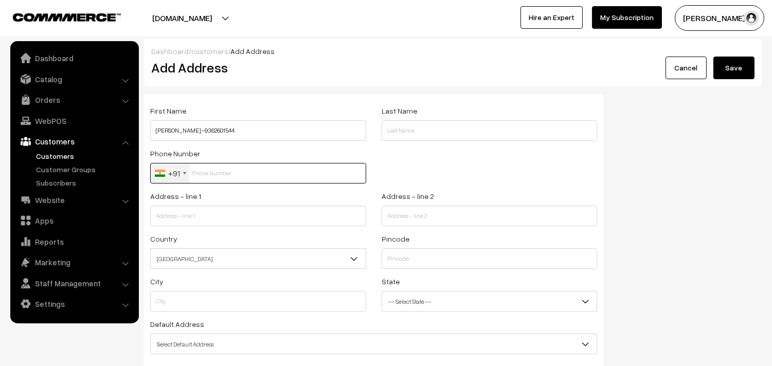
click at [209, 176] on input "text" at bounding box center [258, 173] width 216 height 21
paste input "9362601544"
type input "9362601544"
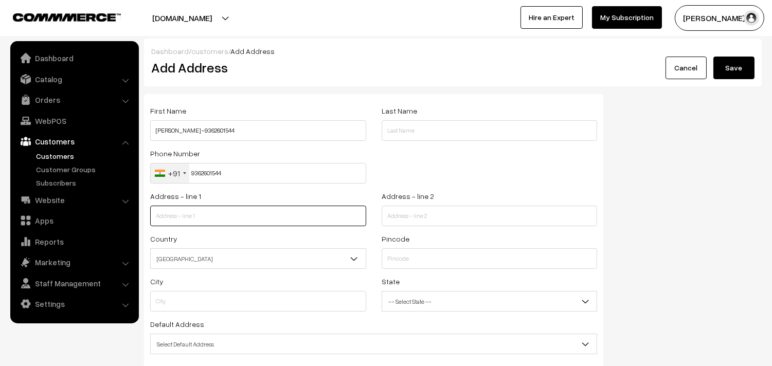
click at [205, 217] on input "text" at bounding box center [258, 216] width 216 height 21
click at [204, 219] on input "text" at bounding box center [258, 216] width 216 height 21
type input "/"
type input "3/5 e.c Road Kill patthu Pattu Tamil nadu 6058014"
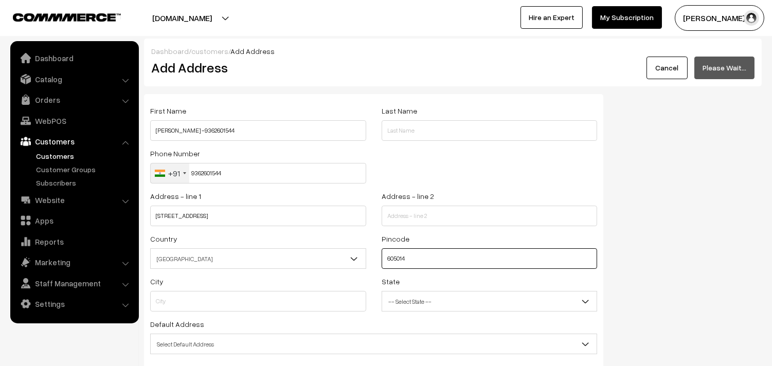
type input "605014"
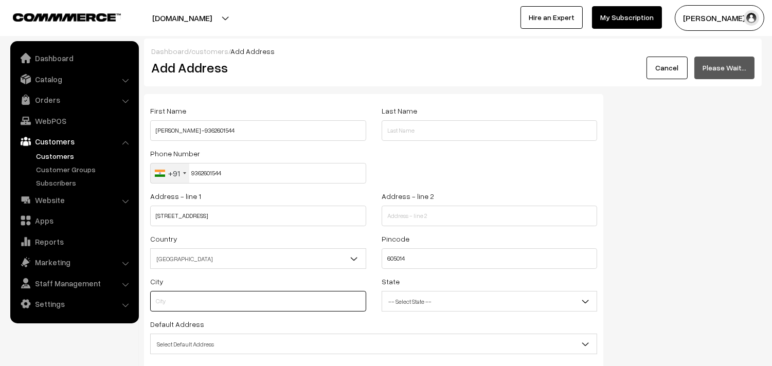
type input "Pondicherry"
select select "Pondicherry"
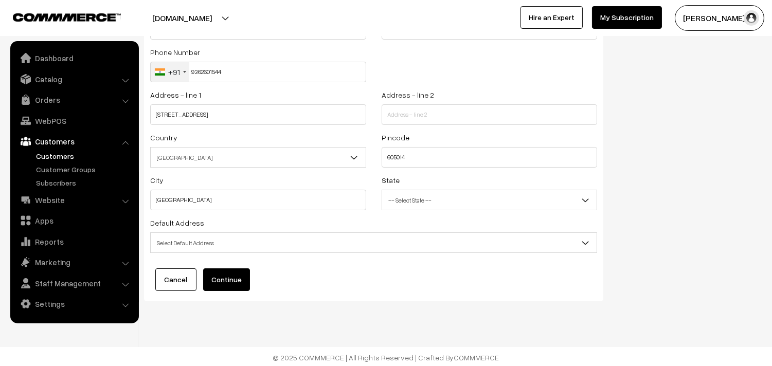
scroll to position [104, 0]
click at [223, 289] on button "Continue" at bounding box center [226, 277] width 47 height 23
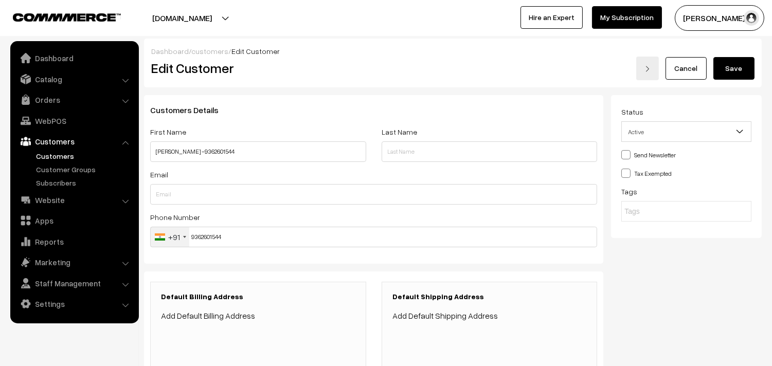
click at [723, 69] on button "Save" at bounding box center [733, 68] width 41 height 23
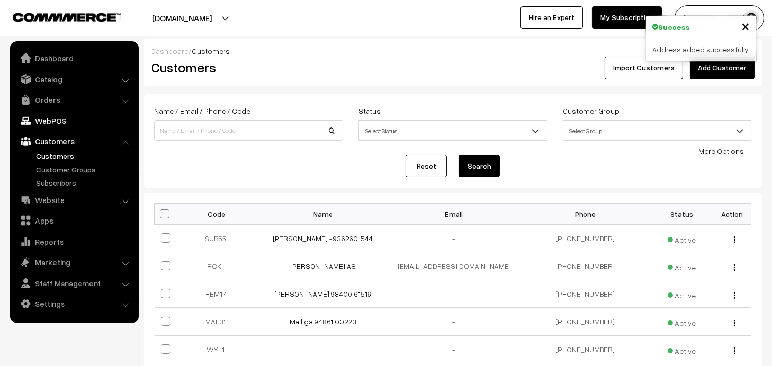
click at [47, 122] on link "WebPOS" at bounding box center [74, 121] width 122 height 19
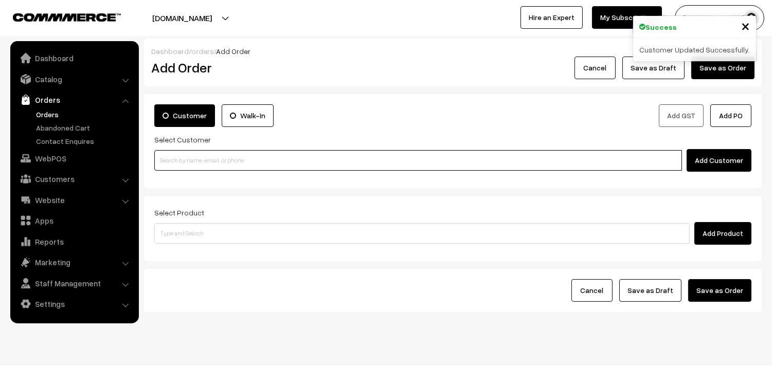
click at [232, 157] on input at bounding box center [418, 160] width 528 height 21
click at [223, 157] on input at bounding box center [418, 160] width 528 height 21
click at [194, 161] on input at bounding box center [418, 160] width 528 height 21
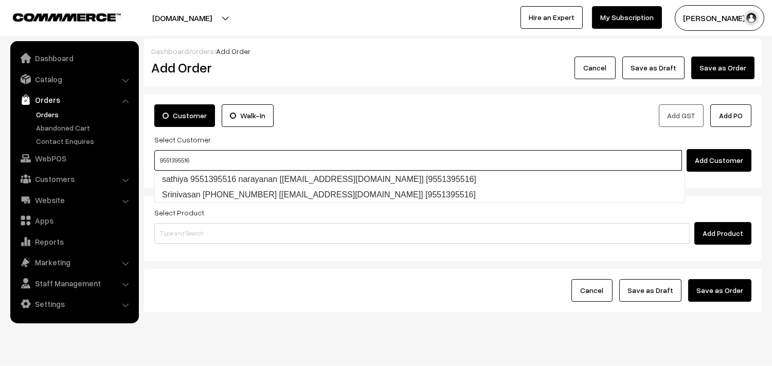
type input "9551395516"
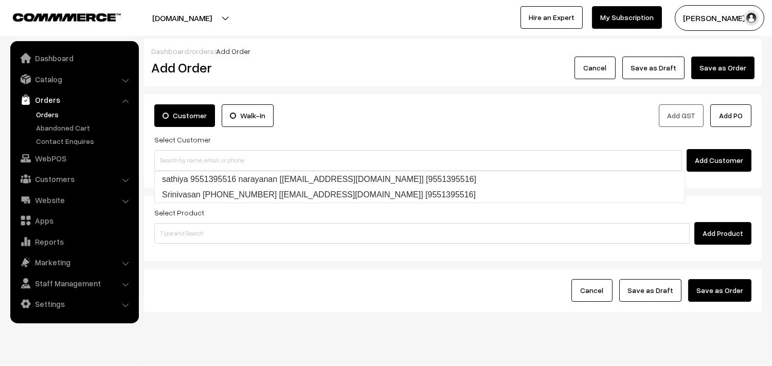
click at [245, 122] on label "Walk-In" at bounding box center [248, 115] width 52 height 23
click at [0, 0] on input "Walk-In" at bounding box center [0, 0] width 0 height 0
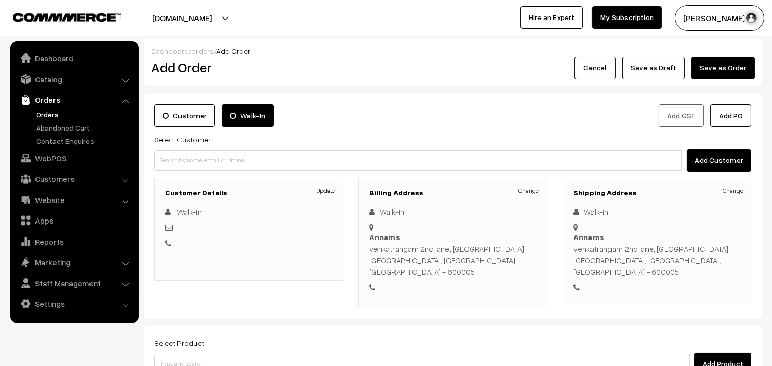
click at [247, 114] on label "Walk-In" at bounding box center [248, 115] width 52 height 23
click at [0, 0] on input "Walk-In" at bounding box center [0, 0] width 0 height 0
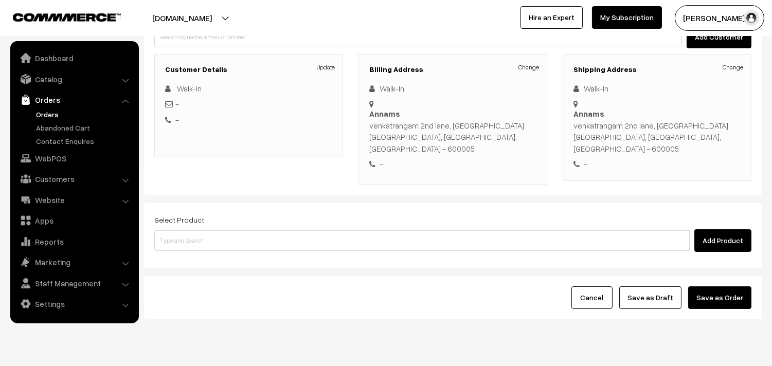
scroll to position [130, 0]
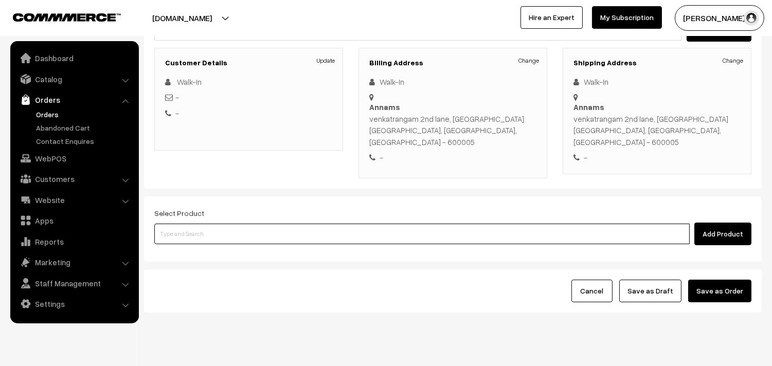
click at [263, 224] on input at bounding box center [421, 234] width 535 height 21
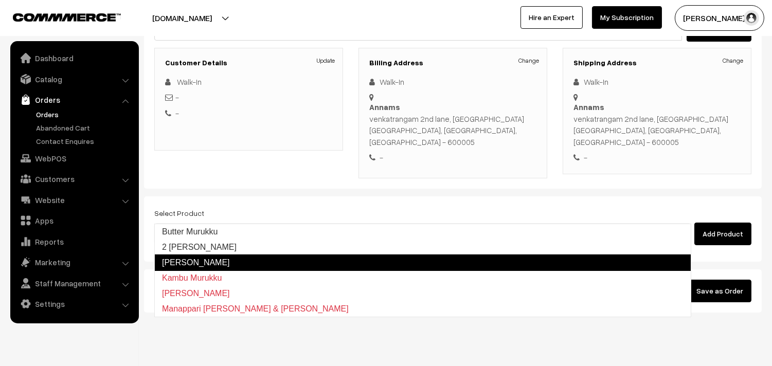
type input "2 Suttu Murukku"
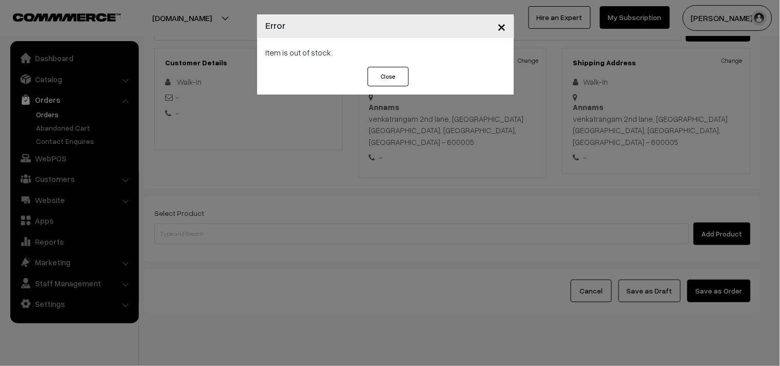
click at [398, 81] on button "Close" at bounding box center [388, 77] width 41 height 20
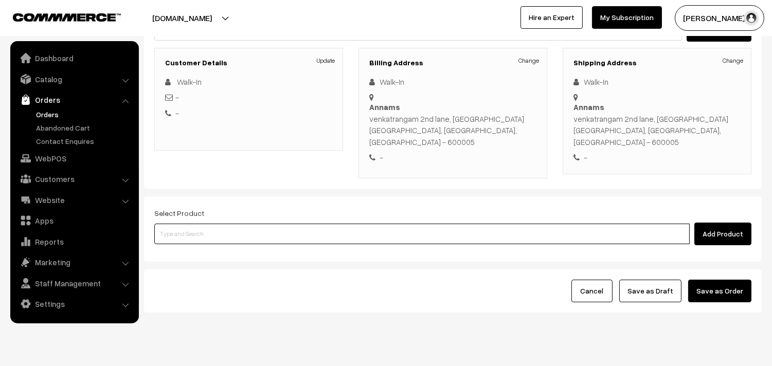
click at [168, 224] on input at bounding box center [421, 234] width 535 height 21
paste input "2 Suttu Murukku"
type input "2 Suttu Murukku"
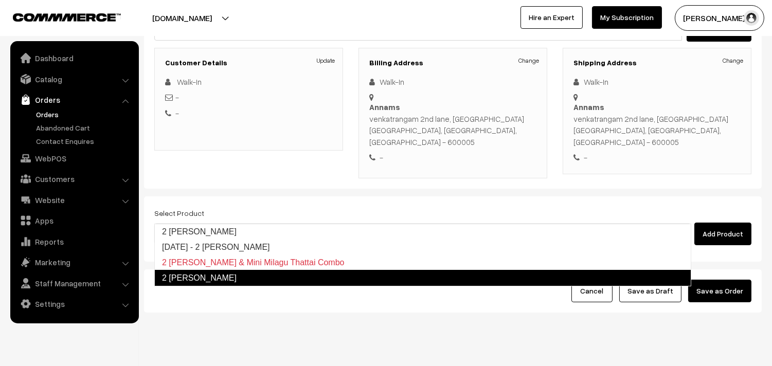
click at [189, 278] on link "2 Suttu Murukku" at bounding box center [422, 278] width 537 height 16
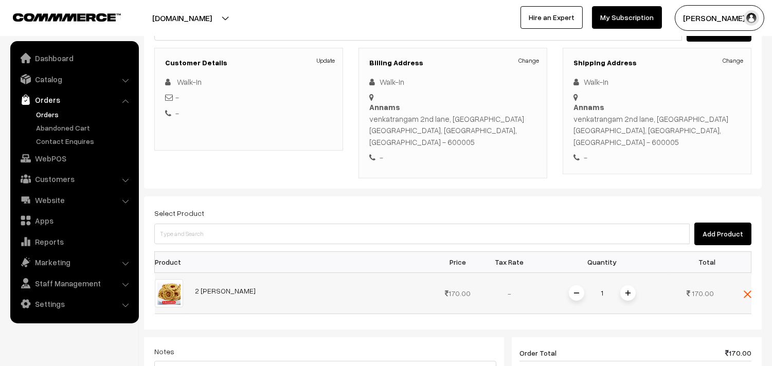
click at [628, 291] on img at bounding box center [627, 293] width 5 height 5
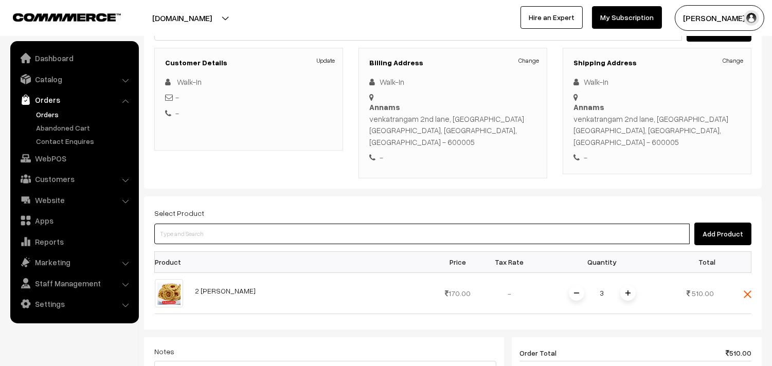
click at [236, 224] on input at bounding box center [421, 234] width 535 height 21
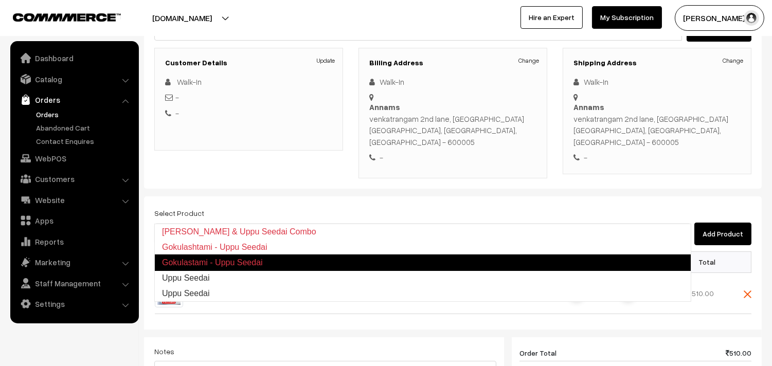
type input "Uppu Seedai"
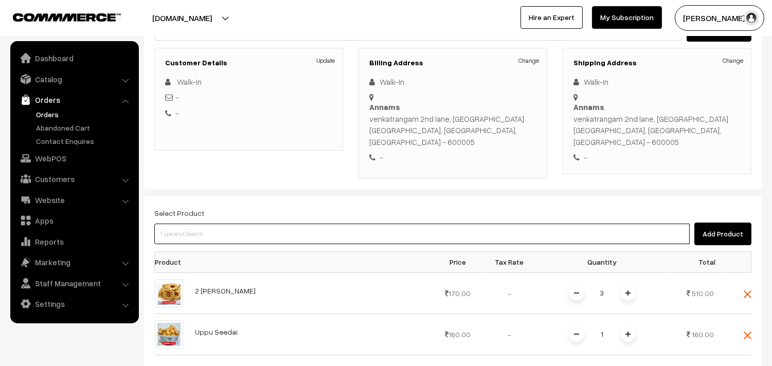
click at [223, 224] on input at bounding box center [421, 234] width 535 height 21
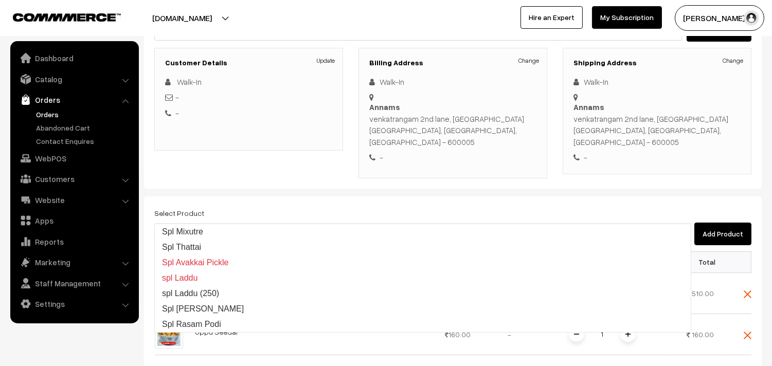
type input "Spl Thattai"
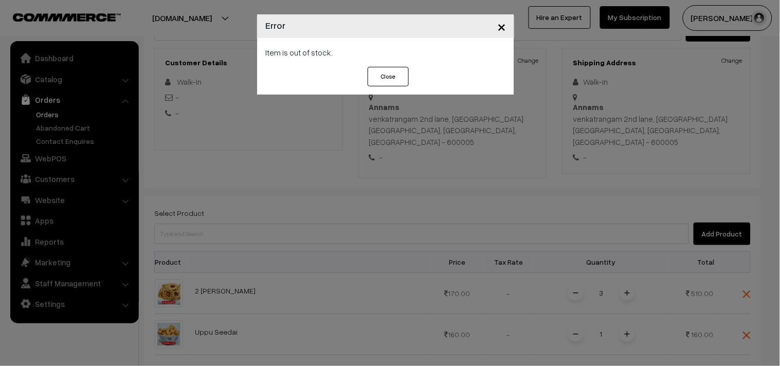
click at [477, 171] on div "× Error Item is out of stock. Close" at bounding box center [390, 183] width 780 height 366
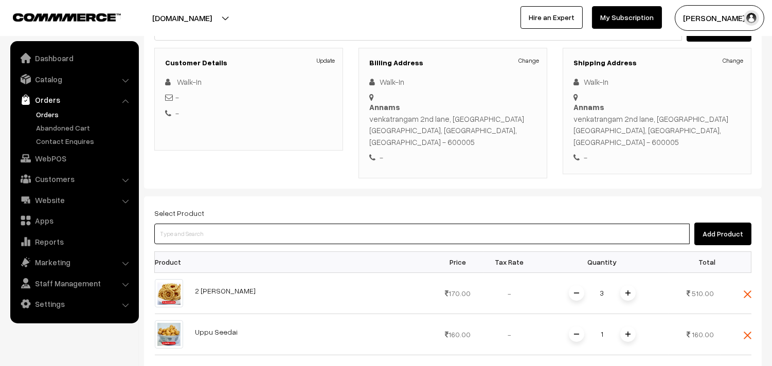
click at [195, 224] on input at bounding box center [421, 234] width 535 height 21
paste input "Spl Thattai"
type input "Spl Thattai"
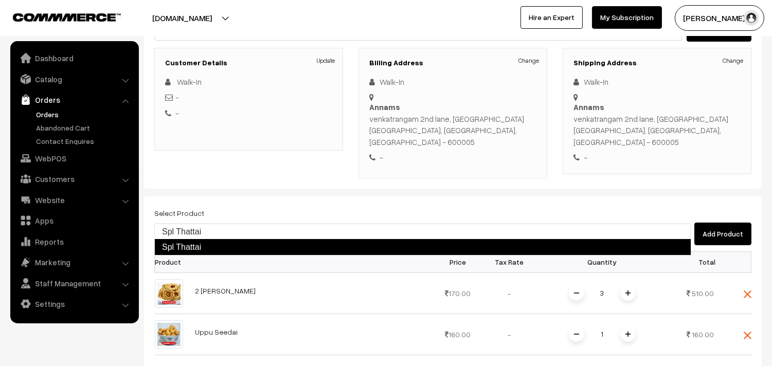
click at [193, 243] on link "Spl Thattai" at bounding box center [422, 247] width 537 height 16
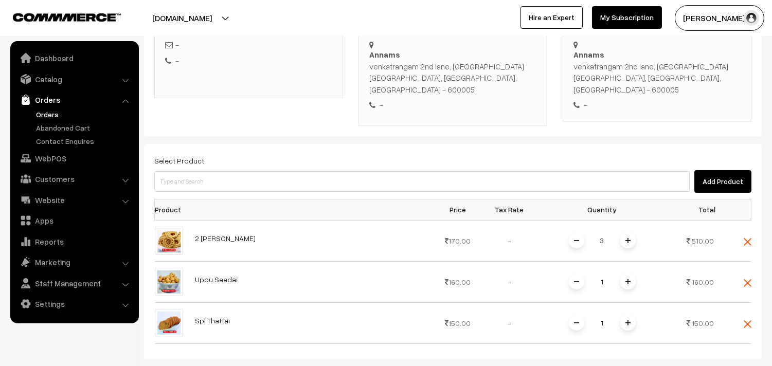
scroll to position [244, 0]
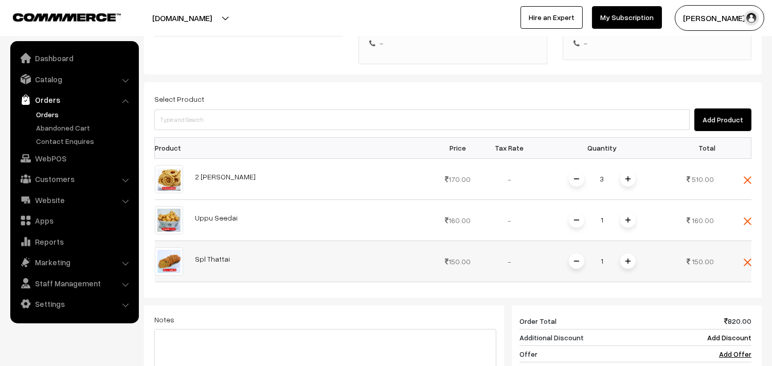
click at [628, 259] on img at bounding box center [627, 261] width 5 height 5
click at [623, 254] on span at bounding box center [627, 261] width 15 height 15
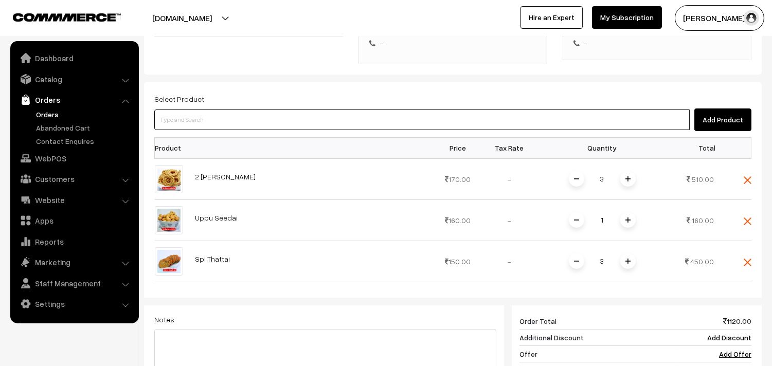
click at [227, 110] on input at bounding box center [421, 120] width 535 height 21
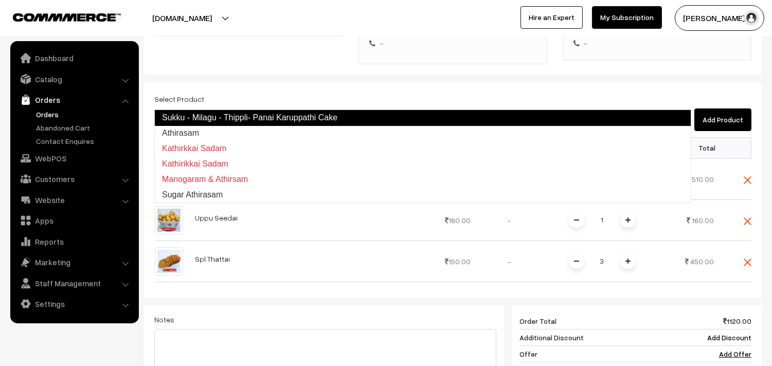
type input "Athirasam"
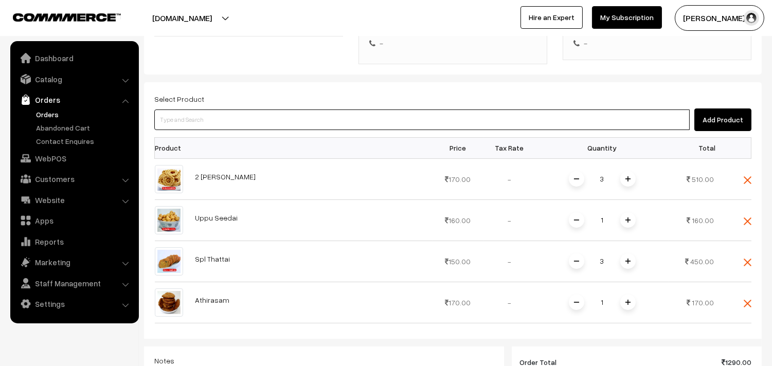
click at [227, 110] on input at bounding box center [421, 120] width 535 height 21
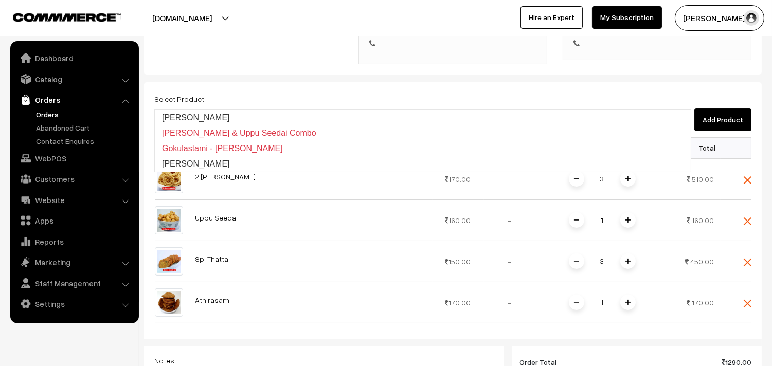
type input "[PERSON_NAME]"
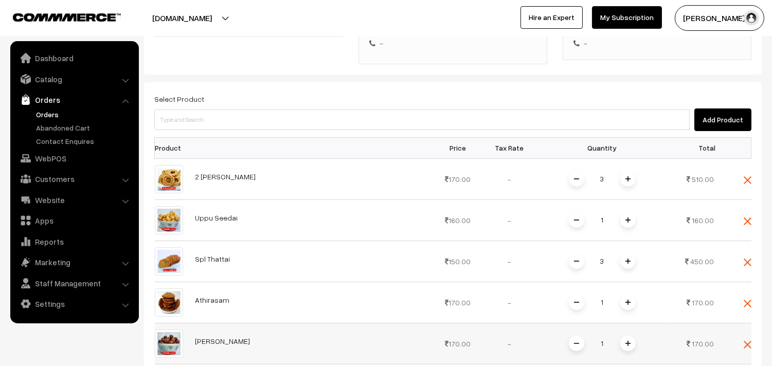
click at [625, 341] on img at bounding box center [627, 343] width 5 height 5
click at [629, 341] on img at bounding box center [627, 343] width 5 height 5
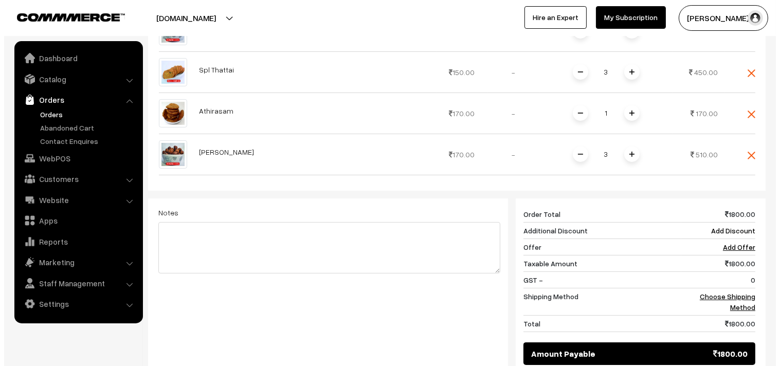
scroll to position [473, 0]
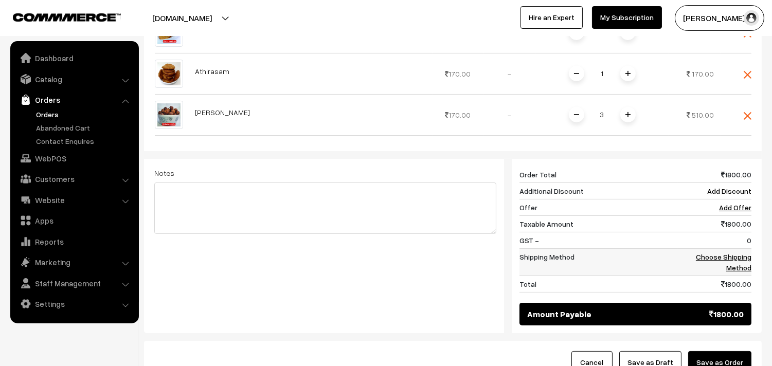
click at [738, 253] on link "Choose Shipping Method" at bounding box center [724, 263] width 56 height 20
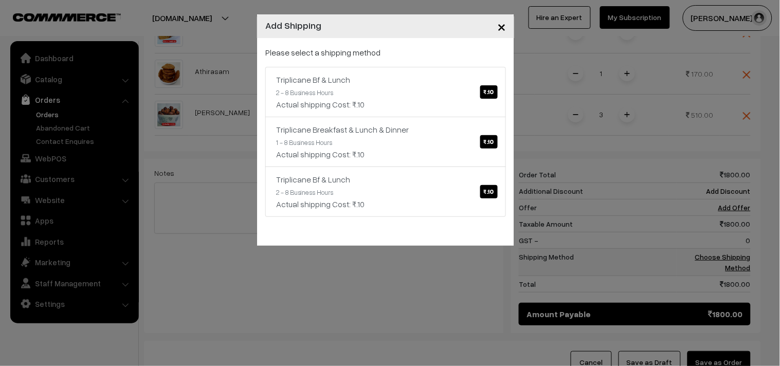
click at [738, 243] on div "× Add Shipping Please select a shipping method Triplicane Bf & Lunch ₹.10 2 - 8…" at bounding box center [390, 183] width 780 height 366
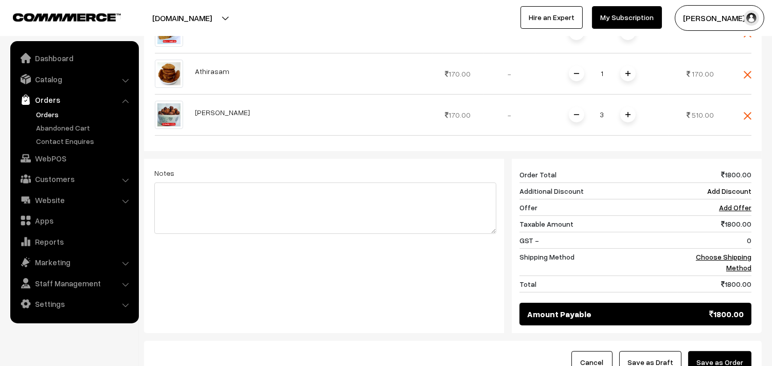
click at [727, 351] on button "Save as Order" at bounding box center [719, 362] width 63 height 23
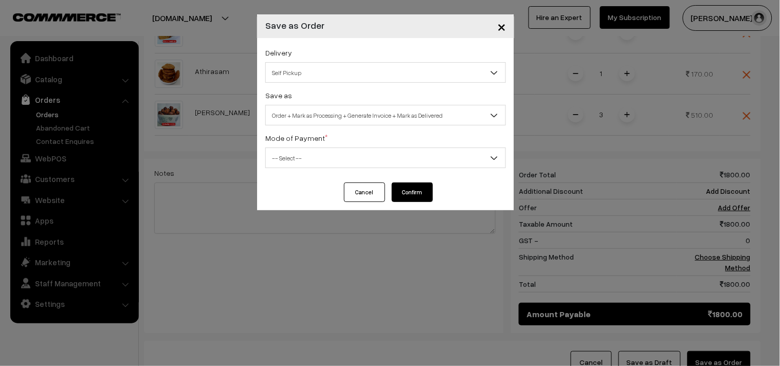
click at [335, 105] on span "Order + Mark as Processing + Generate Invoice + Mark as Delivered" at bounding box center [385, 115] width 241 height 21
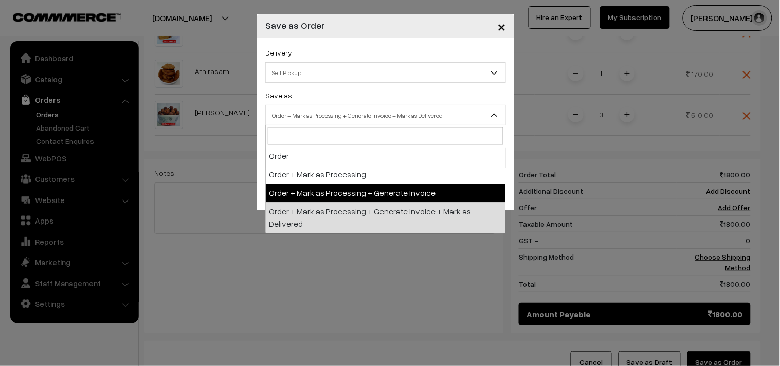
select select "3"
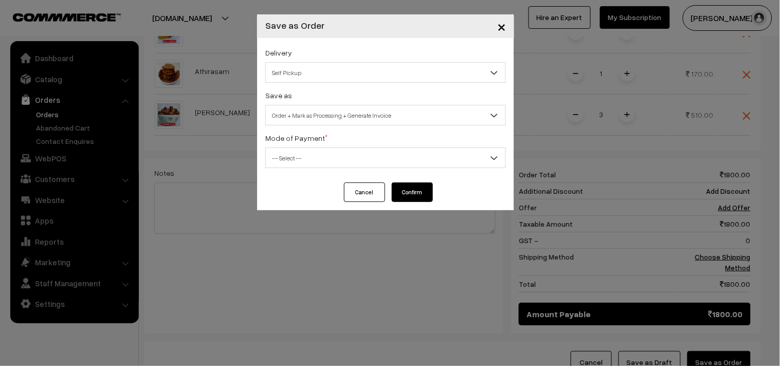
click at [303, 160] on span "-- Select --" at bounding box center [386, 158] width 240 height 18
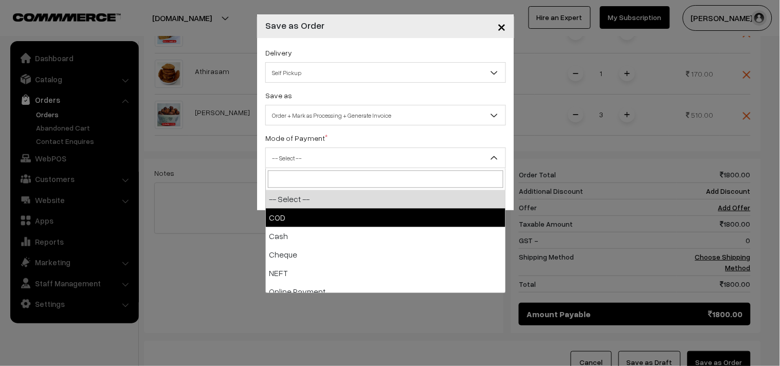
select select "1"
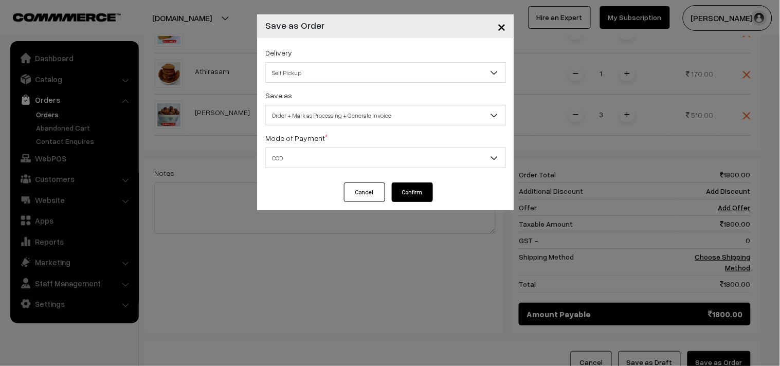
click at [417, 197] on button "Confirm" at bounding box center [412, 193] width 41 height 20
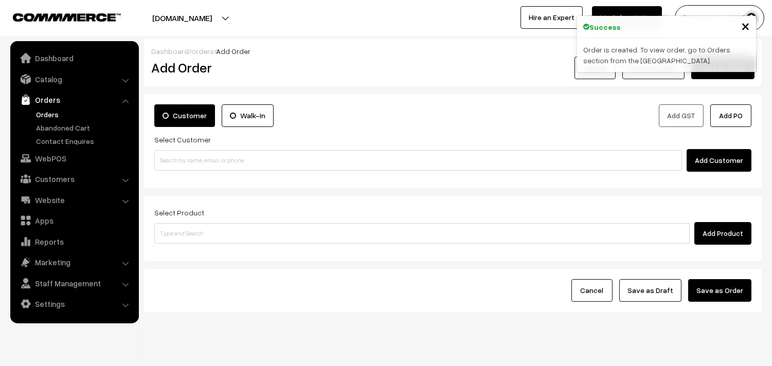
click at [45, 109] on link "Orders" at bounding box center [84, 114] width 102 height 11
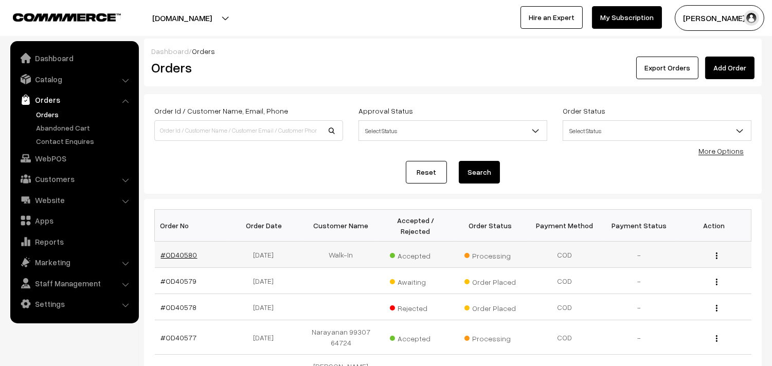
click at [172, 251] on link "#OD40580" at bounding box center [179, 254] width 37 height 9
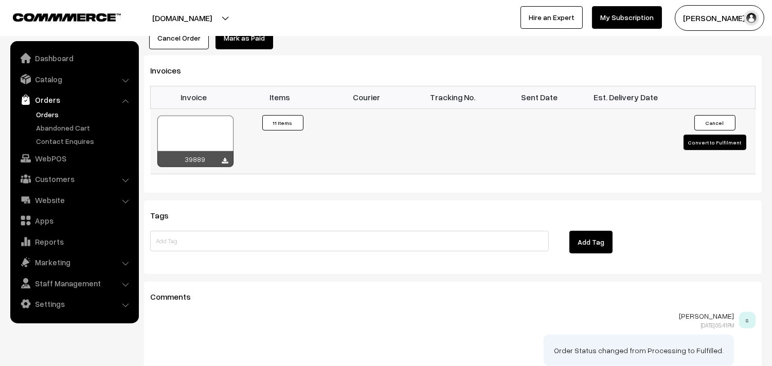
scroll to position [897, 0]
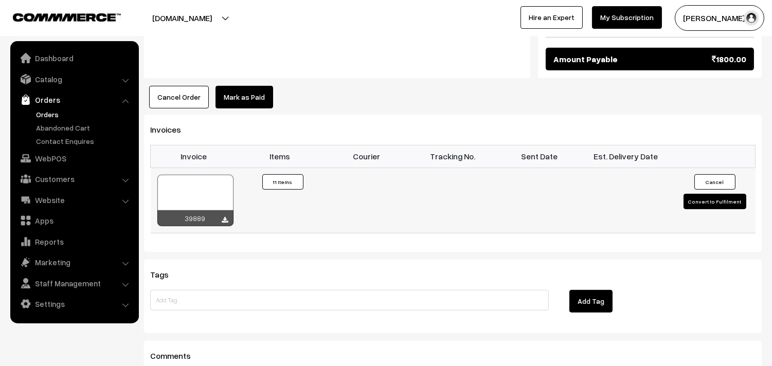
click at [195, 168] on td "39889" at bounding box center [194, 200] width 86 height 65
click at [201, 175] on div at bounding box center [195, 200] width 76 height 51
click at [62, 109] on link "Orders" at bounding box center [84, 114] width 102 height 11
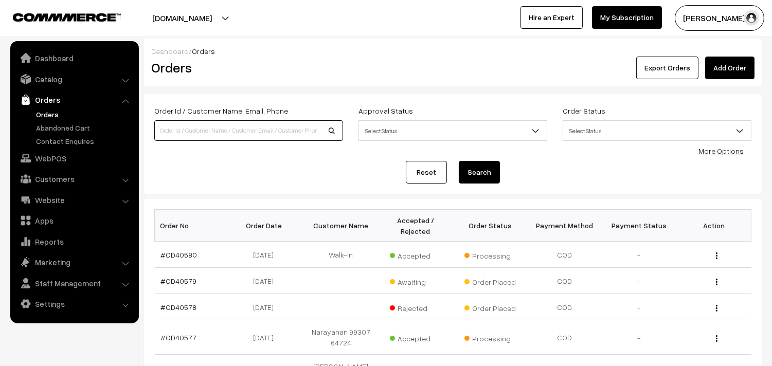
click at [219, 131] on input at bounding box center [248, 130] width 189 height 21
type input "I"
type input "OD40433"
click at [459, 161] on button "Search" at bounding box center [479, 172] width 41 height 23
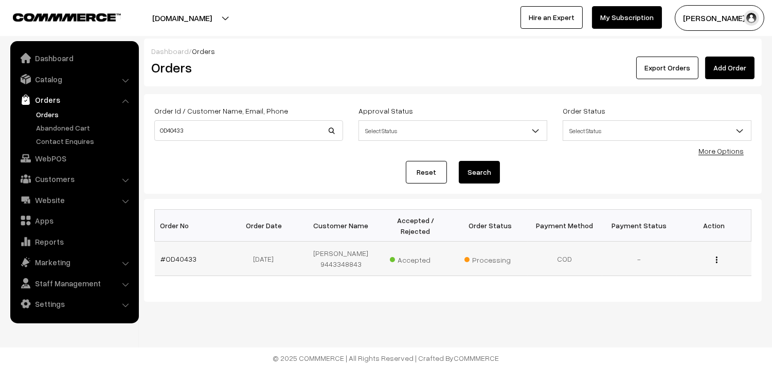
click at [181, 253] on td "#OD40433" at bounding box center [192, 259] width 75 height 34
click at [181, 259] on link "#OD40433" at bounding box center [179, 259] width 36 height 9
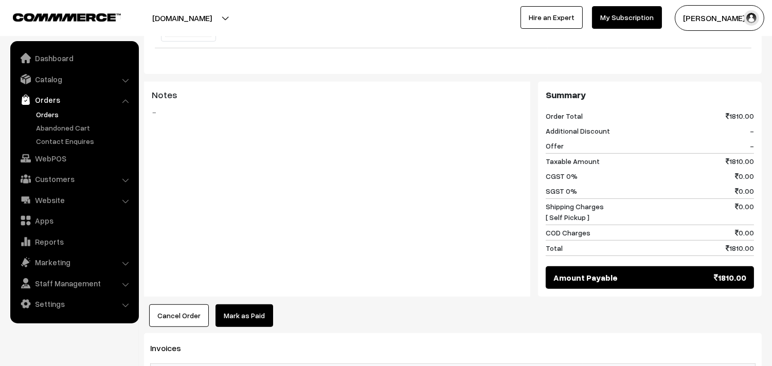
scroll to position [1029, 0]
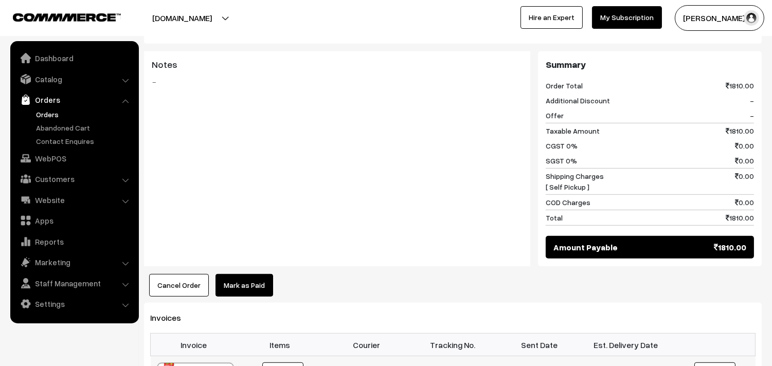
click at [58, 112] on link "Orders" at bounding box center [84, 114] width 102 height 11
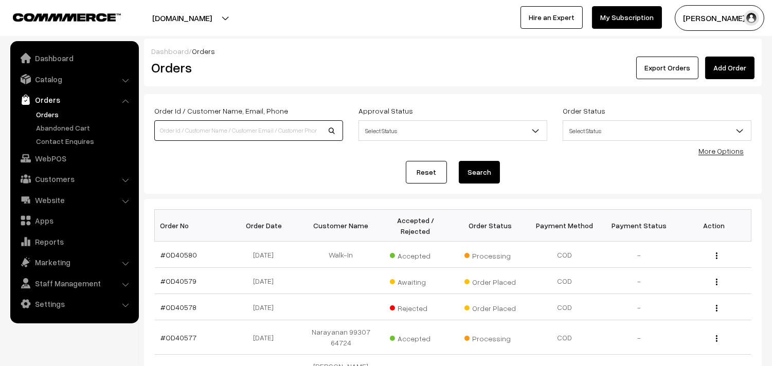
click at [173, 121] on input at bounding box center [248, 130] width 189 height 21
type input "Od39864"
click at [459, 161] on button "Search" at bounding box center [479, 172] width 41 height 23
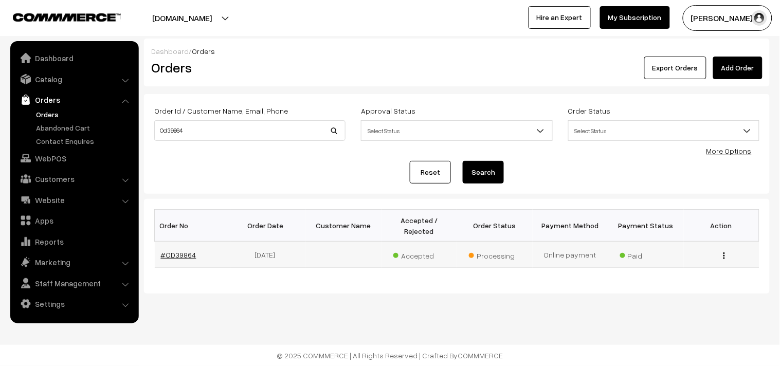
click at [176, 250] on link "#OD39864" at bounding box center [178, 254] width 35 height 9
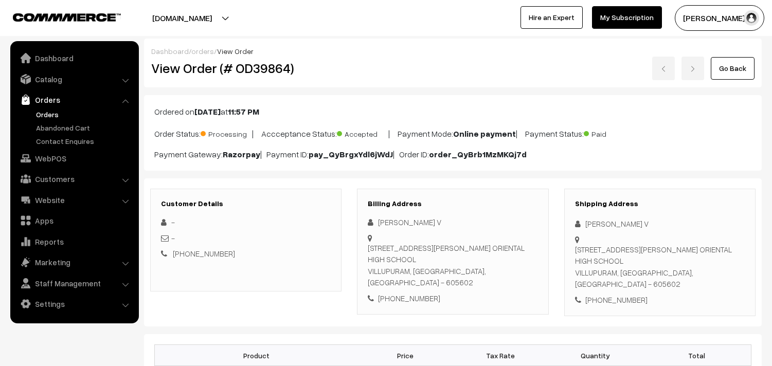
scroll to position [686, 0]
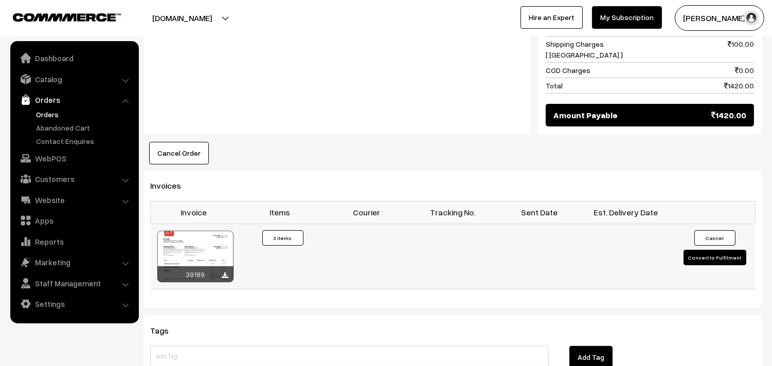
click at [189, 266] on div "39189" at bounding box center [195, 274] width 76 height 16
click at [199, 236] on div at bounding box center [195, 256] width 76 height 51
click at [55, 111] on link "Orders" at bounding box center [84, 114] width 102 height 11
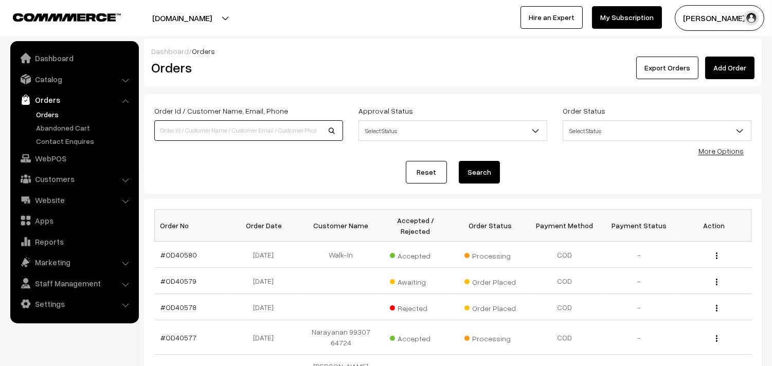
click at [198, 132] on input at bounding box center [248, 130] width 189 height 21
type input "Od40022"
click at [459, 161] on button "Search" at bounding box center [479, 172] width 41 height 23
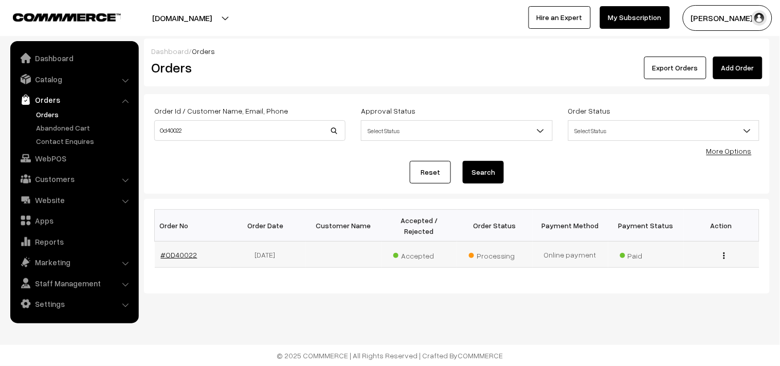
click at [183, 250] on link "#OD40022" at bounding box center [179, 254] width 37 height 9
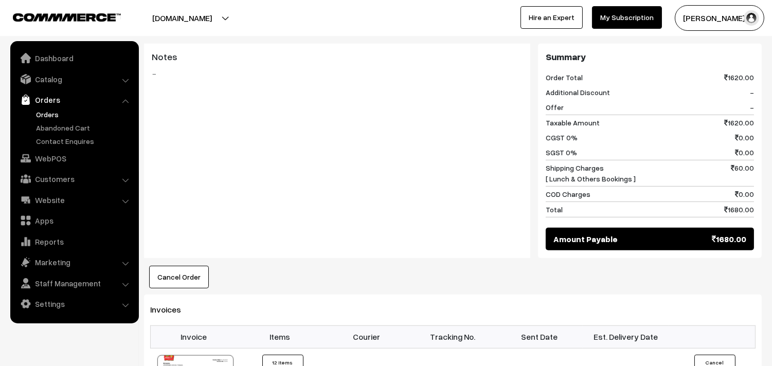
scroll to position [1029, 0]
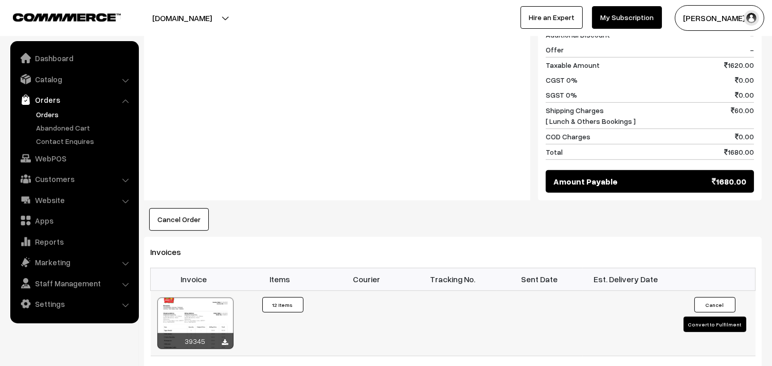
click at [204, 301] on div at bounding box center [195, 323] width 76 height 51
